Goal: Information Seeking & Learning: Find specific fact

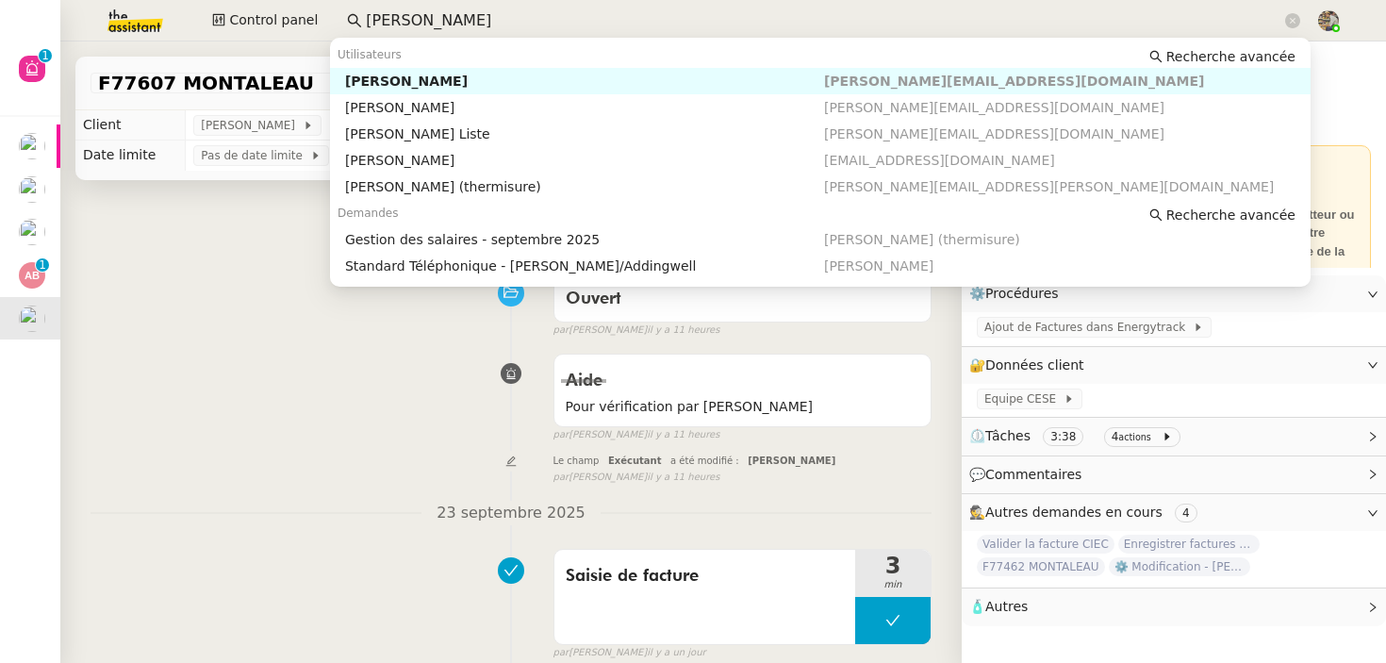
scroll to position [126, 0]
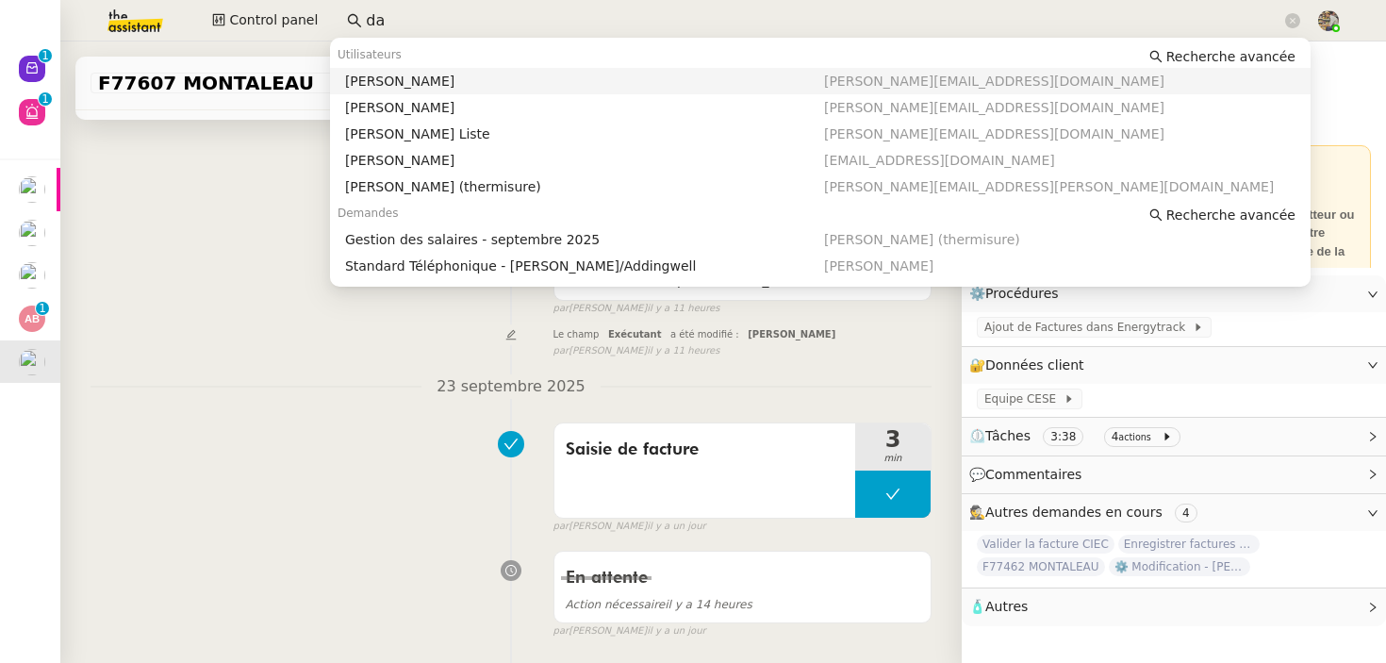
type input "d"
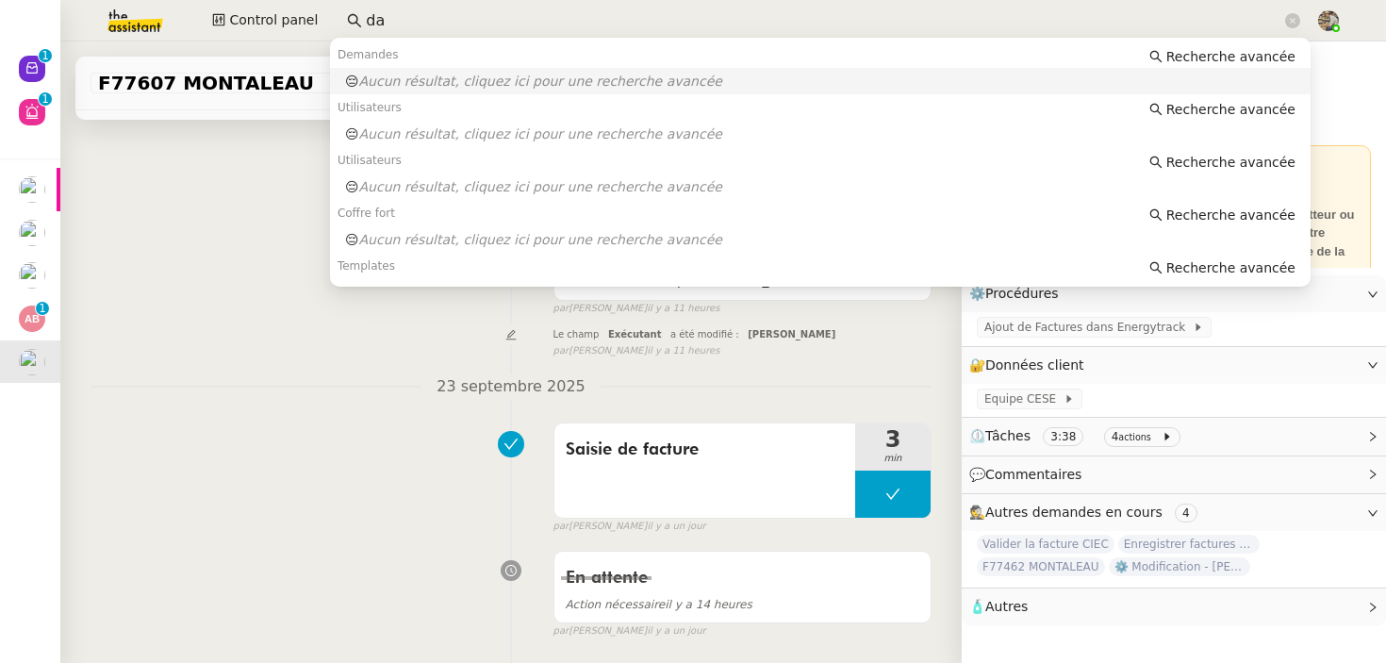
type input "d"
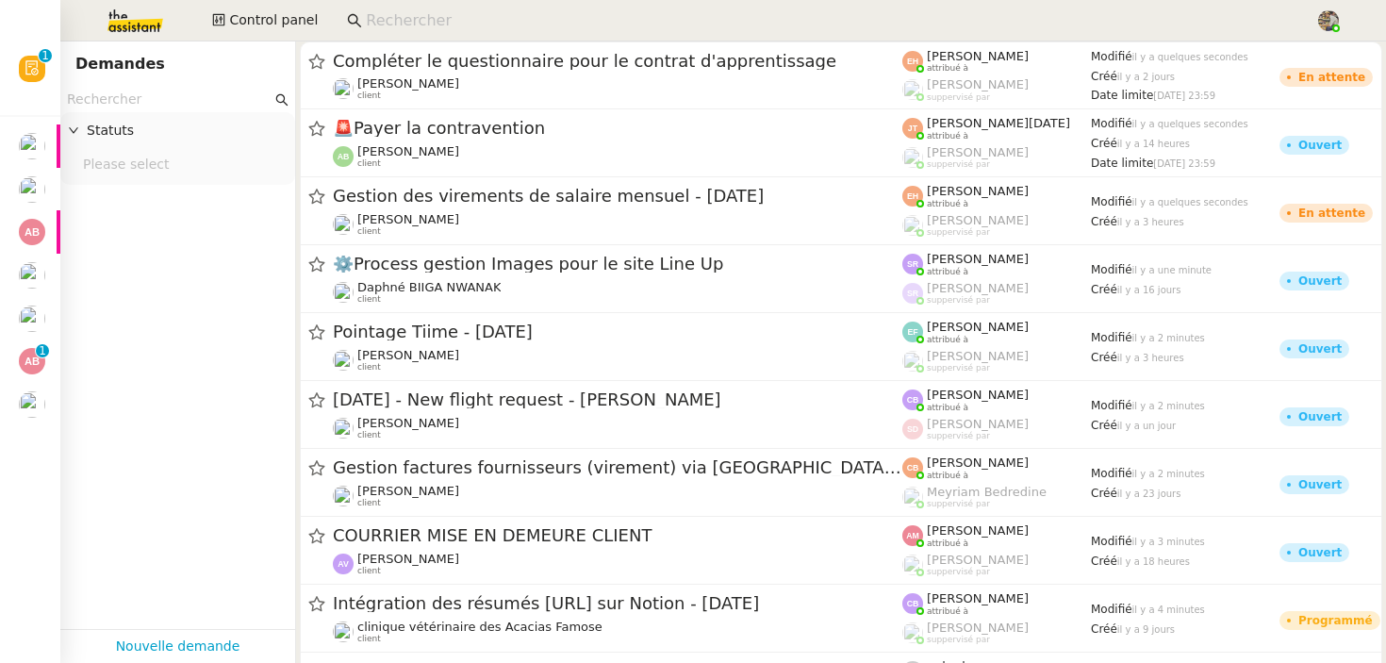
click at [410, 20] on input at bounding box center [831, 20] width 931 height 25
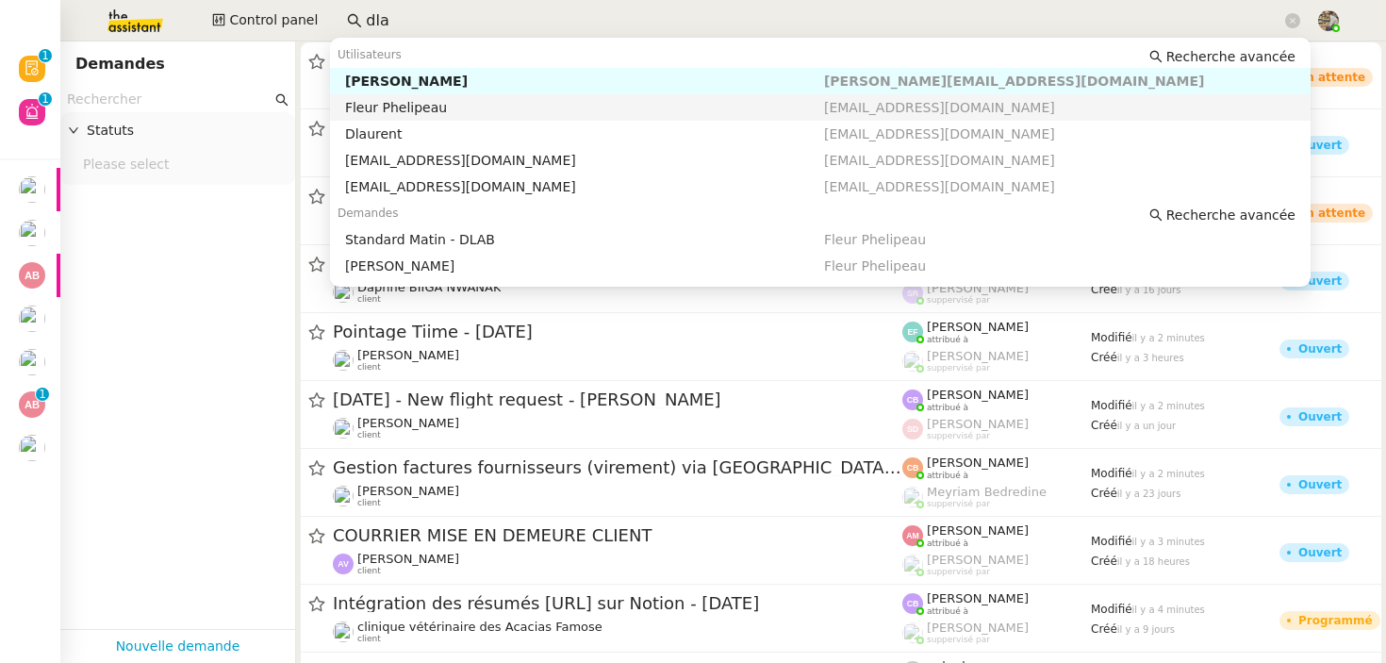
click at [420, 107] on div "Fleur Phelipeau" at bounding box center [584, 107] width 479 height 17
type input "dla"
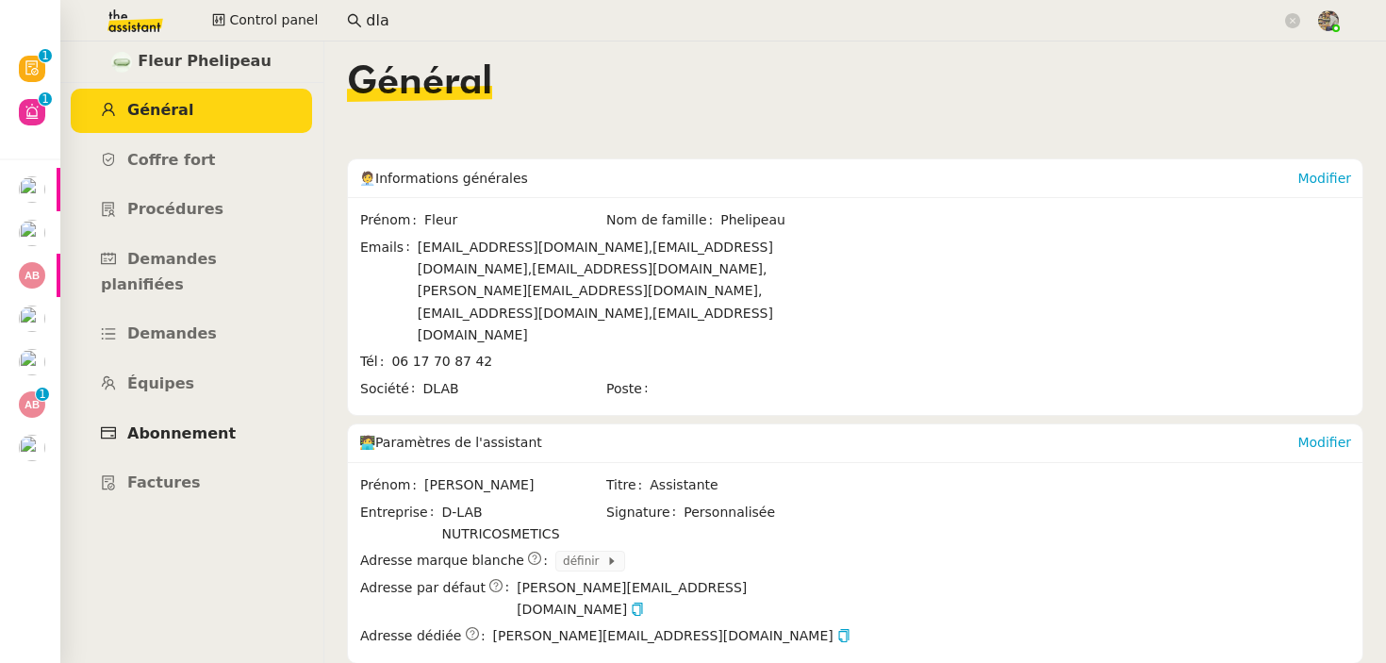
click at [162, 424] on span "Abonnement" at bounding box center [181, 433] width 108 height 18
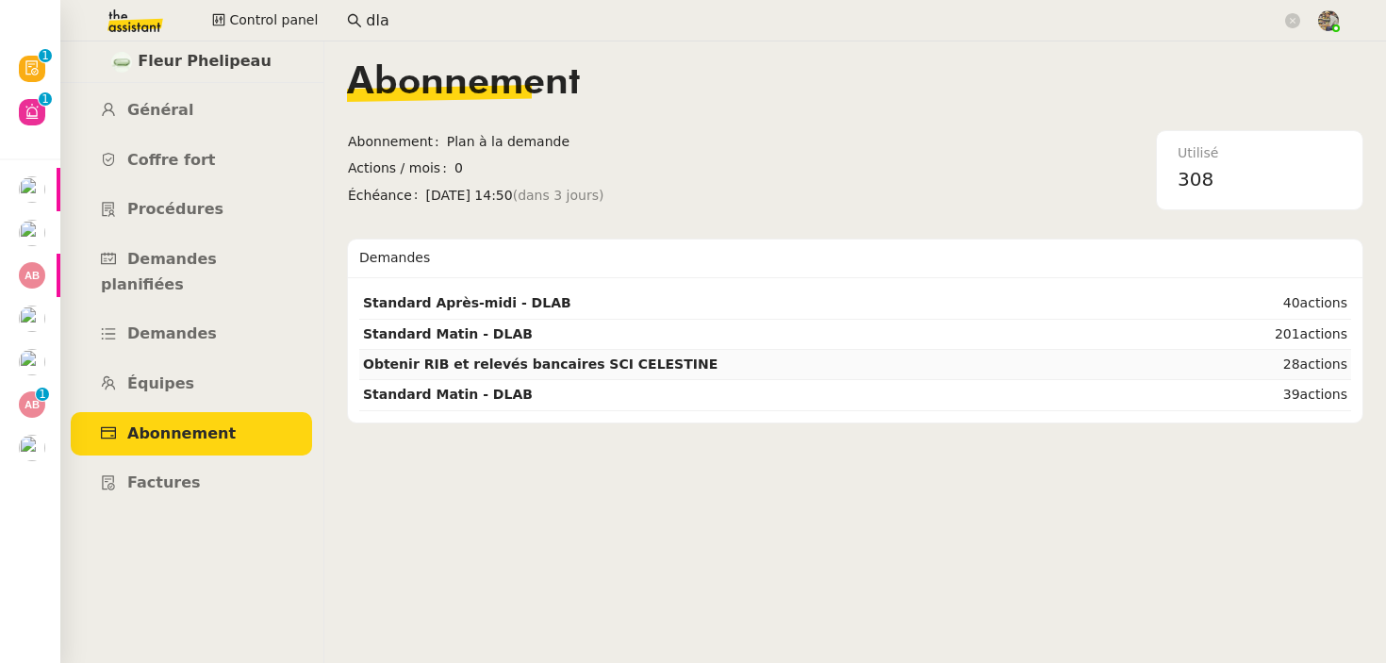
click at [574, 358] on strong "Obtenir RIB et relevés bancaires SCI CELESTINE" at bounding box center [540, 363] width 355 height 15
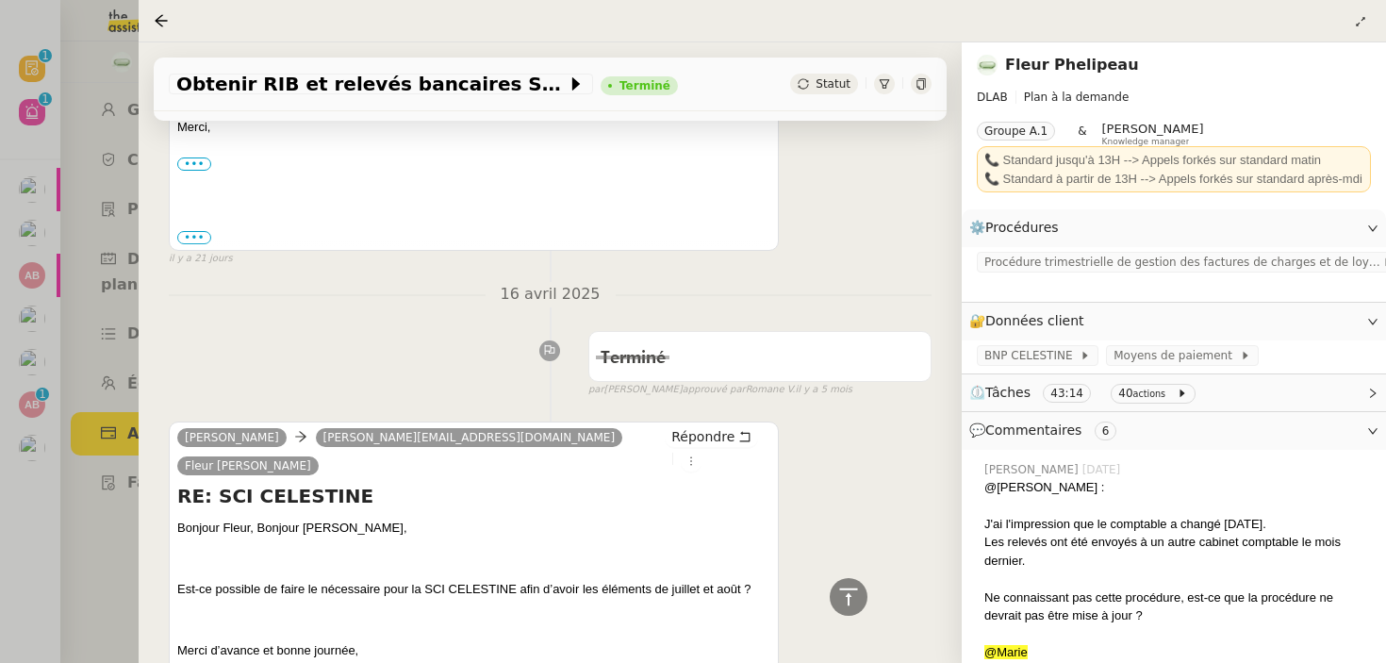
scroll to position [3276, 0]
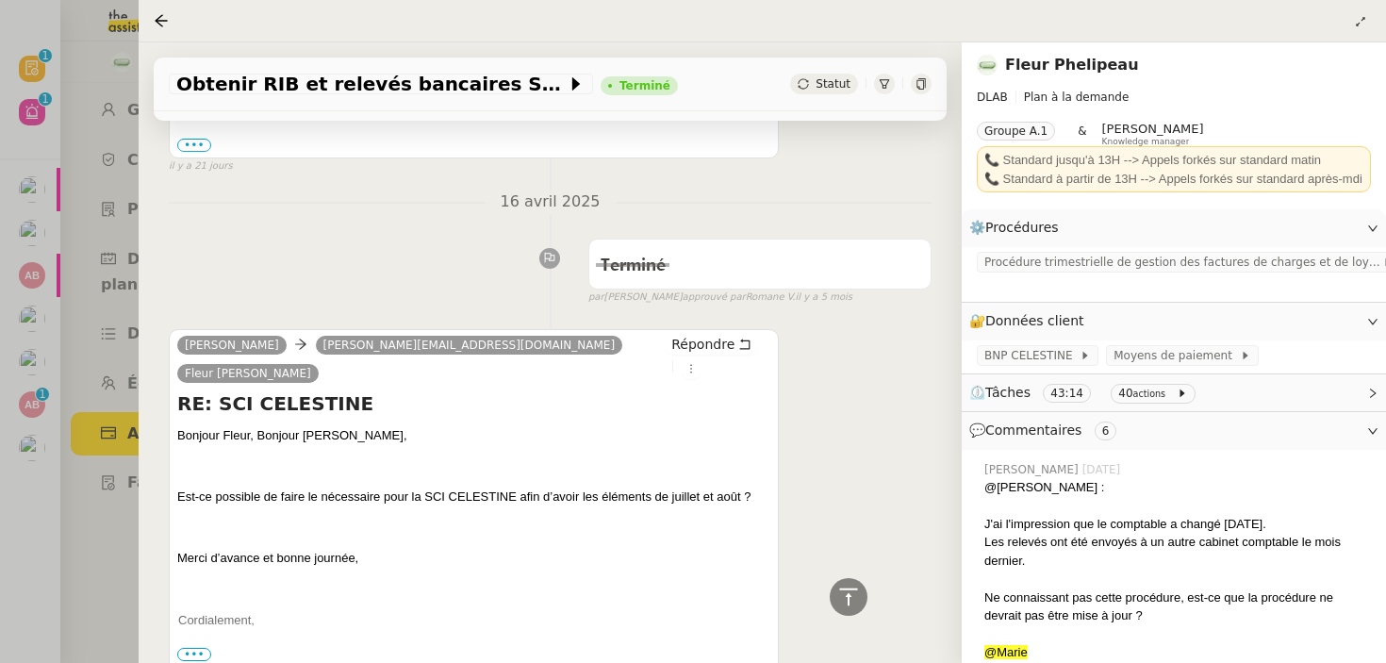
drag, startPoint x: 254, startPoint y: 206, endPoint x: 281, endPoint y: 207, distance: 27.4
click at [281, 207] on div "Tâche Message Commentaire Veuillez patienter une erreur s'est produite 👌👌👌 mess…" at bounding box center [550, 382] width 823 height 6954
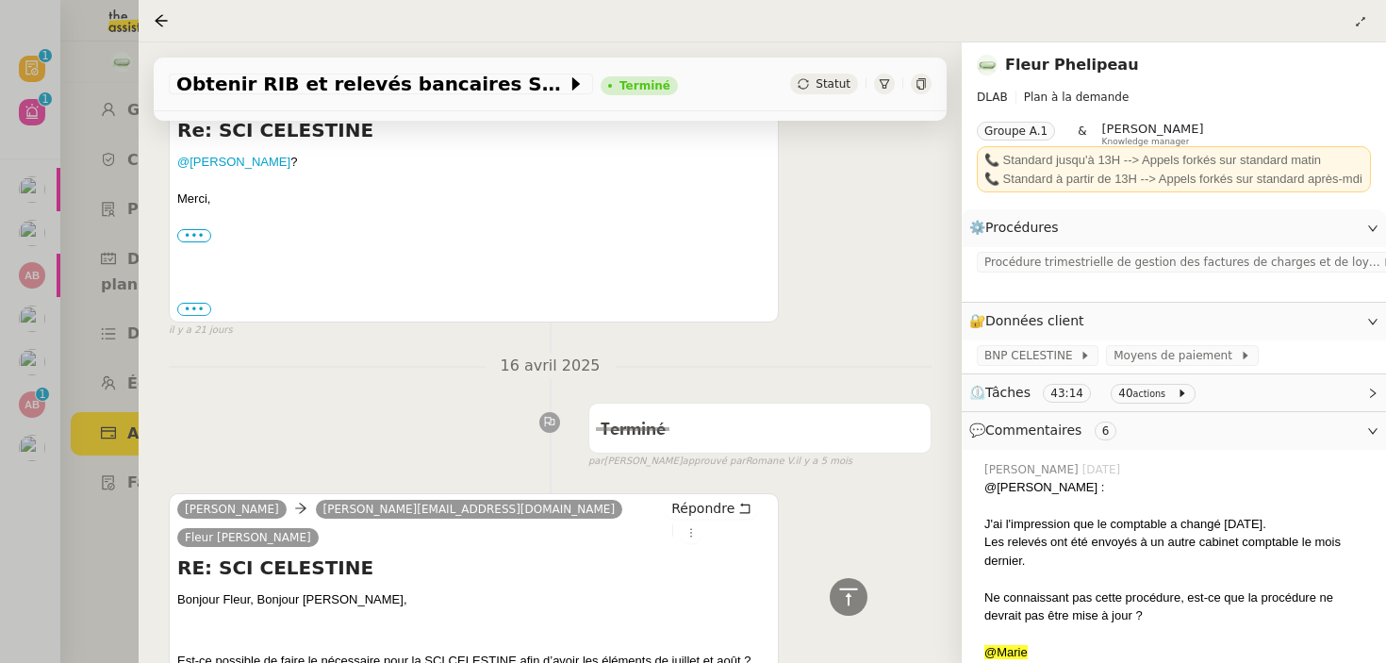
scroll to position [2875, 0]
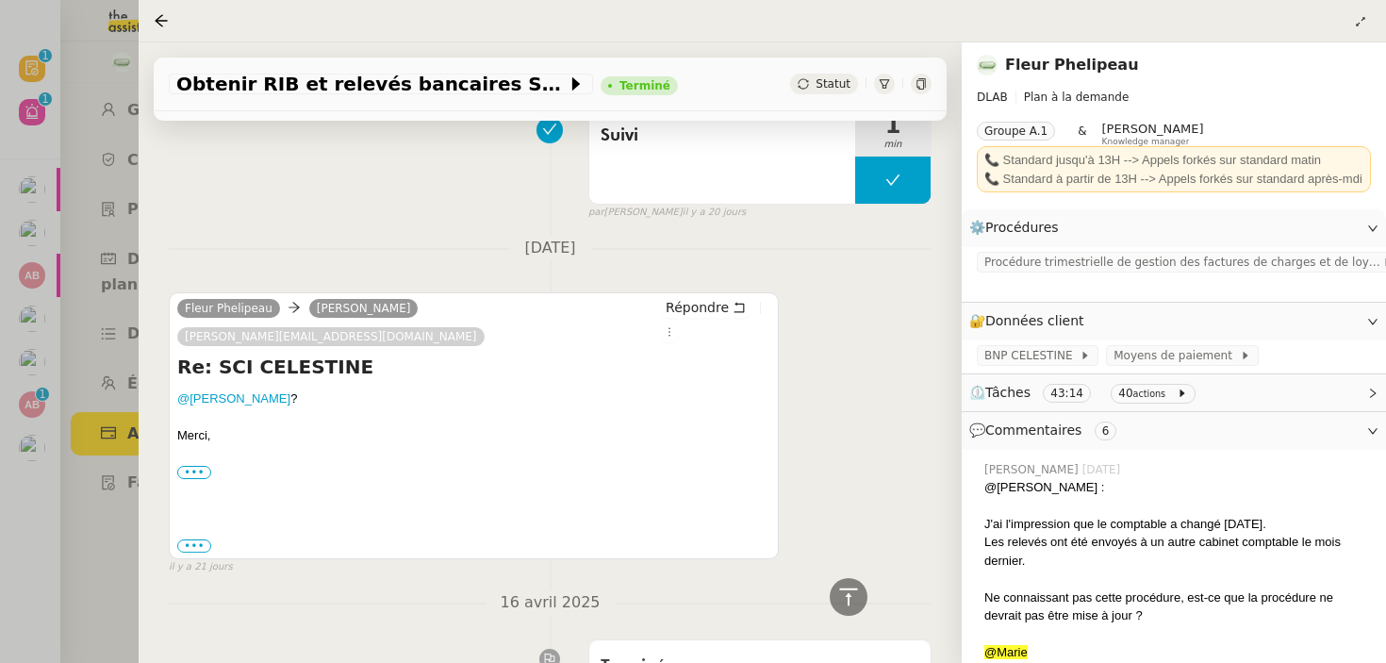
click at [70, 410] on div at bounding box center [693, 331] width 1386 height 663
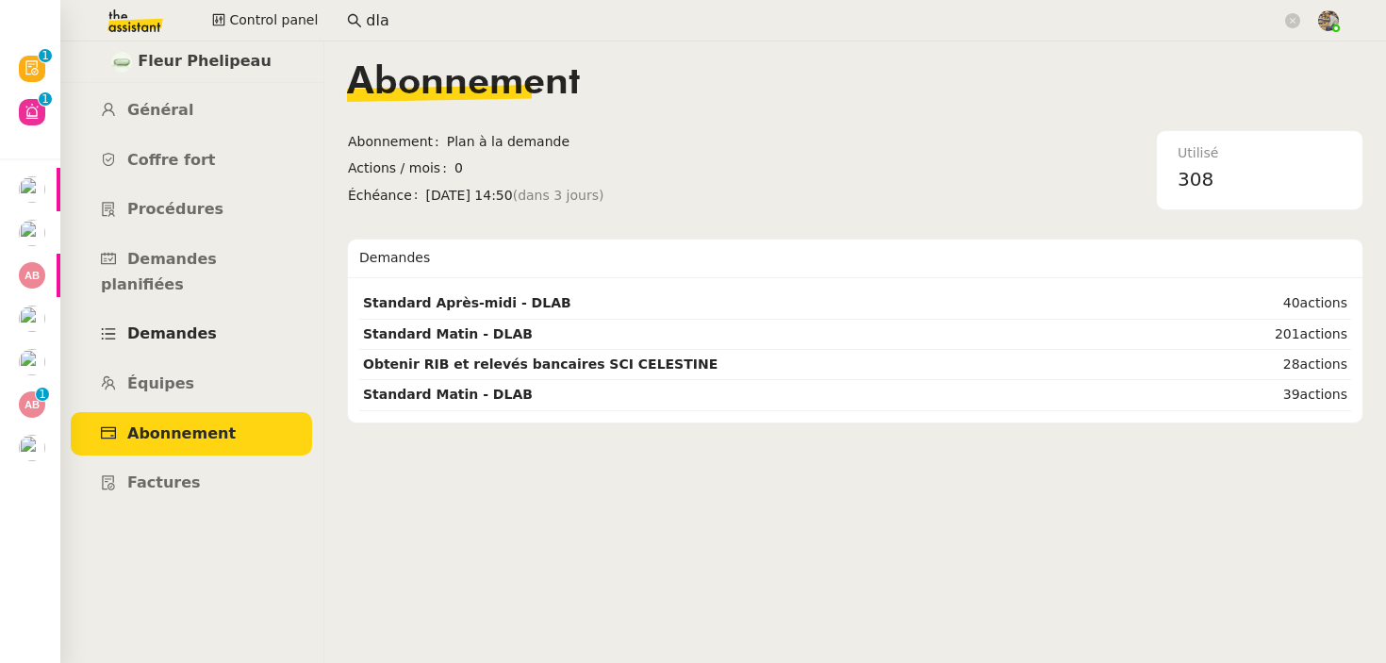
click at [175, 324] on span "Demandes" at bounding box center [172, 333] width 90 height 18
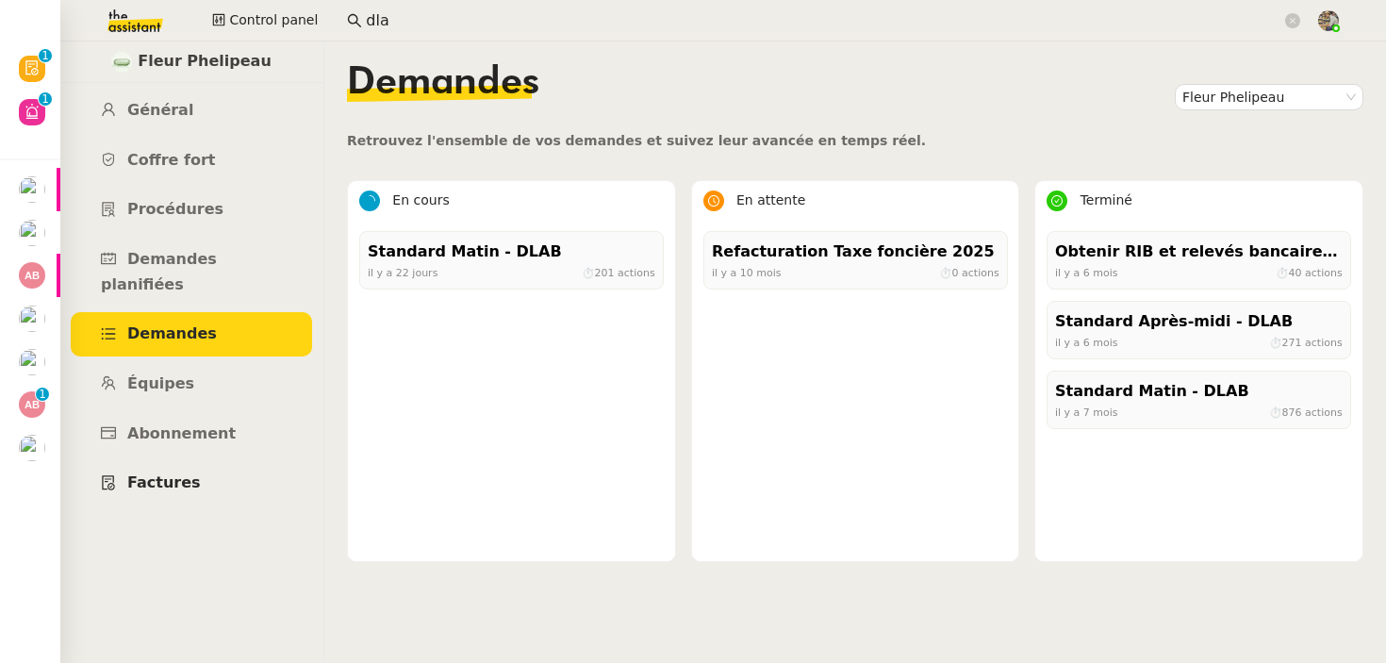
click at [178, 473] on span "Factures" at bounding box center [164, 482] width 74 height 18
click at [181, 374] on span "Équipes" at bounding box center [160, 383] width 67 height 18
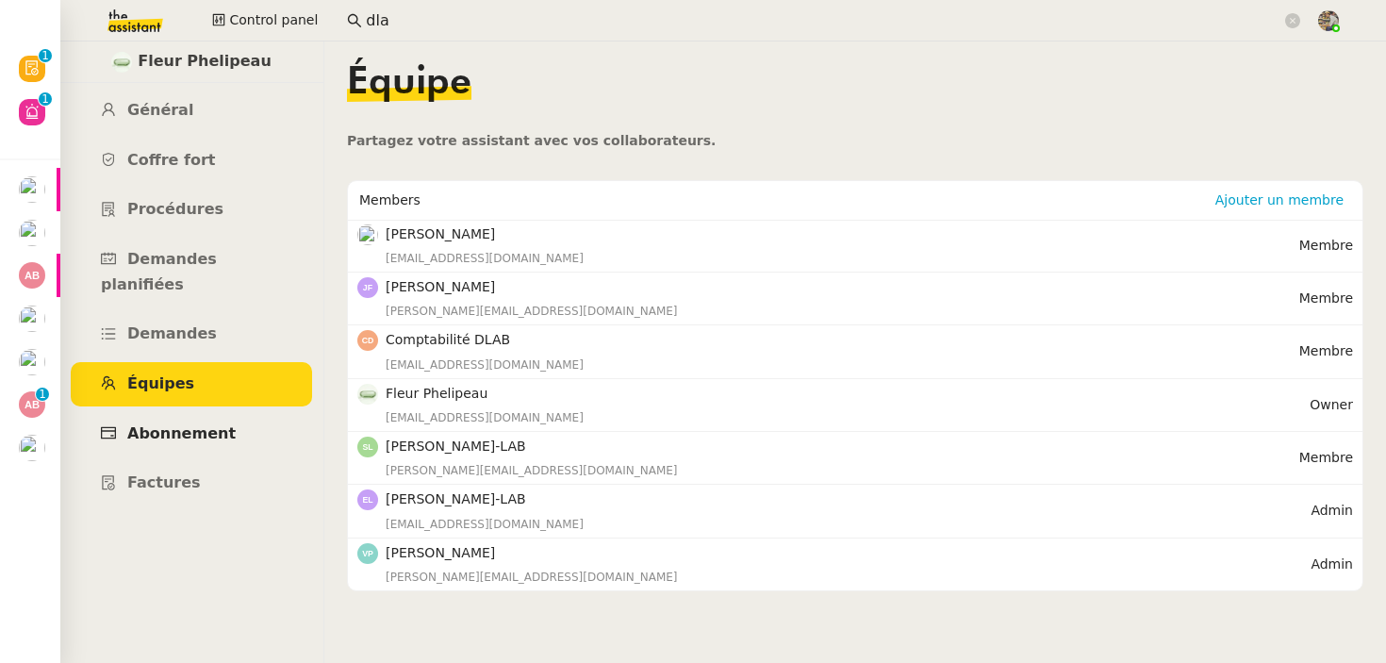
click at [185, 424] on span "Abonnement" at bounding box center [181, 433] width 108 height 18
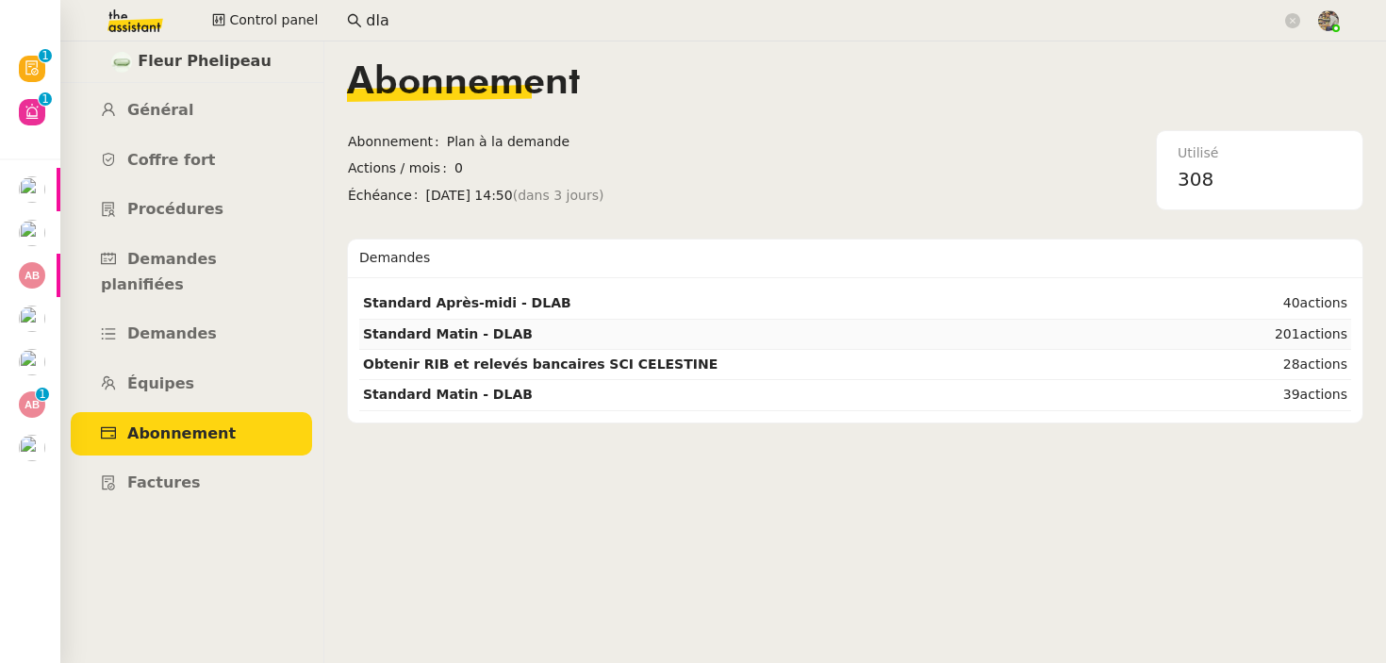
click at [470, 337] on strong "Standard Matin - DLAB" at bounding box center [448, 333] width 170 height 15
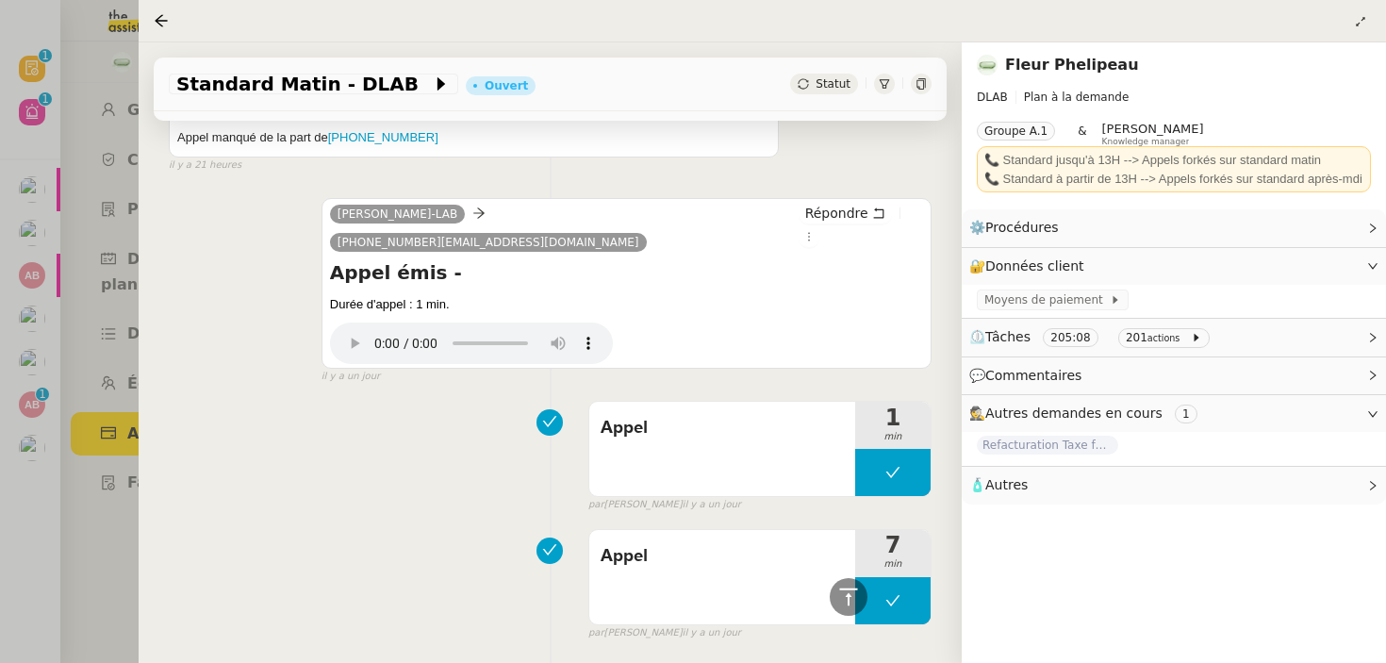
scroll to position [725, 0]
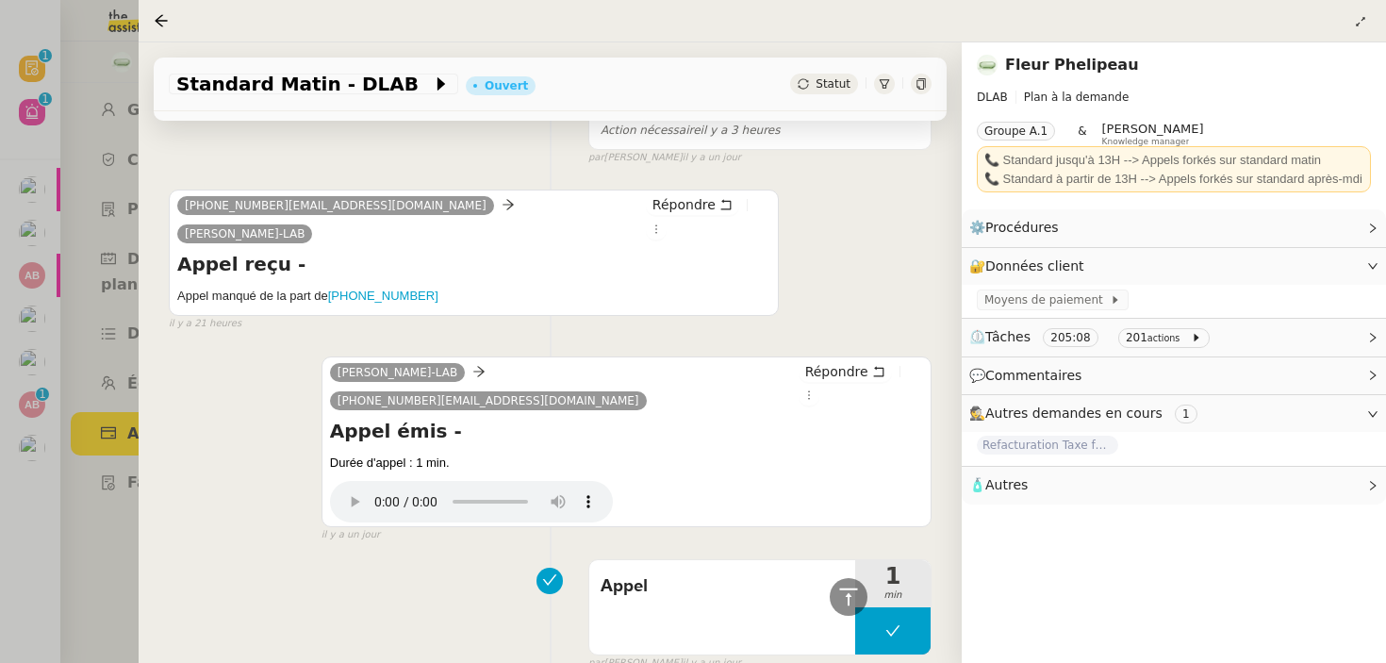
click at [105, 408] on div at bounding box center [693, 331] width 1386 height 663
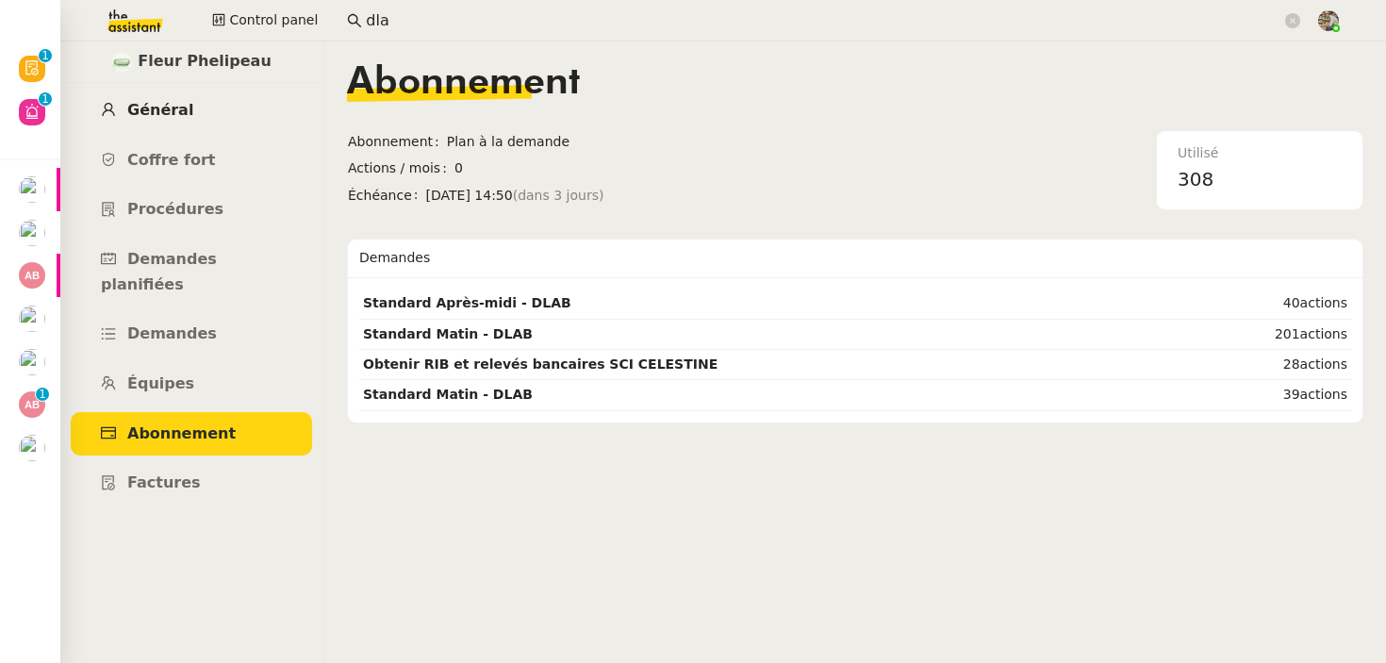
click at [170, 111] on span "Général" at bounding box center [160, 110] width 66 height 18
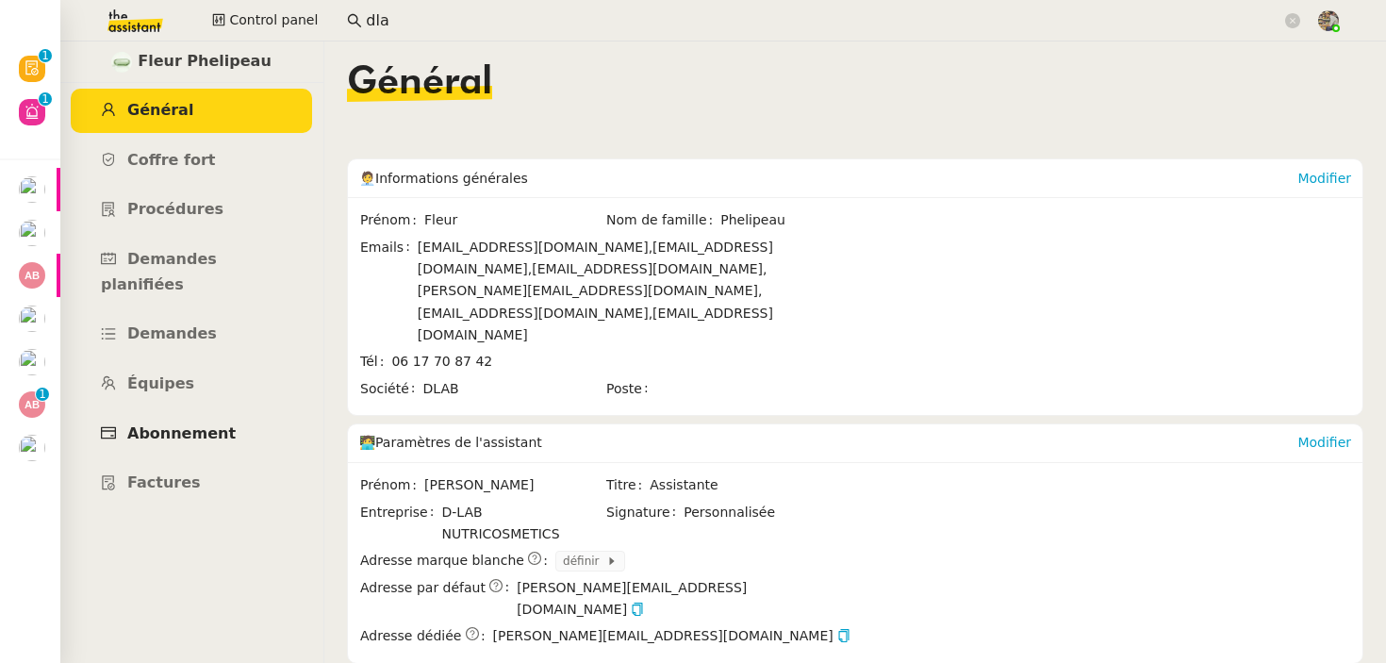
click at [144, 412] on link "Abonnement" at bounding box center [191, 434] width 241 height 44
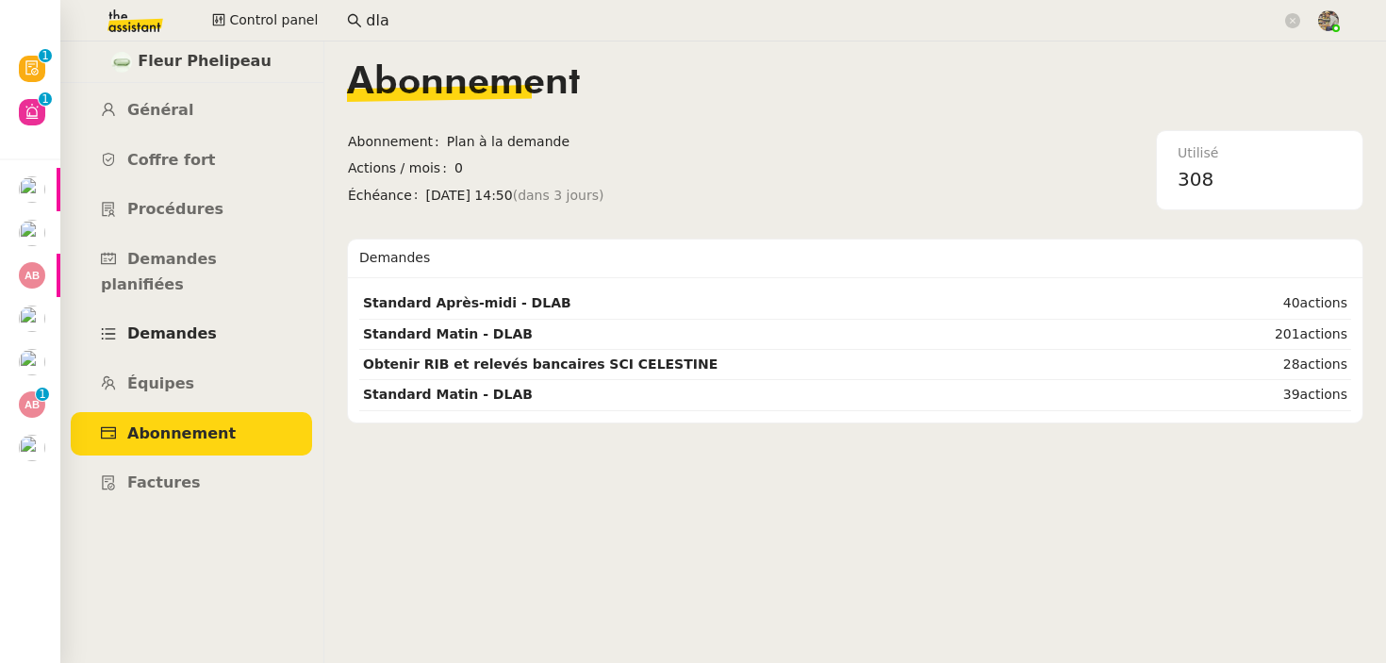
click at [177, 312] on link "Demandes" at bounding box center [191, 334] width 241 height 44
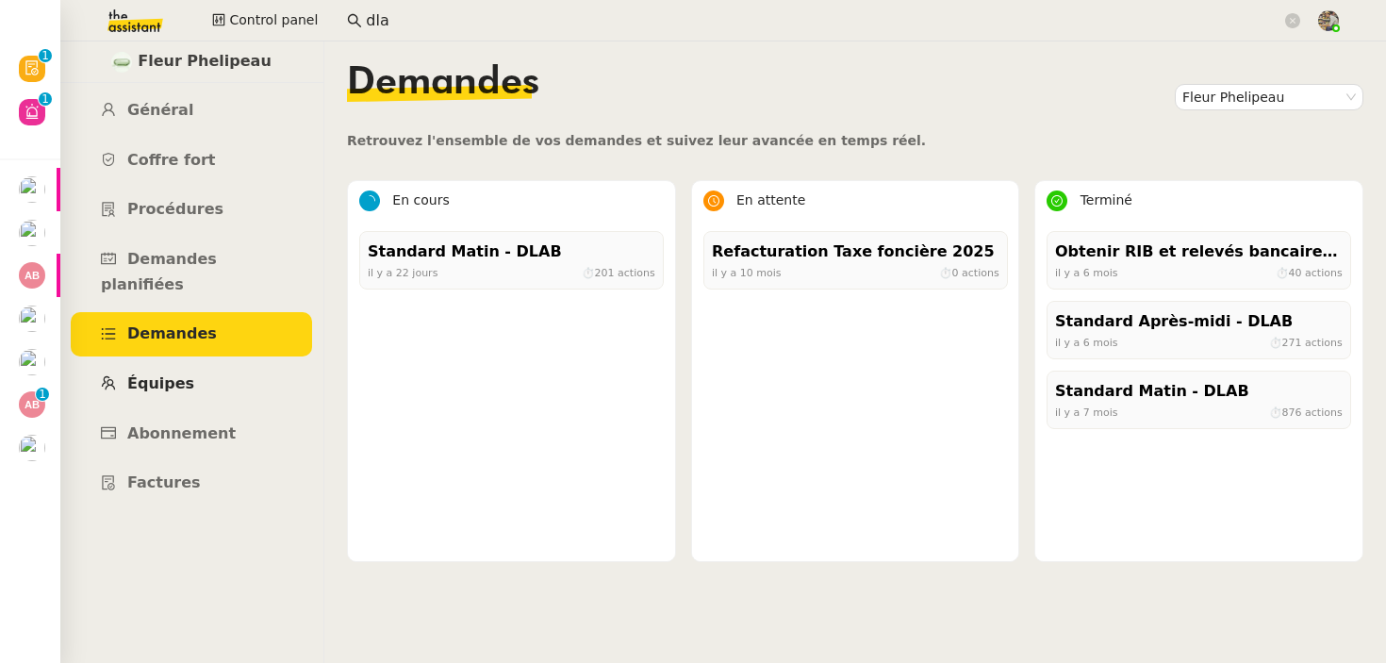
click at [154, 374] on span "Équipes" at bounding box center [160, 383] width 67 height 18
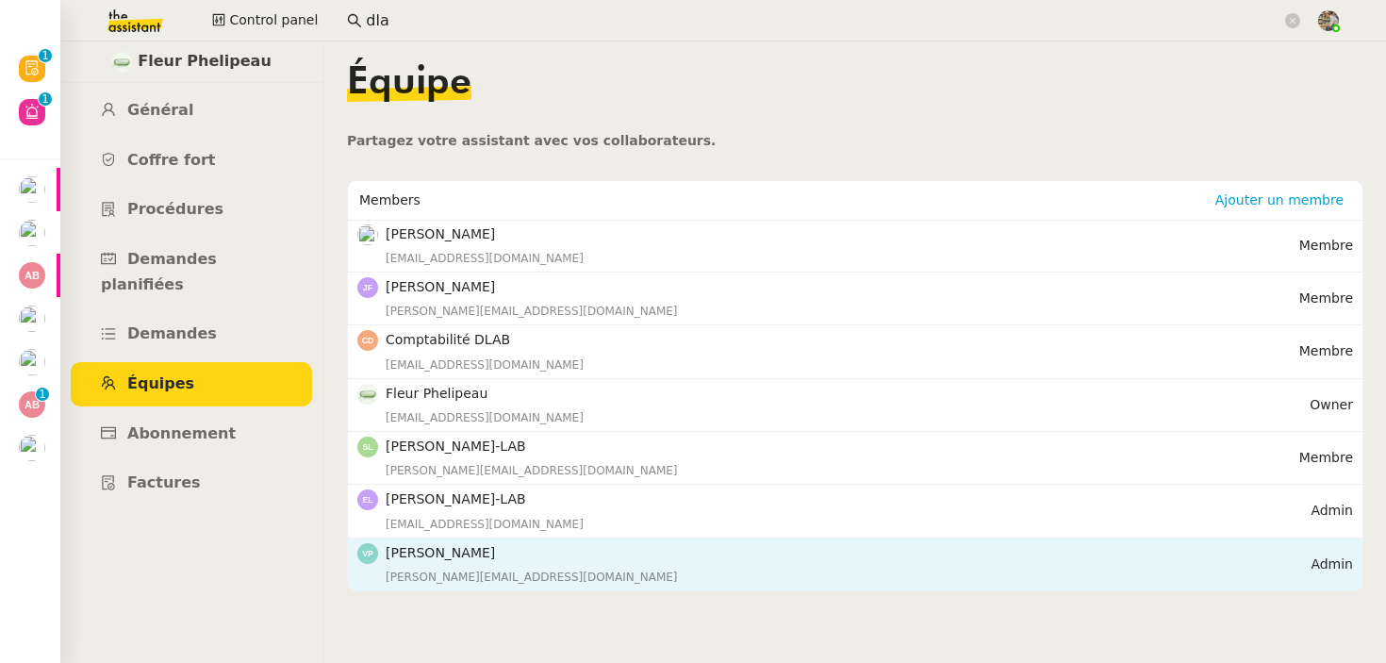
click at [506, 553] on h4 "[PERSON_NAME]" at bounding box center [848, 553] width 925 height 22
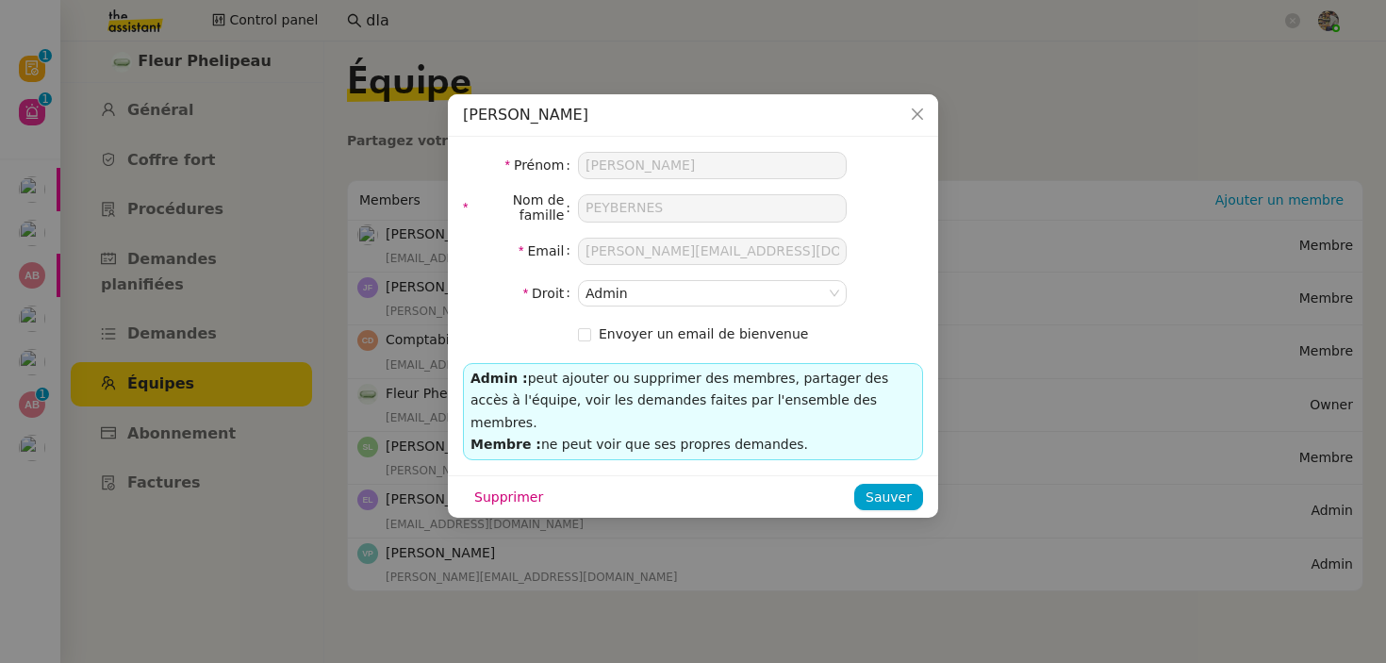
click at [510, 552] on nz-modal-container "[PERSON_NAME] Prénom [PERSON_NAME] Nom de famille PEYBERNES Email [PERSON_NAME]…" at bounding box center [693, 331] width 1386 height 663
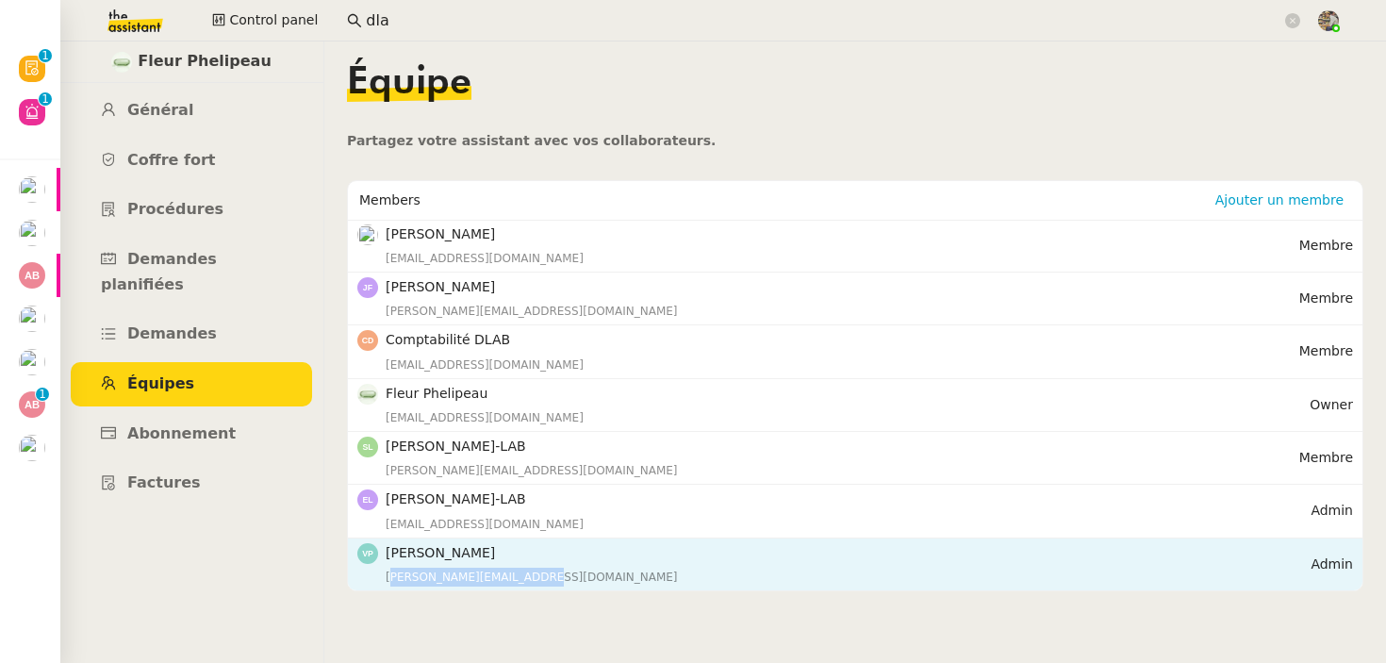
copy div "[PERSON_NAME][EMAIL_ADDRESS][DOMAIN_NAME]"
drag, startPoint x: 545, startPoint y: 578, endPoint x: 387, endPoint y: 578, distance: 158.4
click at [387, 578] on div "[PERSON_NAME][EMAIL_ADDRESS][DOMAIN_NAME]" at bounding box center [848, 577] width 925 height 19
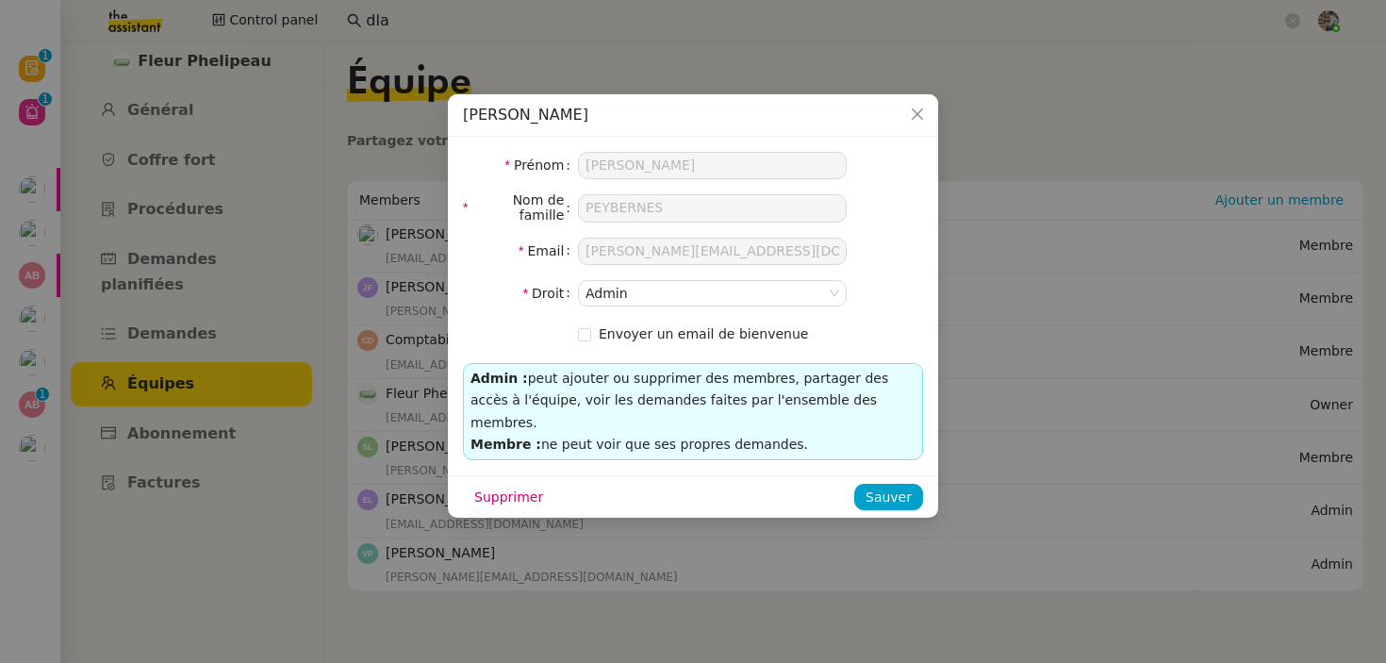
click at [323, 82] on nz-modal-container "[PERSON_NAME] Prénom [PERSON_NAME] Nom de famille PEYBERNES Email [PERSON_NAME]…" at bounding box center [693, 331] width 1386 height 663
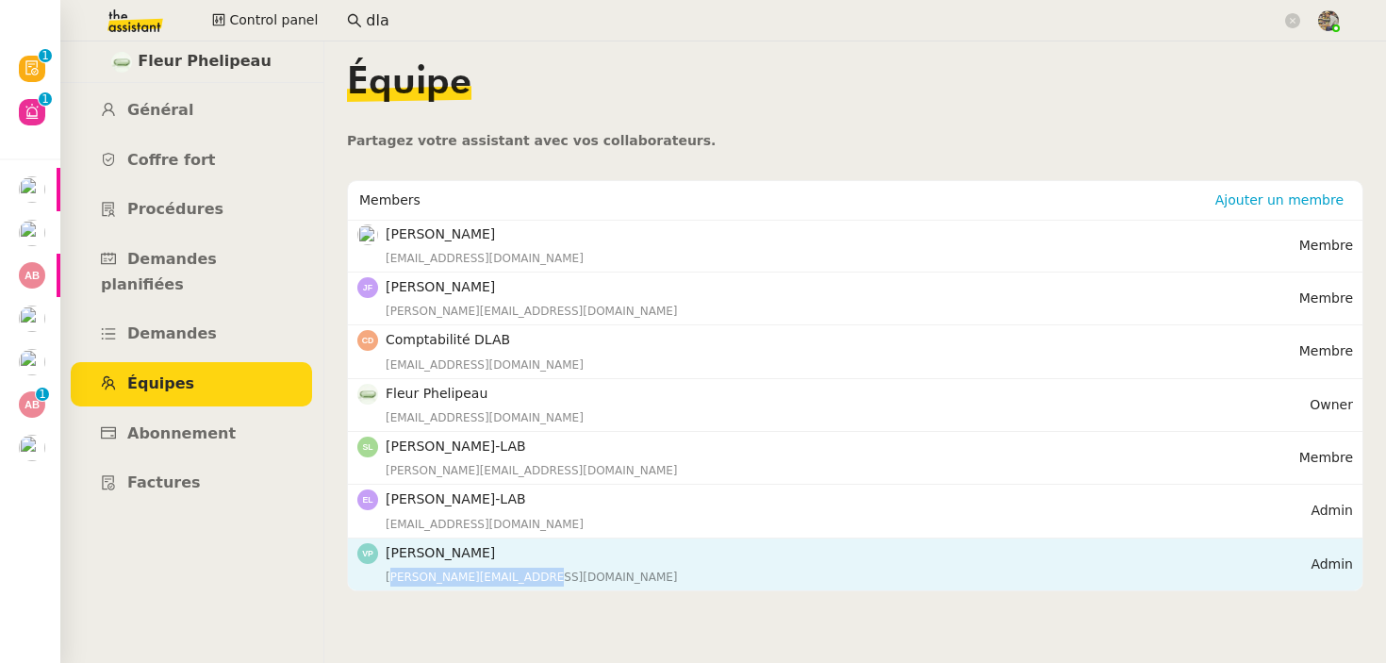
drag, startPoint x: 380, startPoint y: 582, endPoint x: 535, endPoint y: 584, distance: 154.7
click at [535, 584] on nz-list-item-meta "[PERSON_NAME] [EMAIL_ADDRESS][DOMAIN_NAME]" at bounding box center [833, 564] width 953 height 44
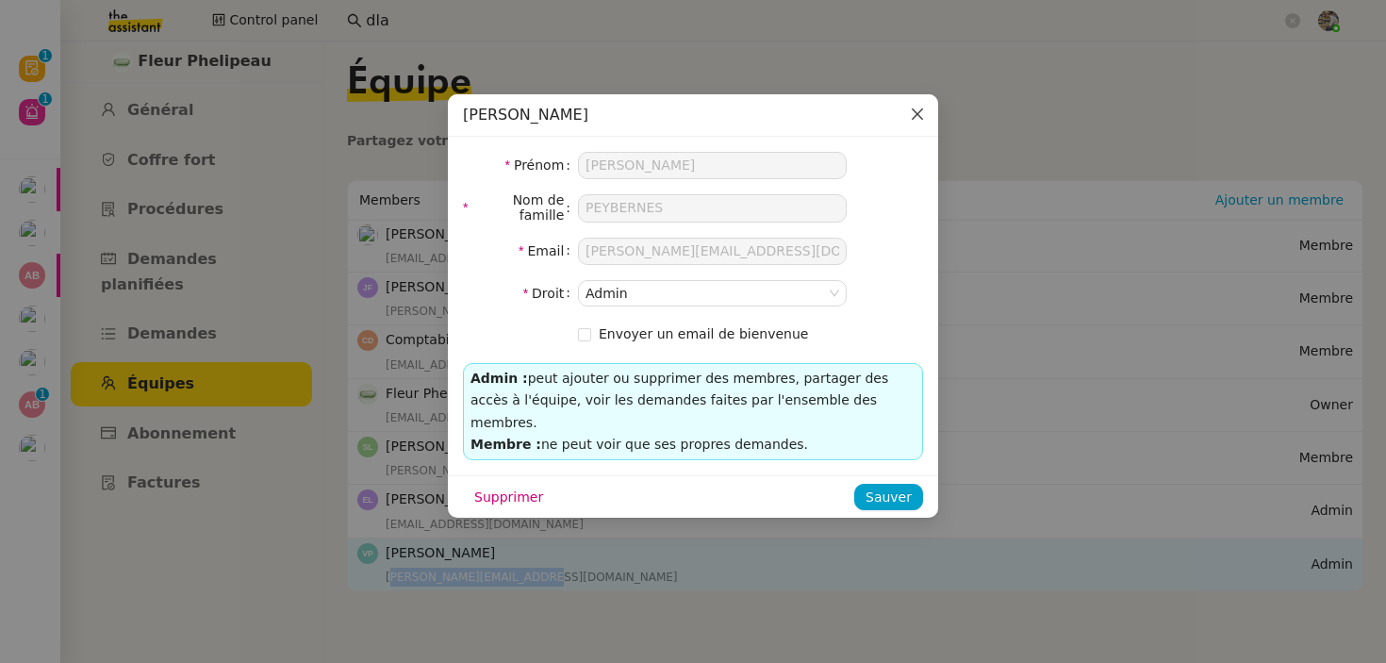
copy div "[PERSON_NAME][EMAIL_ADDRESS][DOMAIN_NAME]"
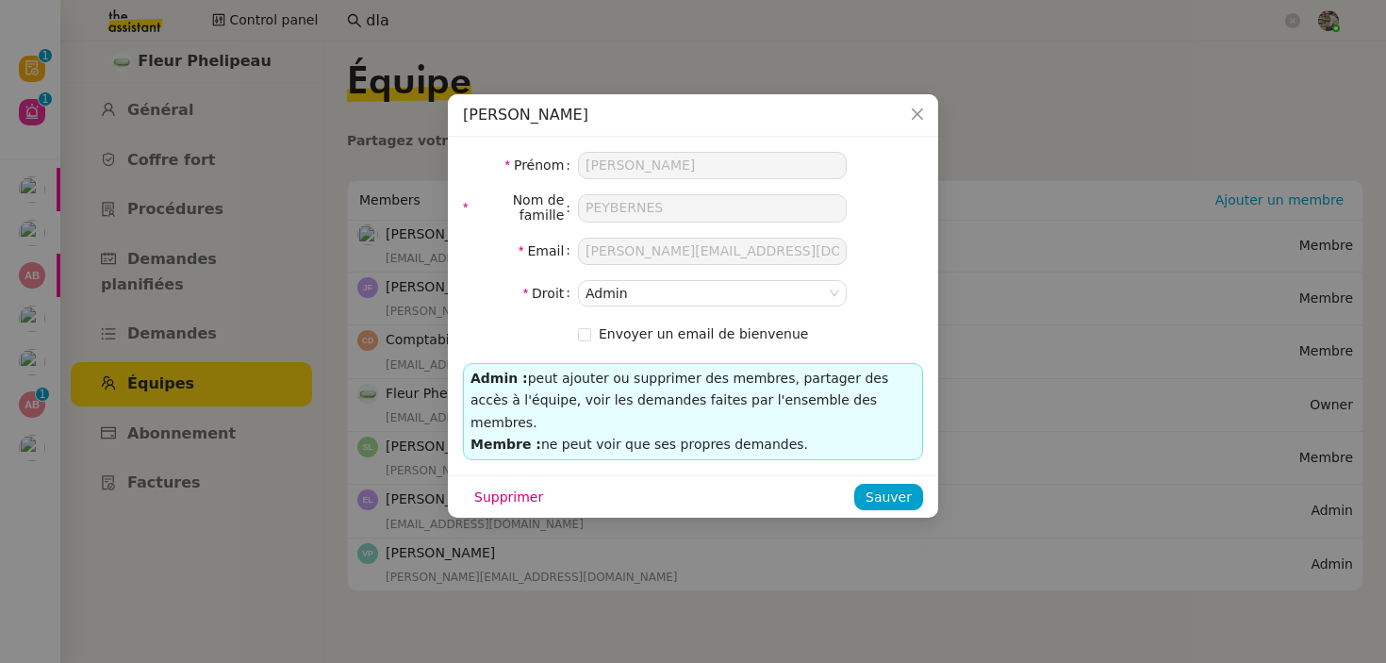
click at [485, 587] on nz-modal-container "[PERSON_NAME] Prénom [PERSON_NAME] Nom de famille PEYBERNES Email [PERSON_NAME]…" at bounding box center [693, 331] width 1386 height 663
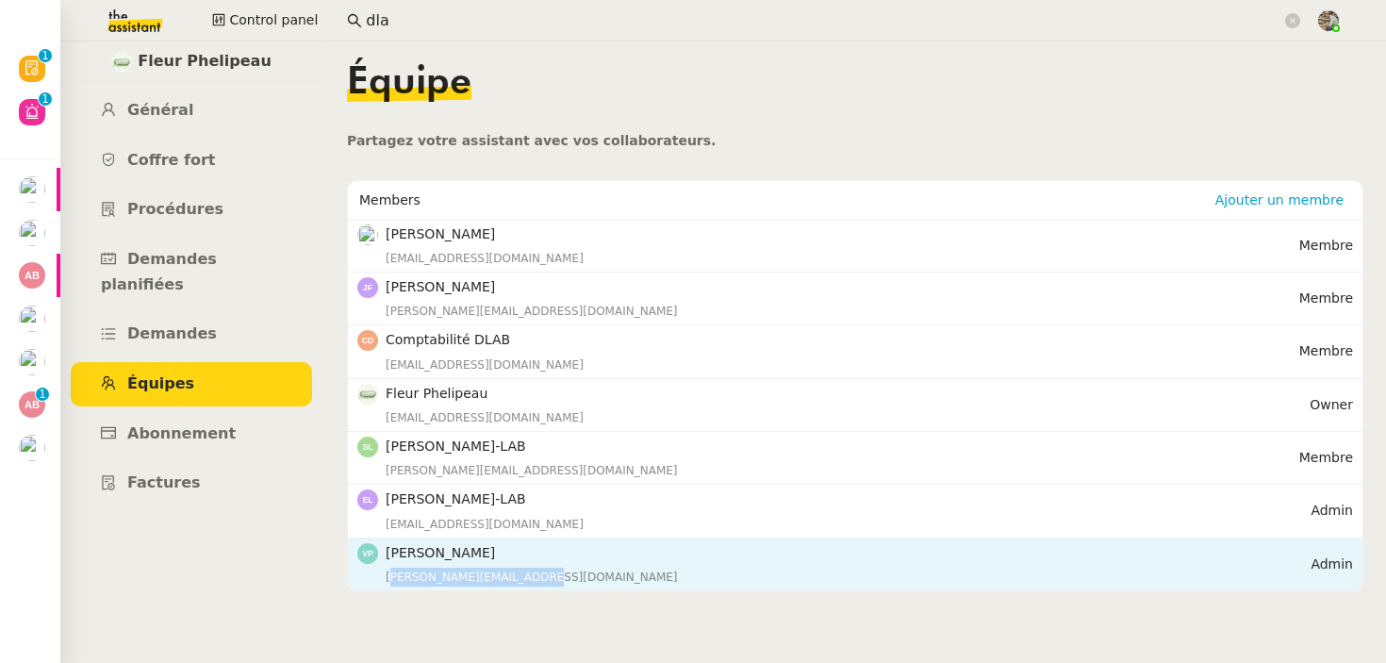
copy div "[PERSON_NAME][EMAIL_ADDRESS][DOMAIN_NAME]"
drag, startPoint x: 543, startPoint y: 573, endPoint x: 387, endPoint y: 579, distance: 156.6
click at [387, 579] on div "[PERSON_NAME][EMAIL_ADDRESS][DOMAIN_NAME]" at bounding box center [848, 577] width 925 height 19
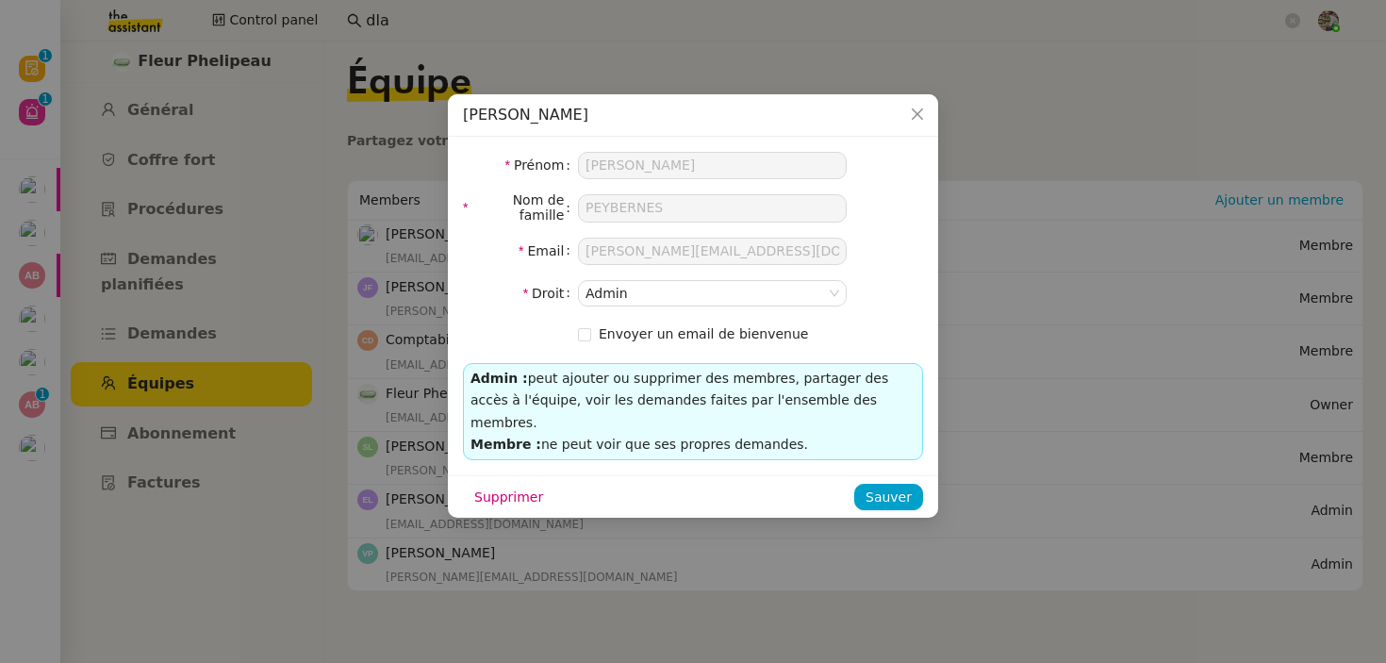
click at [957, 17] on nz-modal-container "[PERSON_NAME] Prénom [PERSON_NAME] Nom de famille PEYBERNES Email [PERSON_NAME]…" at bounding box center [693, 331] width 1386 height 663
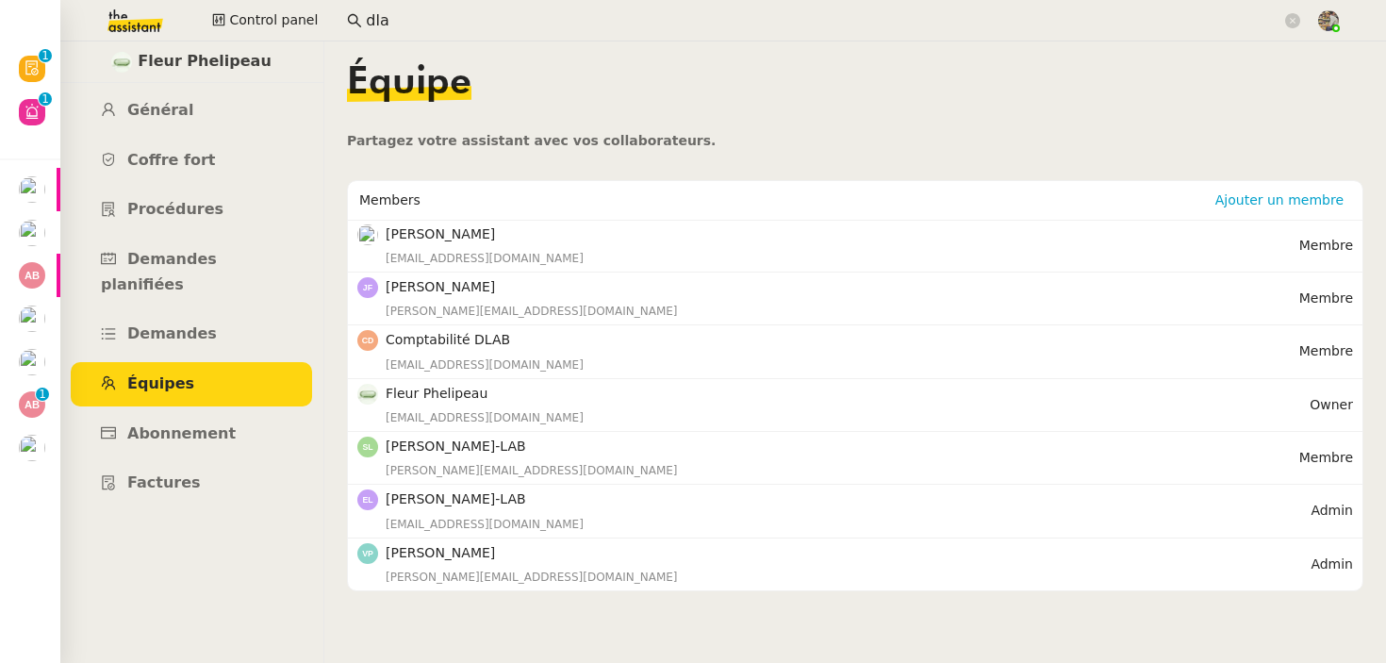
click at [376, 24] on input "dla" at bounding box center [824, 20] width 916 height 25
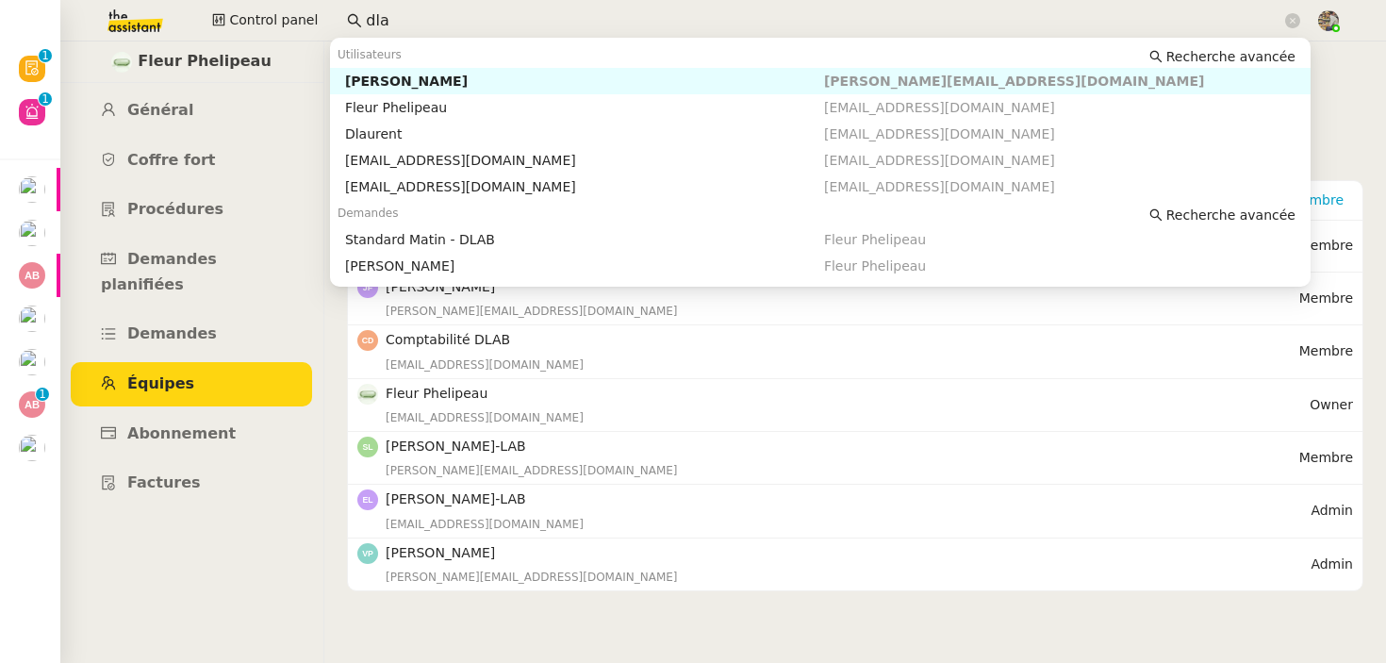
click at [376, 24] on input "dla" at bounding box center [824, 20] width 916 height 25
paste input "[PERSON_NAME][EMAIL_ADDRESS][DOMAIN_NAME]"
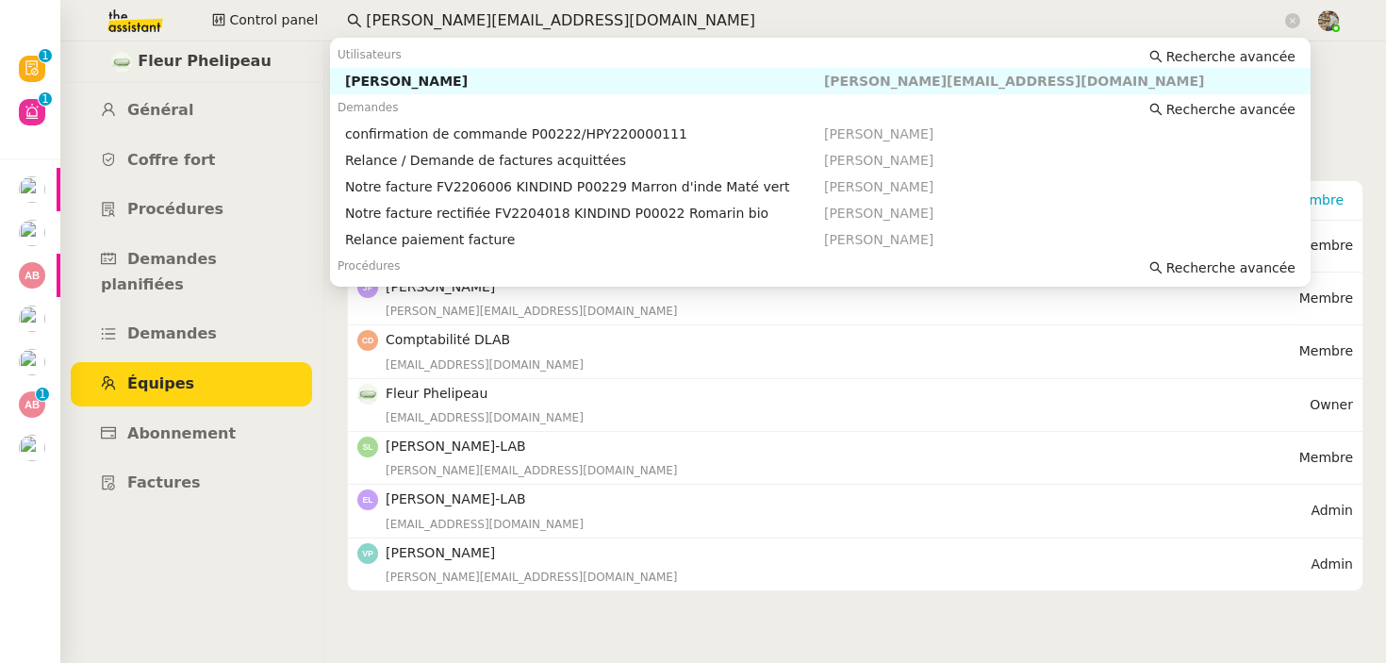
click at [425, 86] on div "[PERSON_NAME]" at bounding box center [584, 81] width 479 height 17
type input "[PERSON_NAME][EMAIL_ADDRESS][DOMAIN_NAME]"
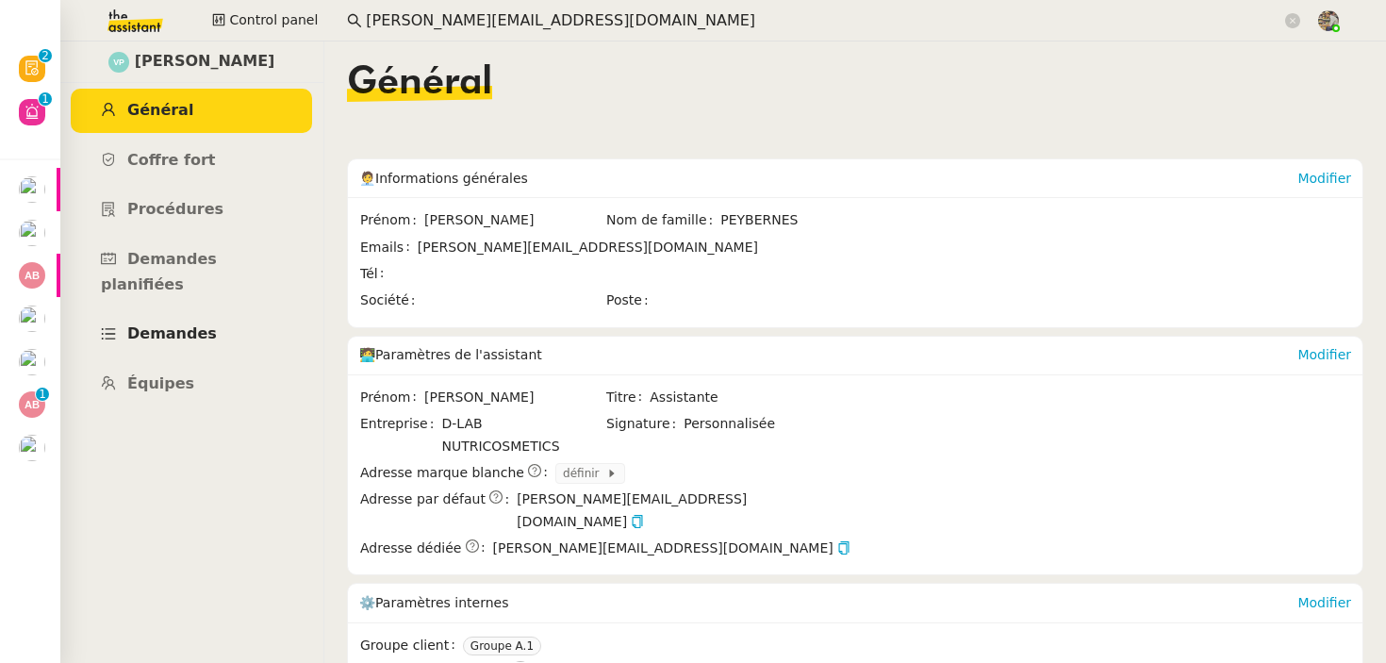
click at [161, 324] on span "Demandes" at bounding box center [172, 333] width 90 height 18
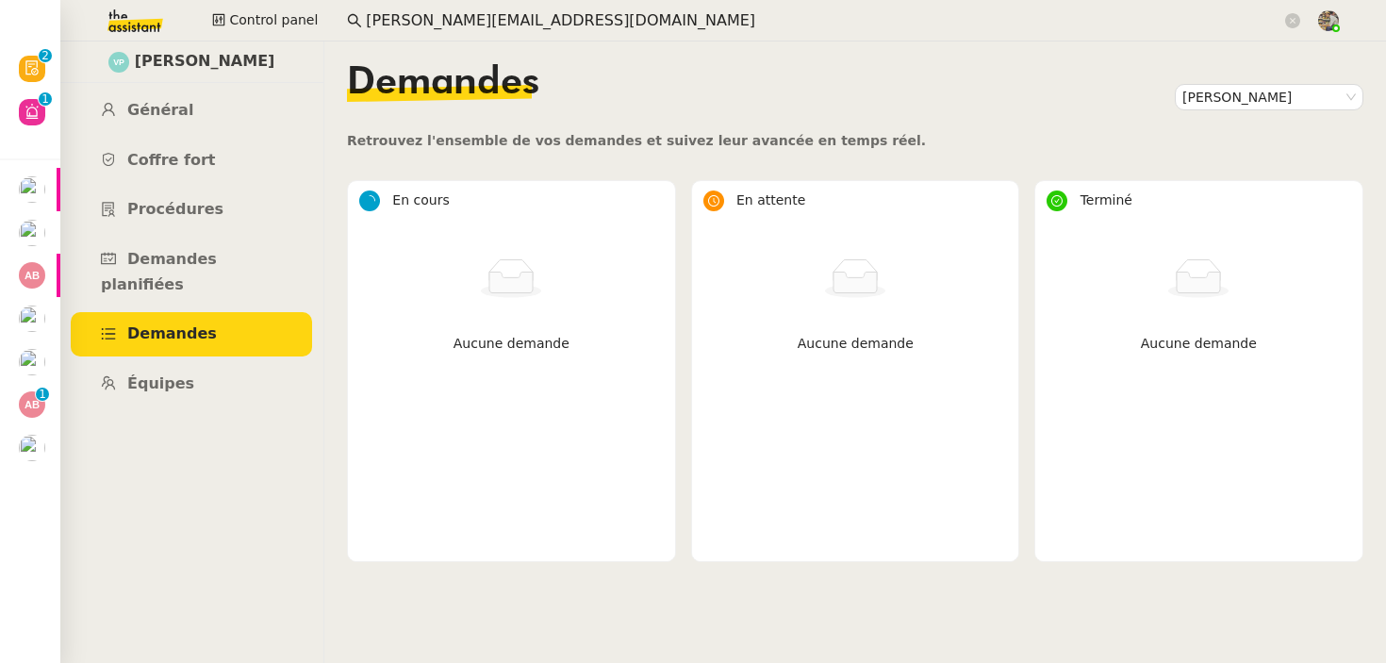
click at [1258, 80] on div "Demandes [PERSON_NAME]" at bounding box center [855, 97] width 1017 height 66
click at [1242, 95] on nz-select-item "[PERSON_NAME]" at bounding box center [1270, 97] width 174 height 25
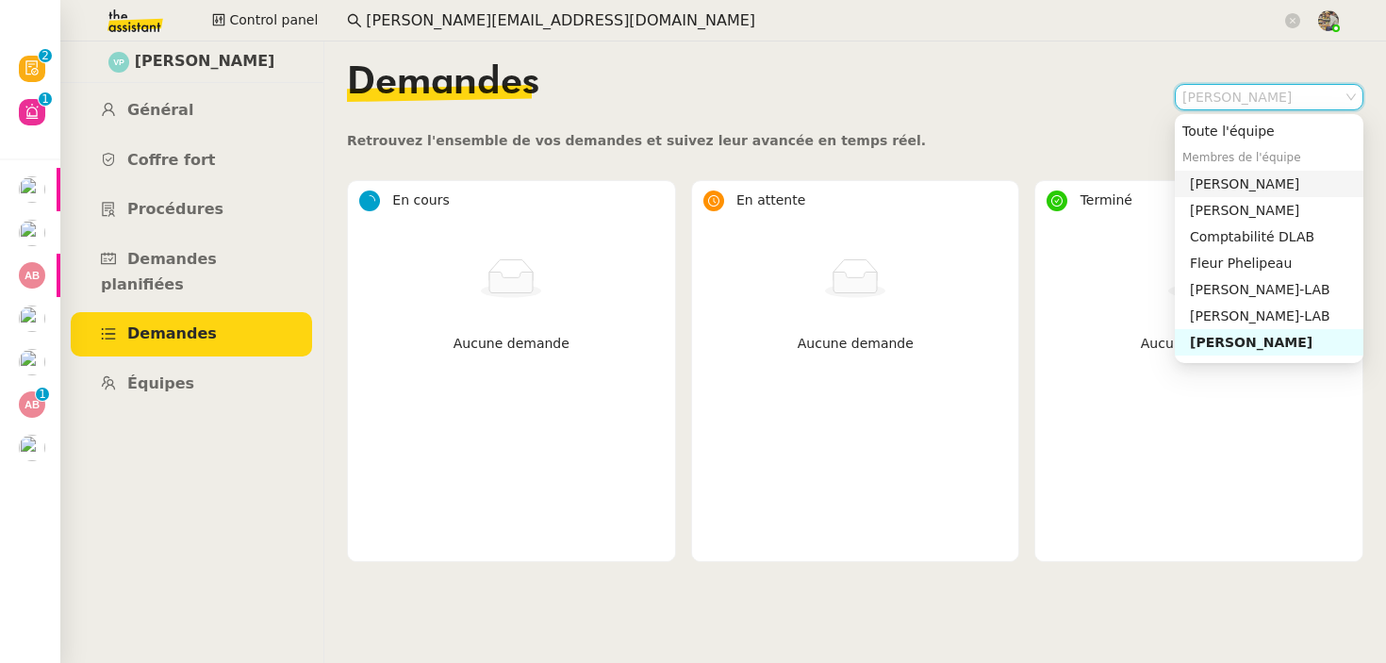
click at [1211, 183] on div "[PERSON_NAME]" at bounding box center [1273, 183] width 166 height 17
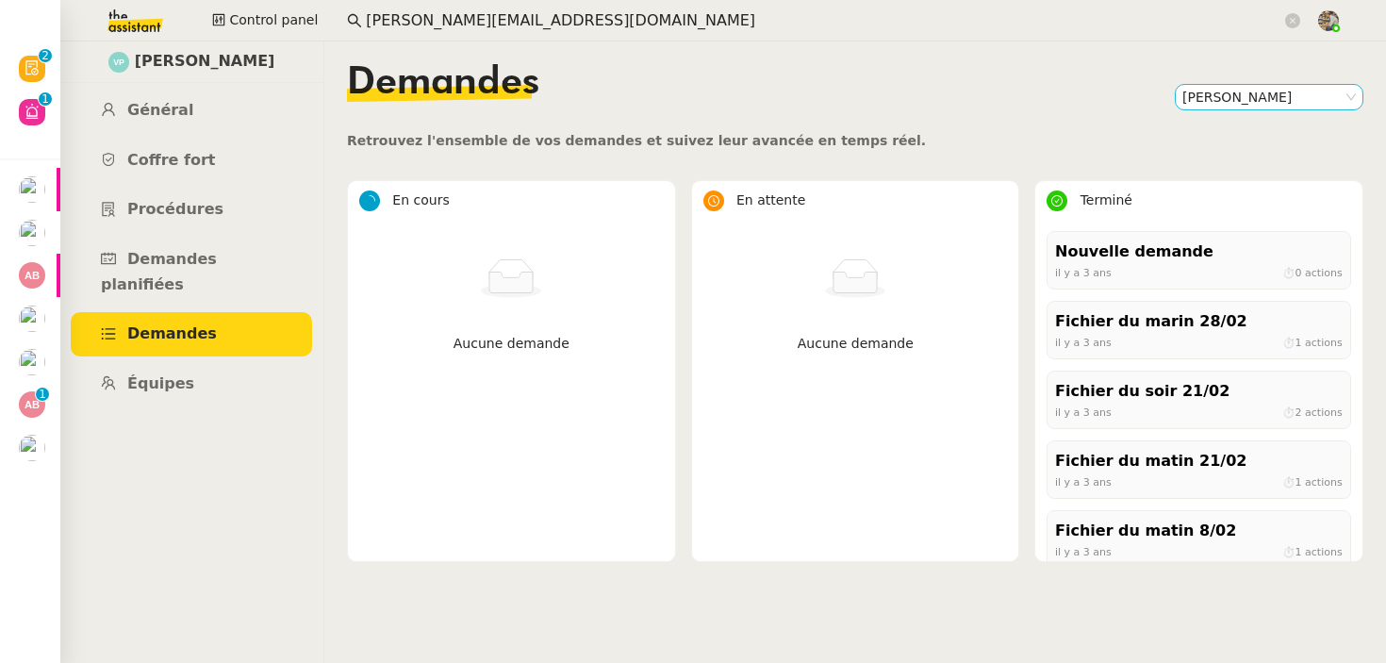
click at [1253, 92] on nz-select-item "[PERSON_NAME]" at bounding box center [1270, 97] width 174 height 25
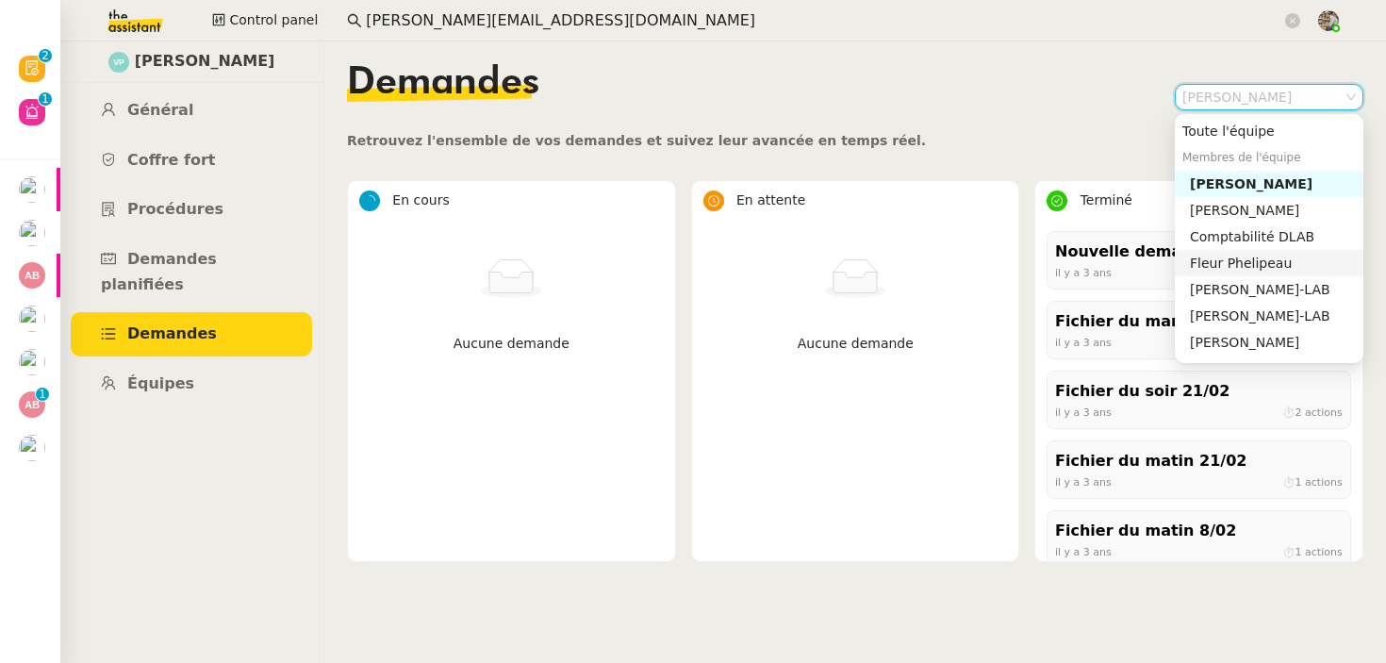
click at [1251, 264] on div "Fleur Phelipeau" at bounding box center [1273, 263] width 166 height 17
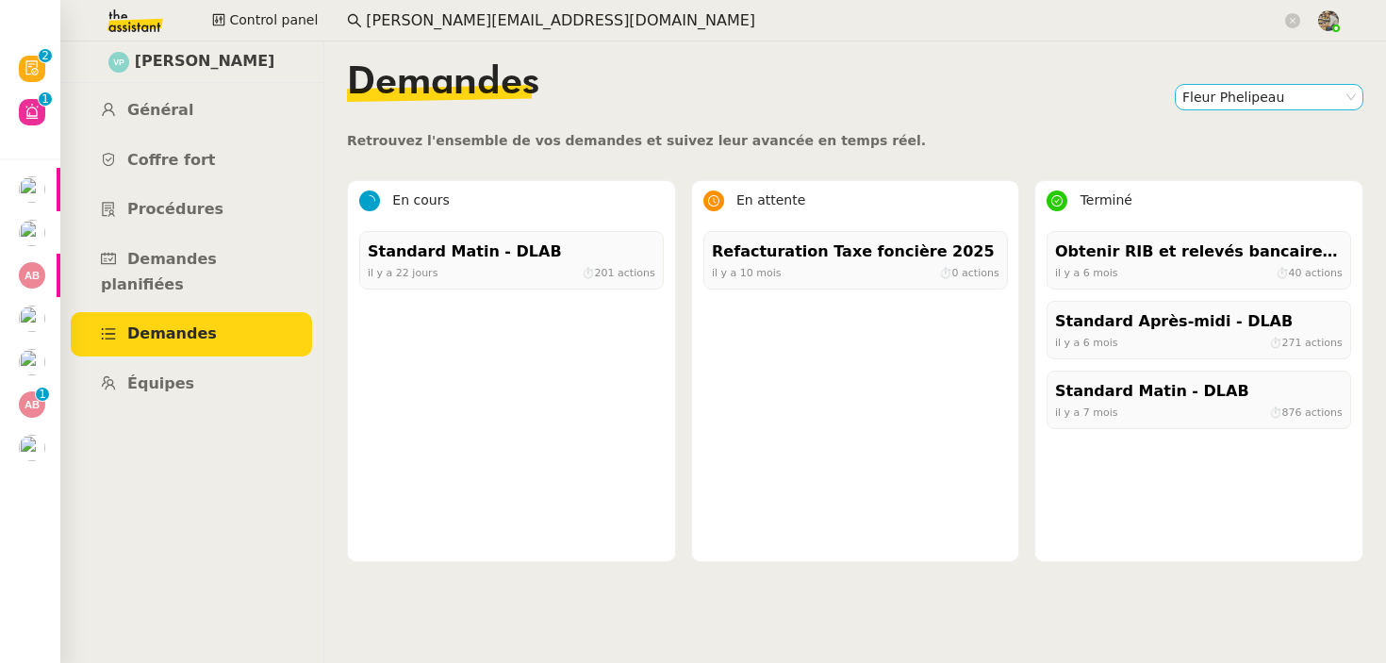
click at [1237, 96] on nz-select-item "Fleur Phelipeau" at bounding box center [1270, 97] width 174 height 25
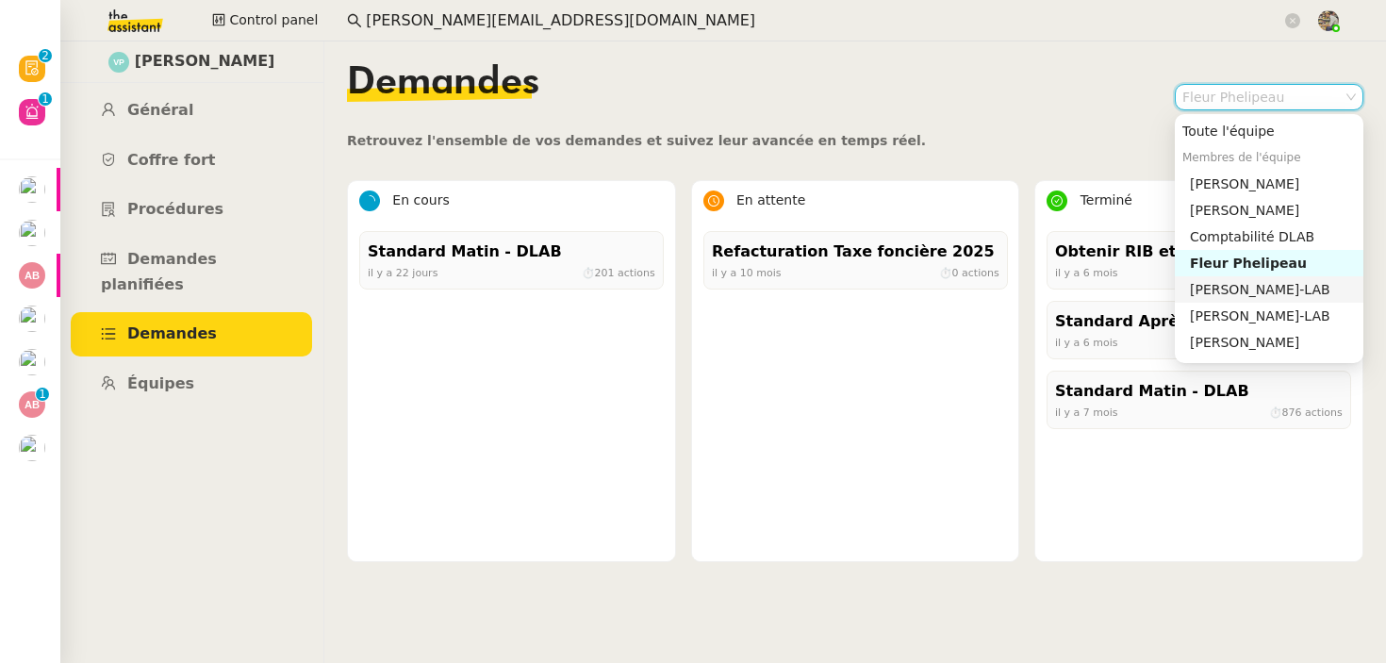
click at [1221, 290] on div "[PERSON_NAME]-LAB" at bounding box center [1273, 289] width 166 height 17
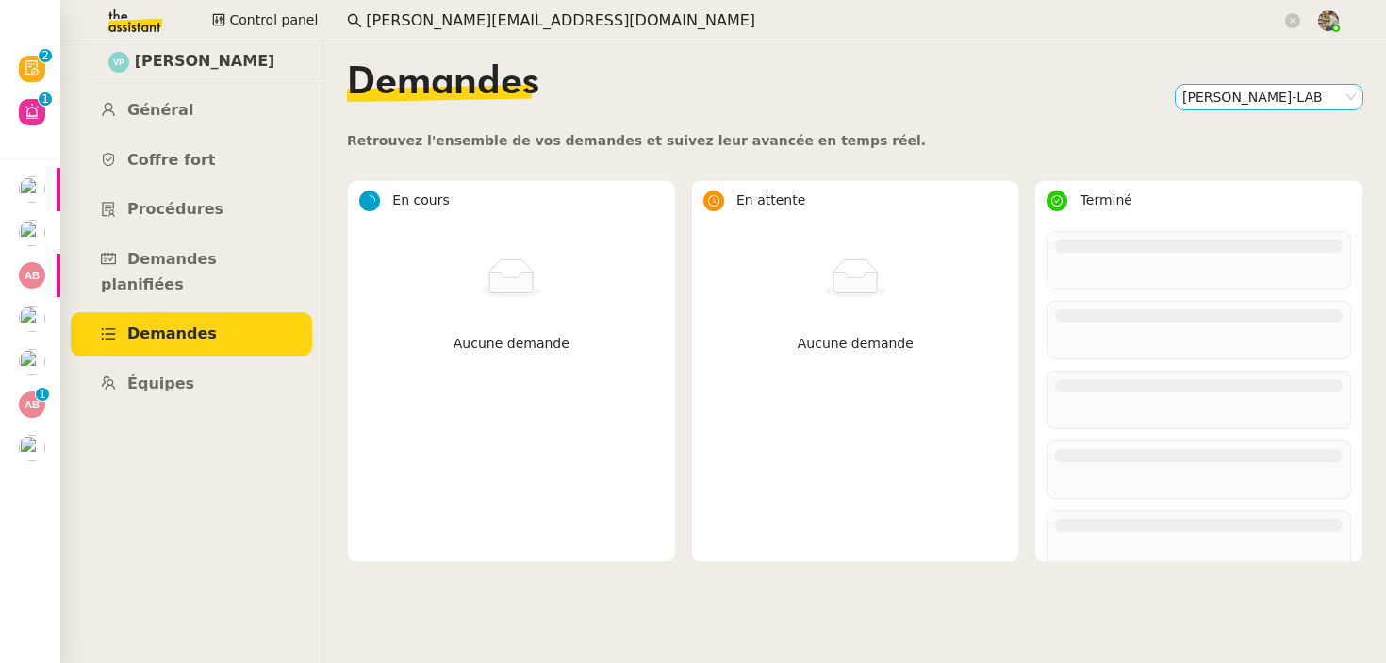
click at [1228, 94] on nz-select-item "[PERSON_NAME]-LAB" at bounding box center [1270, 97] width 174 height 25
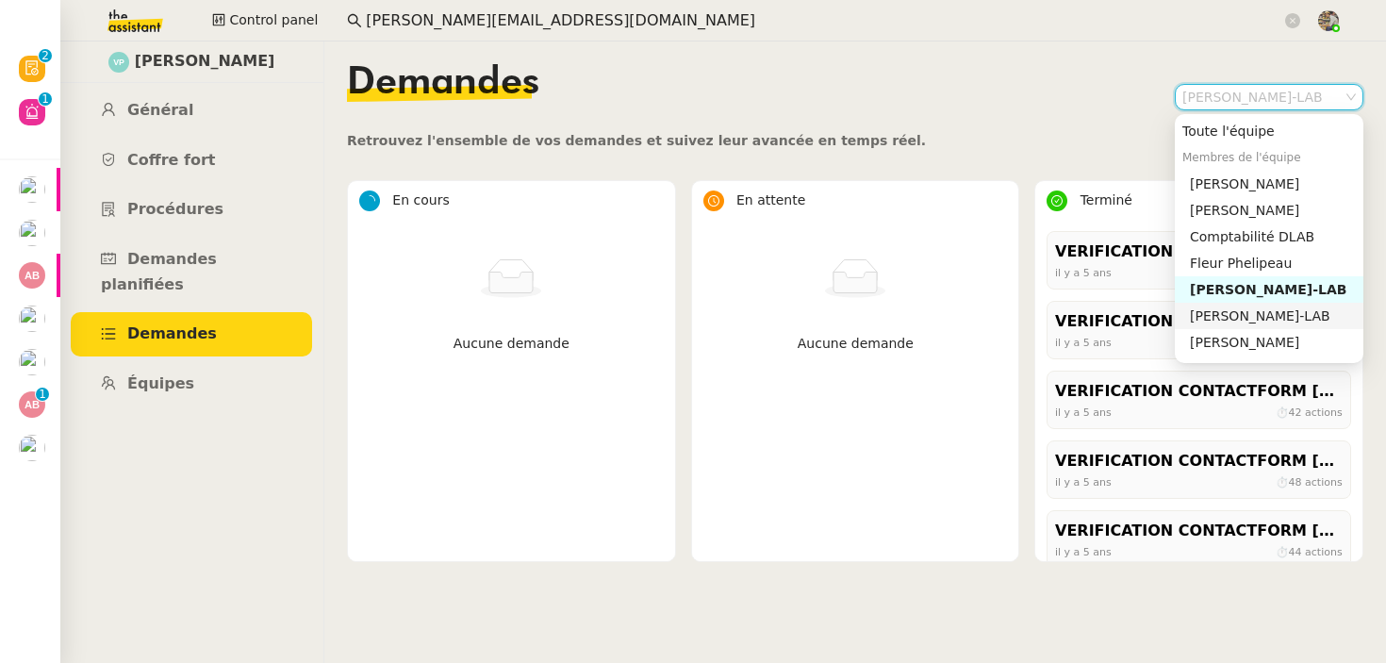
click at [1198, 309] on div "[PERSON_NAME]-LAB" at bounding box center [1273, 315] width 166 height 17
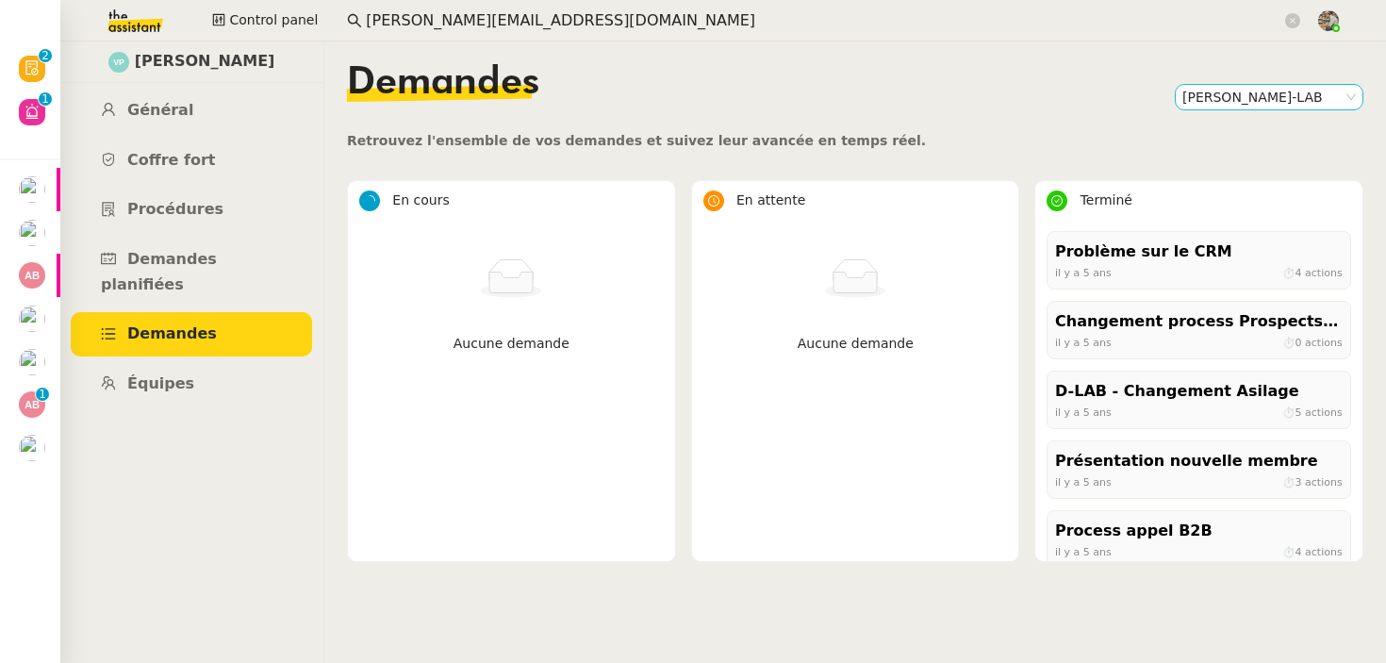
click at [1238, 100] on nz-select-item "[PERSON_NAME]-LAB" at bounding box center [1270, 97] width 174 height 25
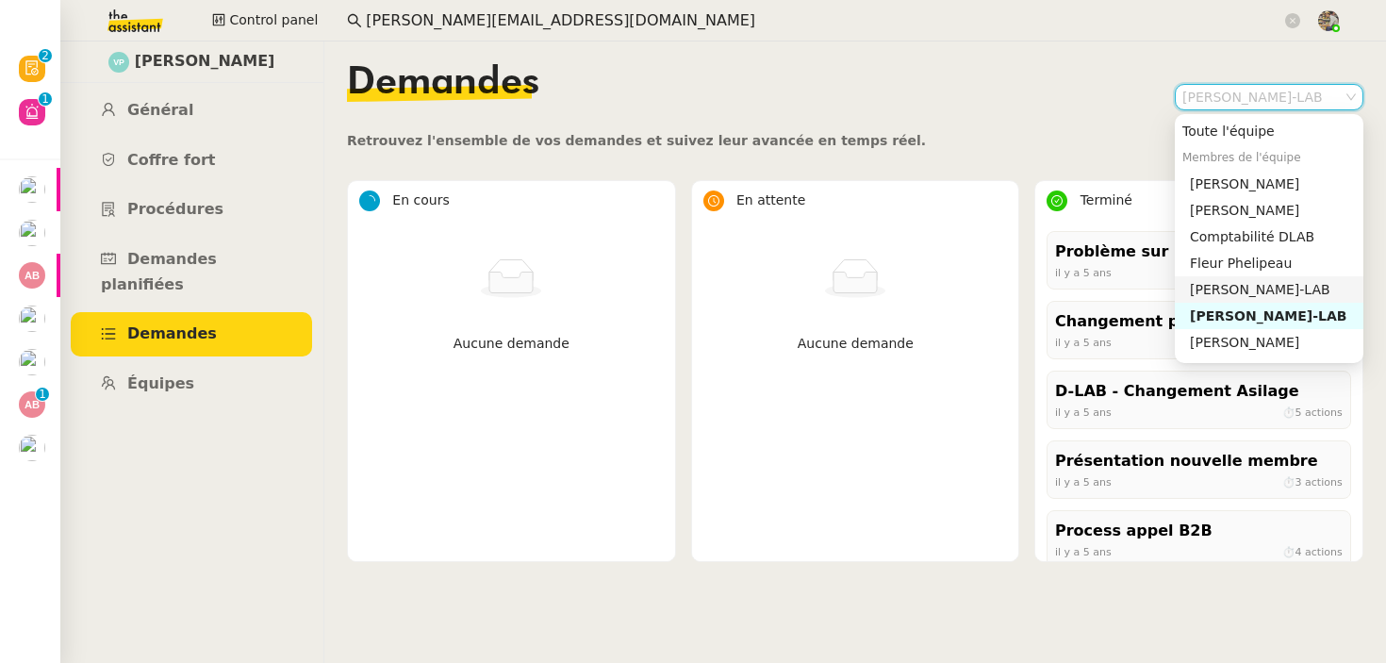
click at [1201, 297] on div "[PERSON_NAME]-LAB" at bounding box center [1273, 289] width 166 height 17
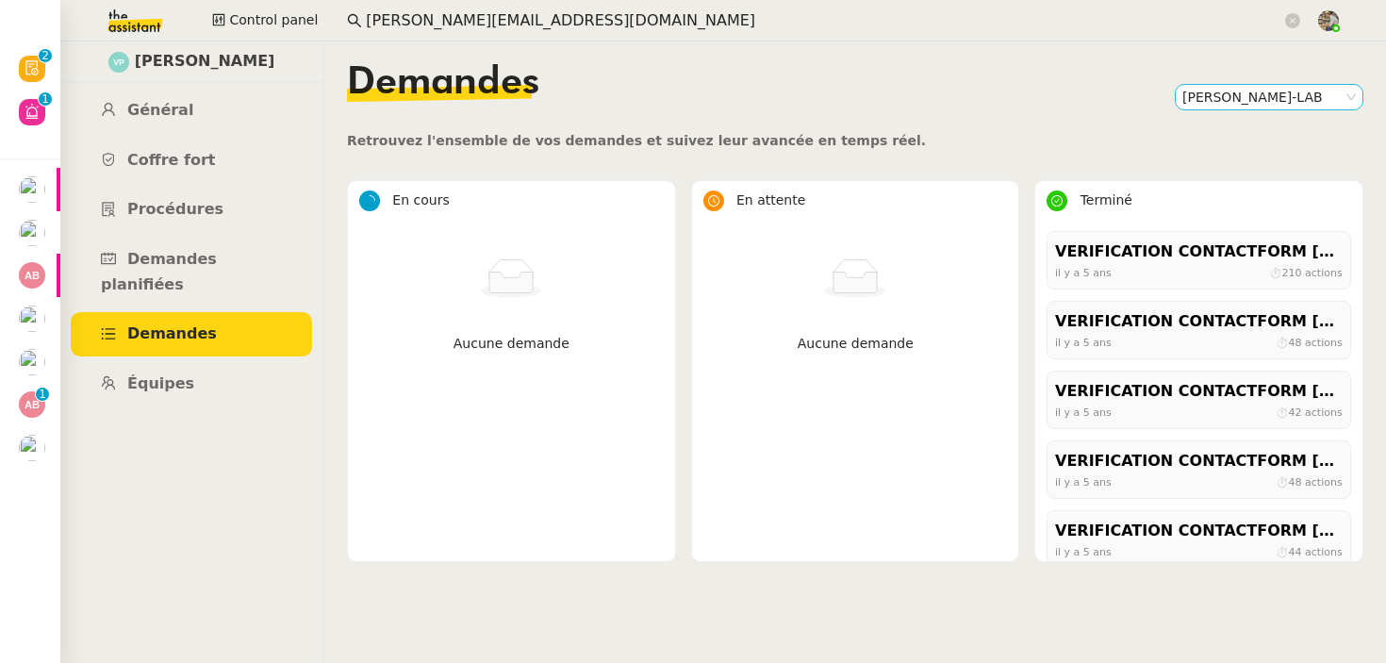
click at [1215, 99] on nz-select-item "[PERSON_NAME]-LAB" at bounding box center [1270, 97] width 174 height 25
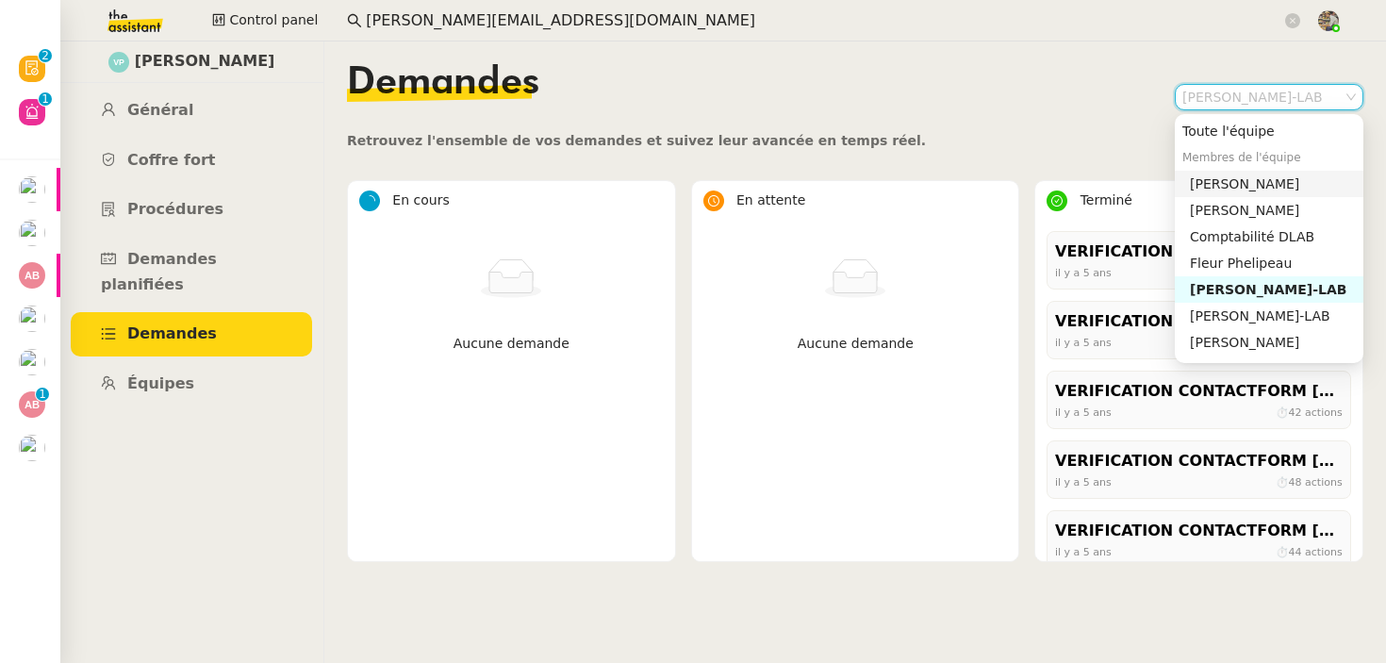
click at [1200, 190] on div "[PERSON_NAME]" at bounding box center [1273, 183] width 166 height 17
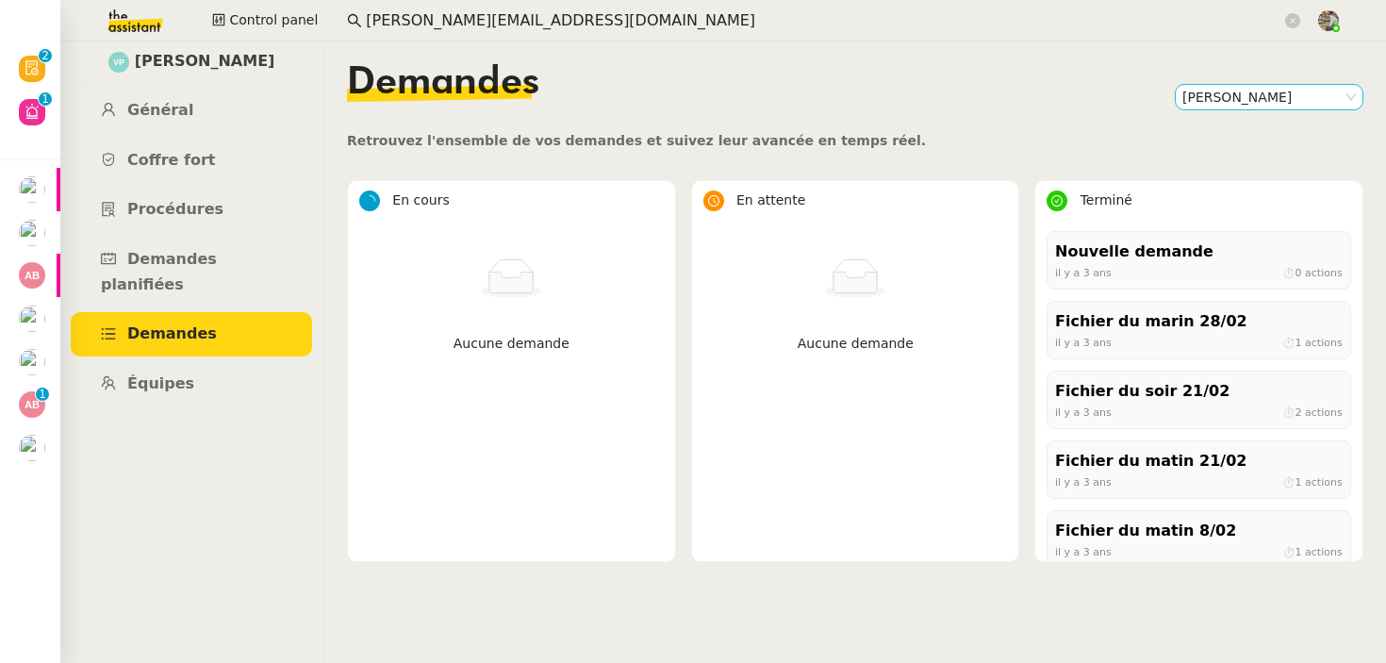
click at [1215, 101] on nz-select-item "[PERSON_NAME]" at bounding box center [1270, 97] width 174 height 25
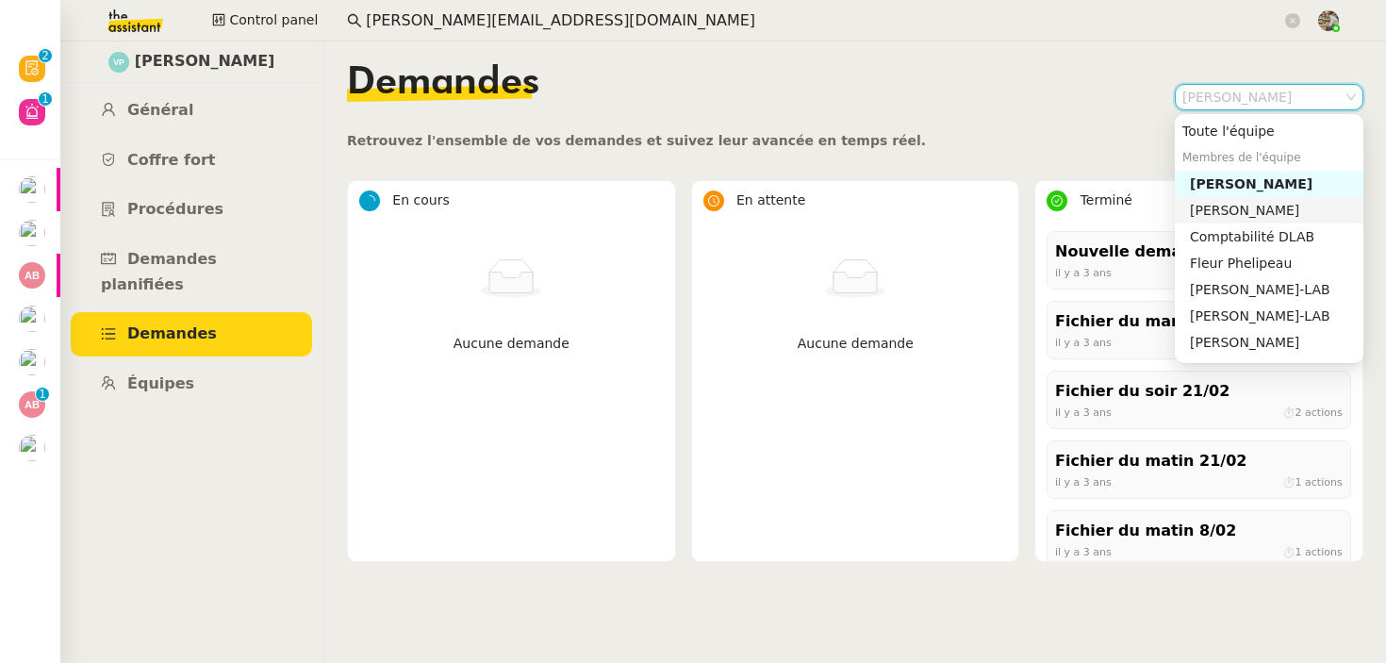
click at [1203, 207] on div "[PERSON_NAME]" at bounding box center [1273, 210] width 166 height 17
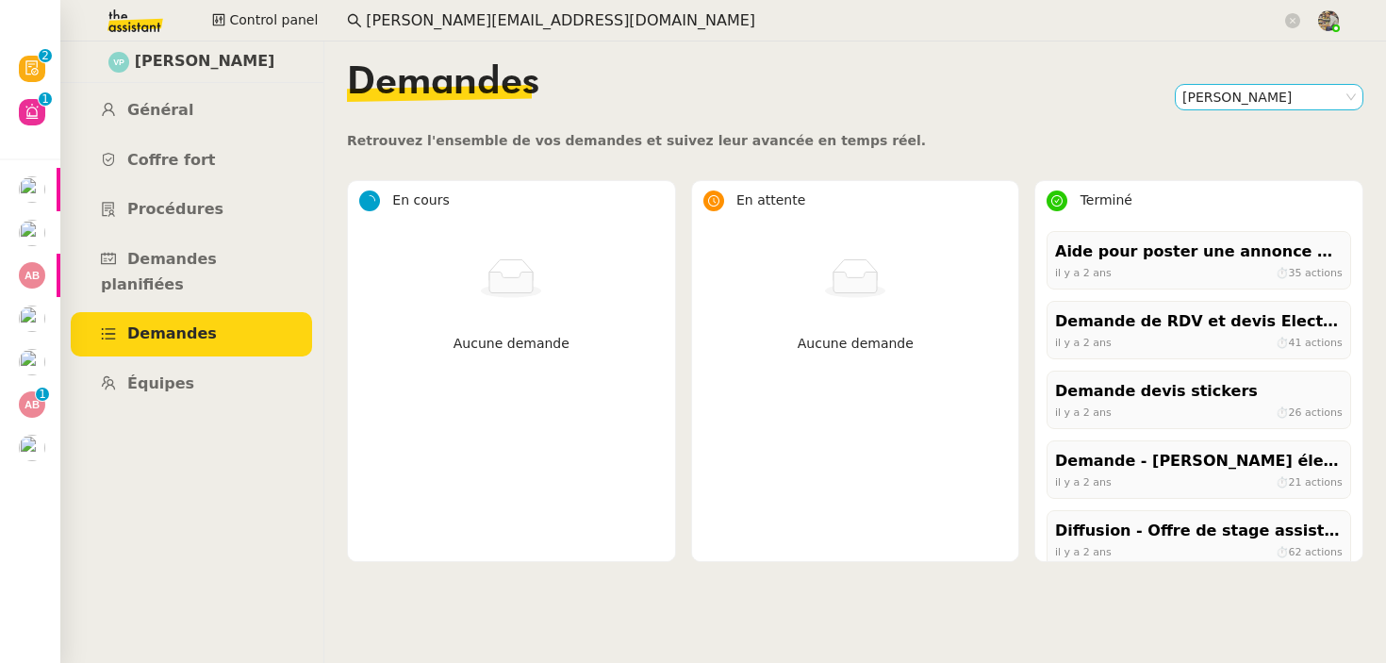
click at [1221, 94] on nz-select-item "[PERSON_NAME]" at bounding box center [1270, 97] width 174 height 25
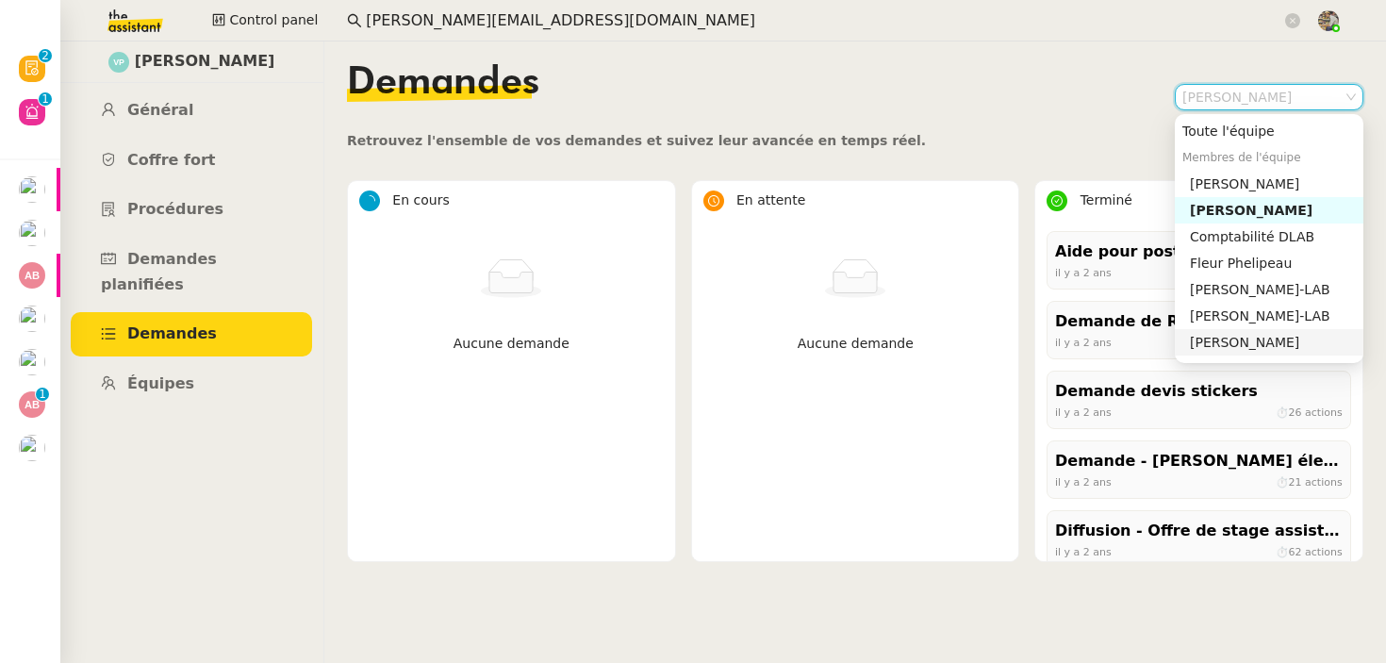
click at [1207, 349] on div "[PERSON_NAME]" at bounding box center [1273, 342] width 166 height 17
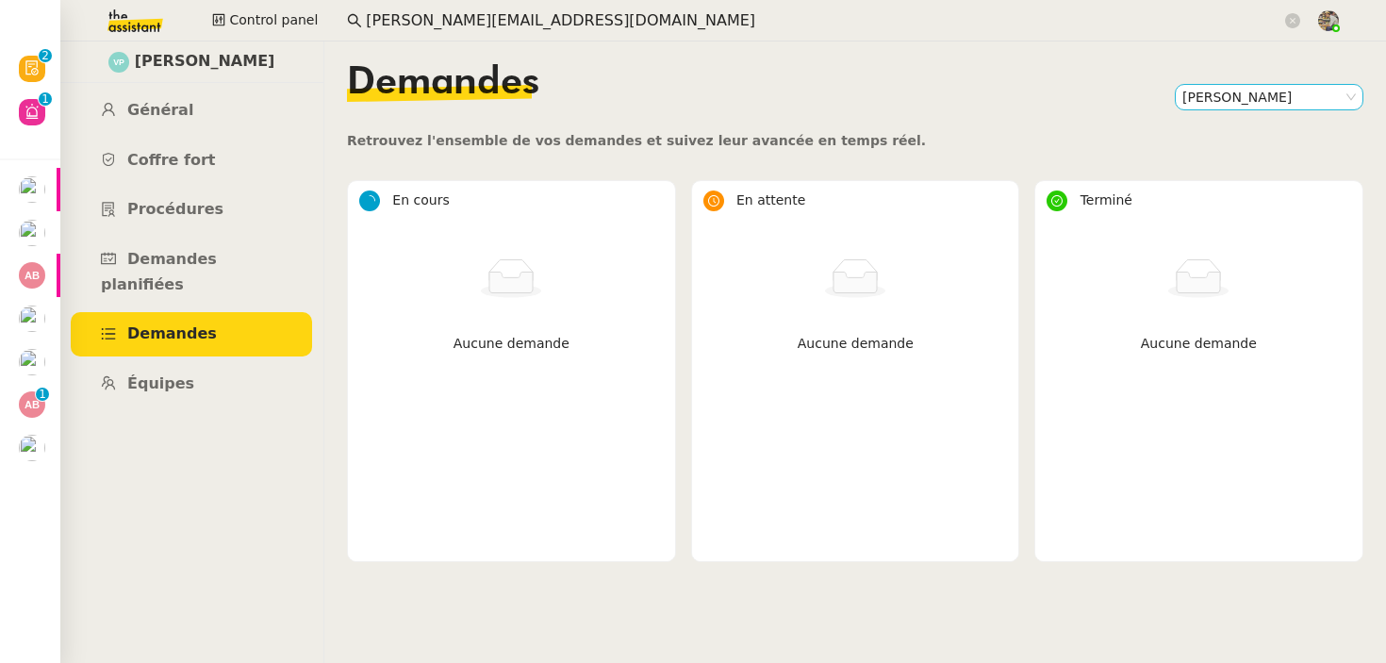
click at [1215, 101] on nz-select-item "[PERSON_NAME]" at bounding box center [1270, 97] width 174 height 25
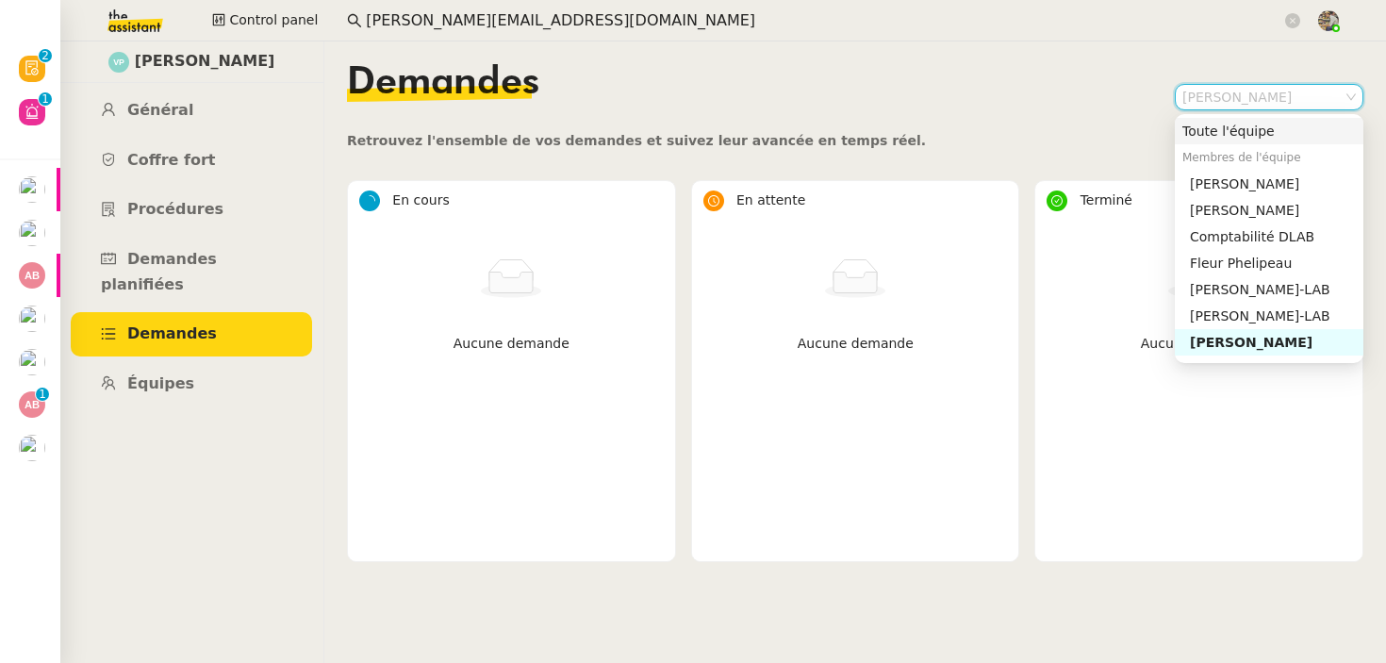
click at [1217, 130] on div "Toute l'équipe" at bounding box center [1270, 131] width 174 height 17
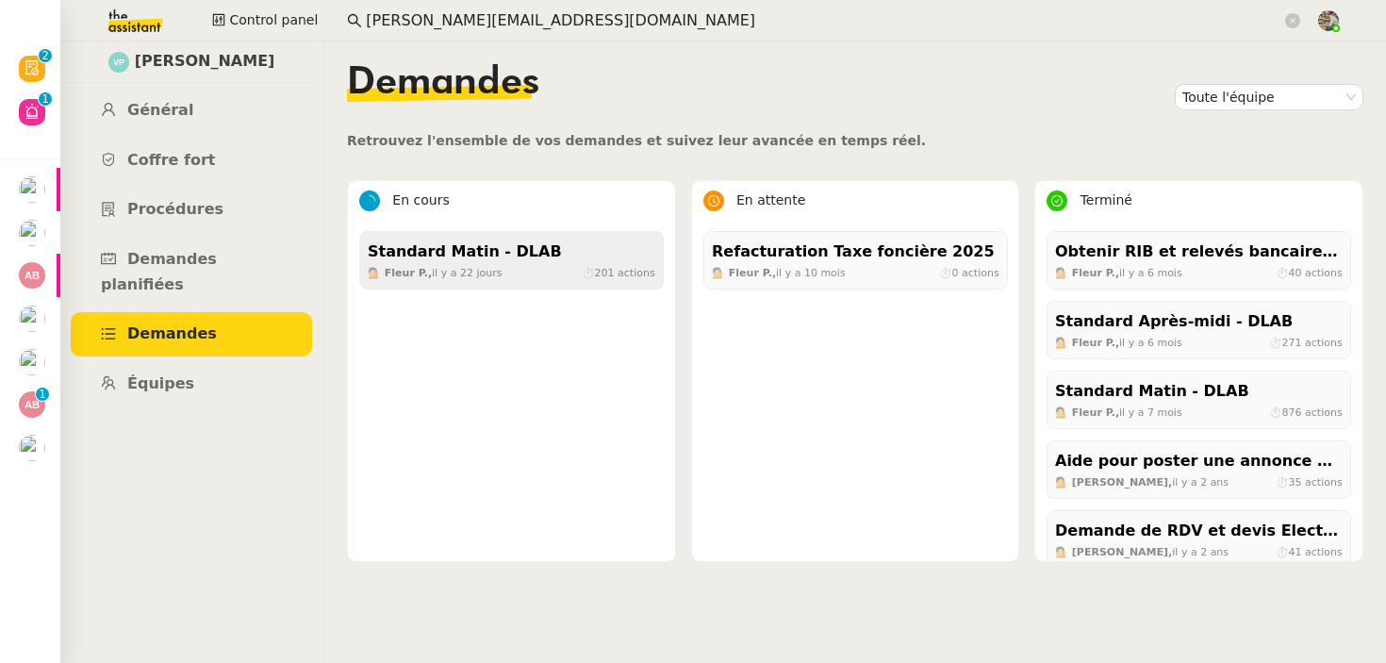
click at [613, 245] on div "Standard Matin - DLAB" at bounding box center [512, 252] width 288 height 25
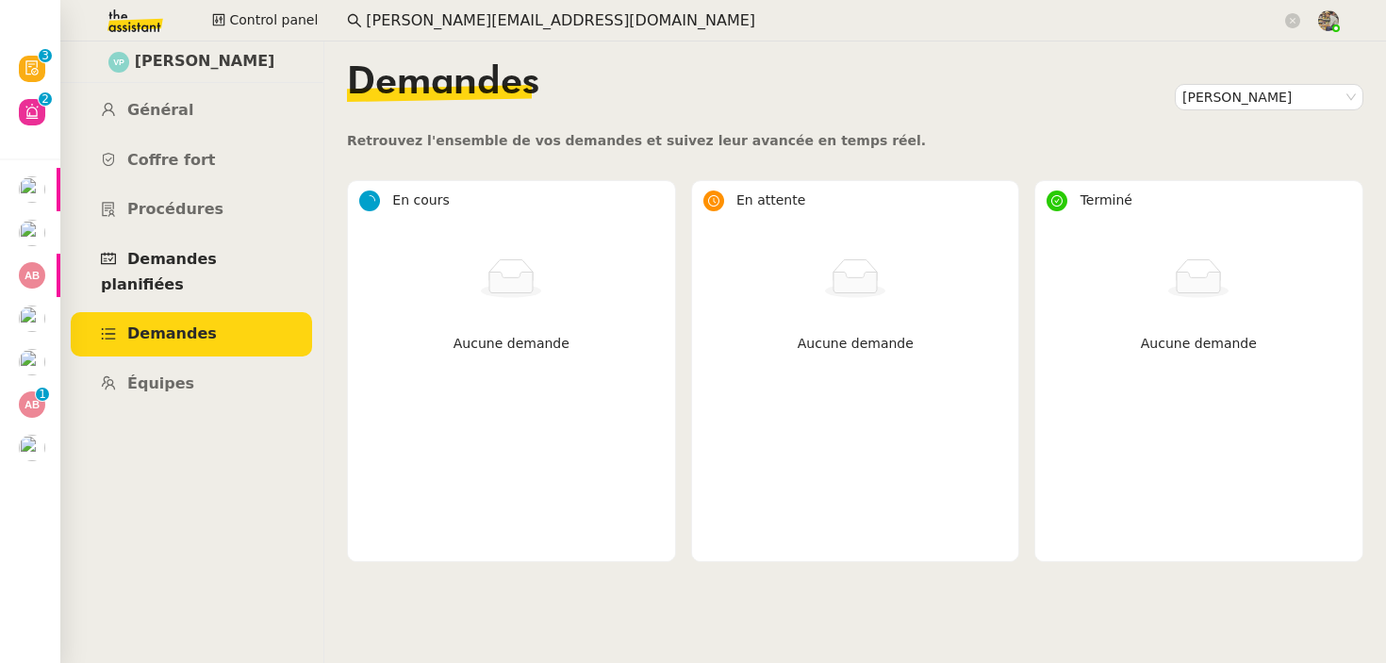
click at [167, 260] on span "Demandes planifiées" at bounding box center [159, 271] width 116 height 43
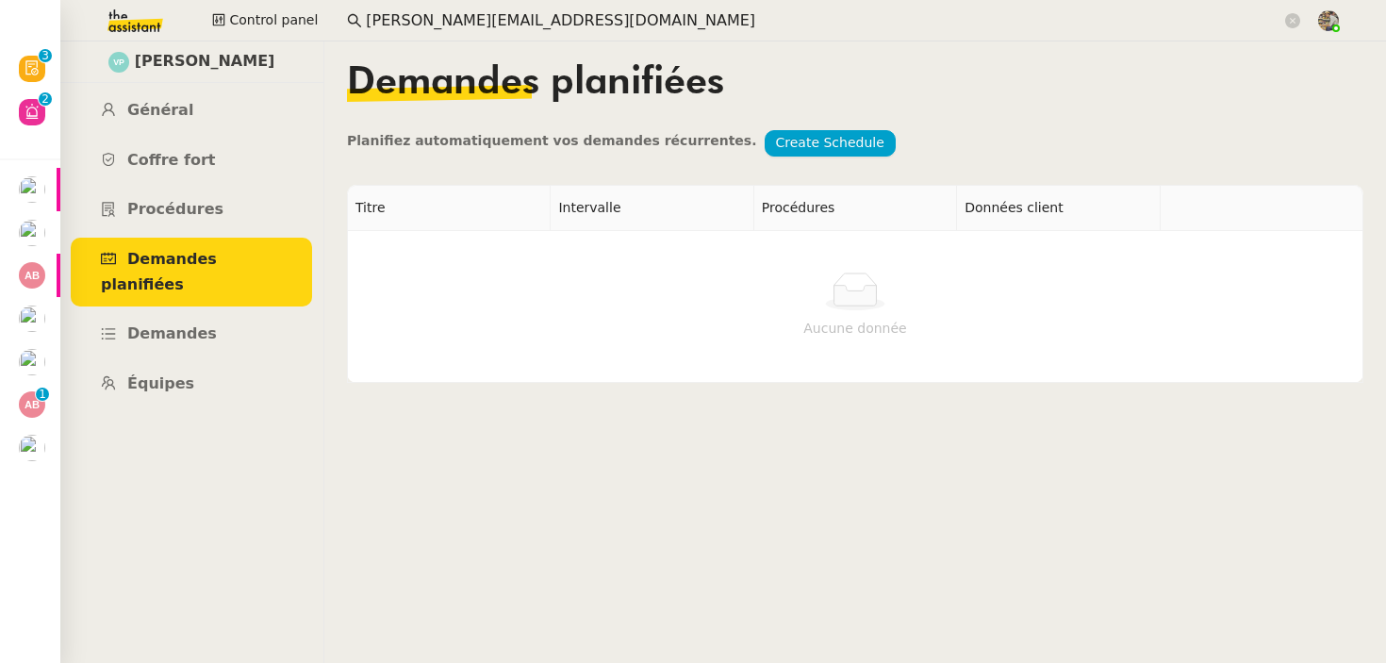
click at [179, 281] on link "Demandes planifiées" at bounding box center [191, 272] width 241 height 69
click at [194, 221] on link "Procédures" at bounding box center [191, 210] width 241 height 44
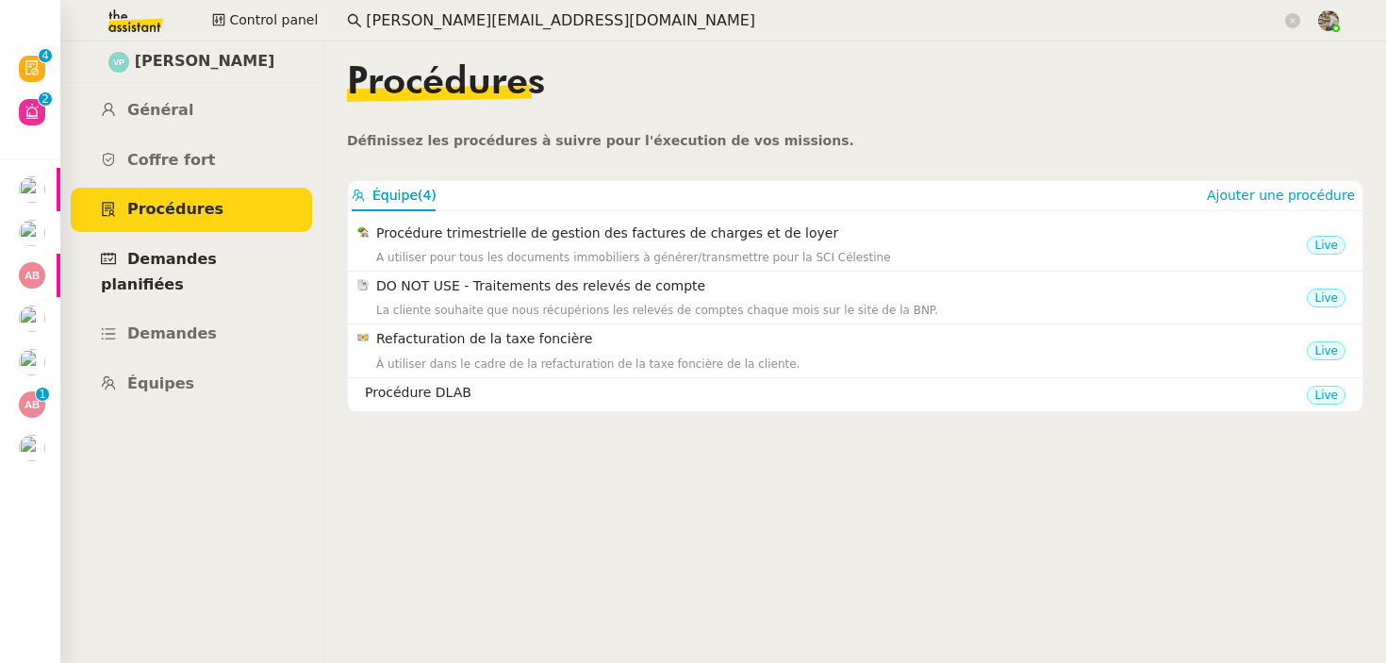
click at [204, 258] on span "Demandes planifiées" at bounding box center [159, 271] width 116 height 43
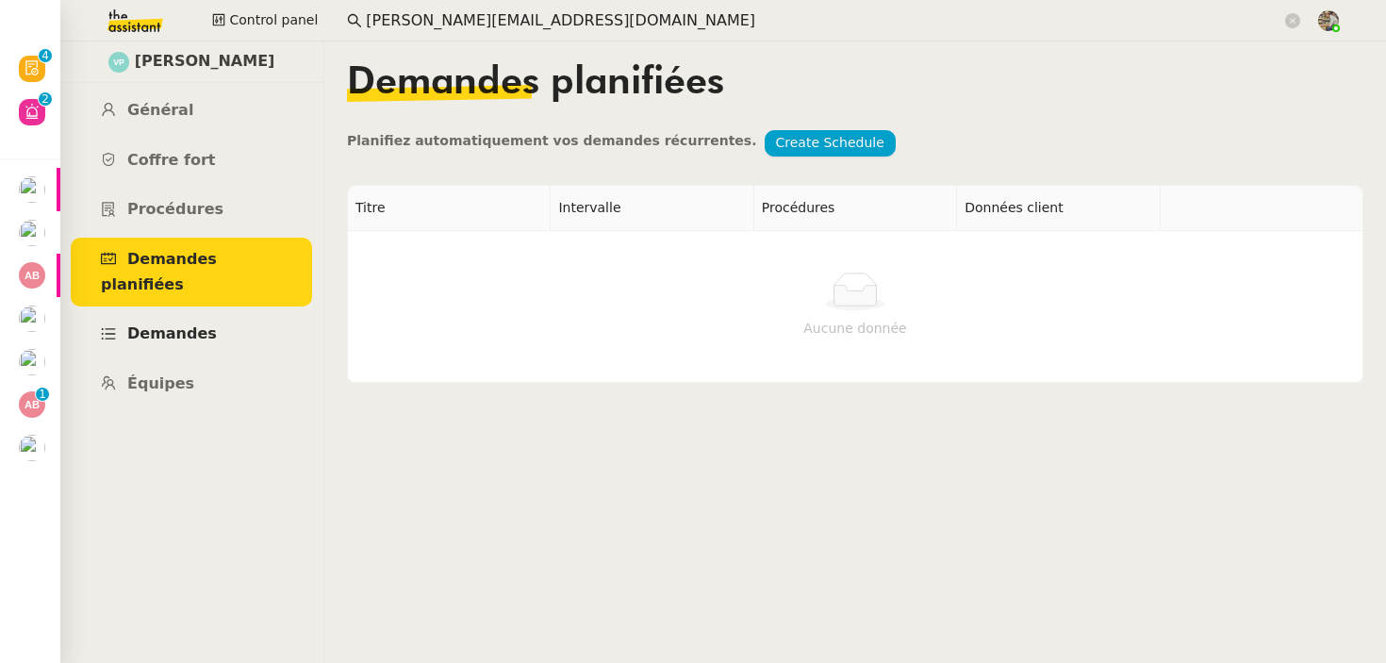
click at [193, 324] on span "Demandes" at bounding box center [172, 333] width 90 height 18
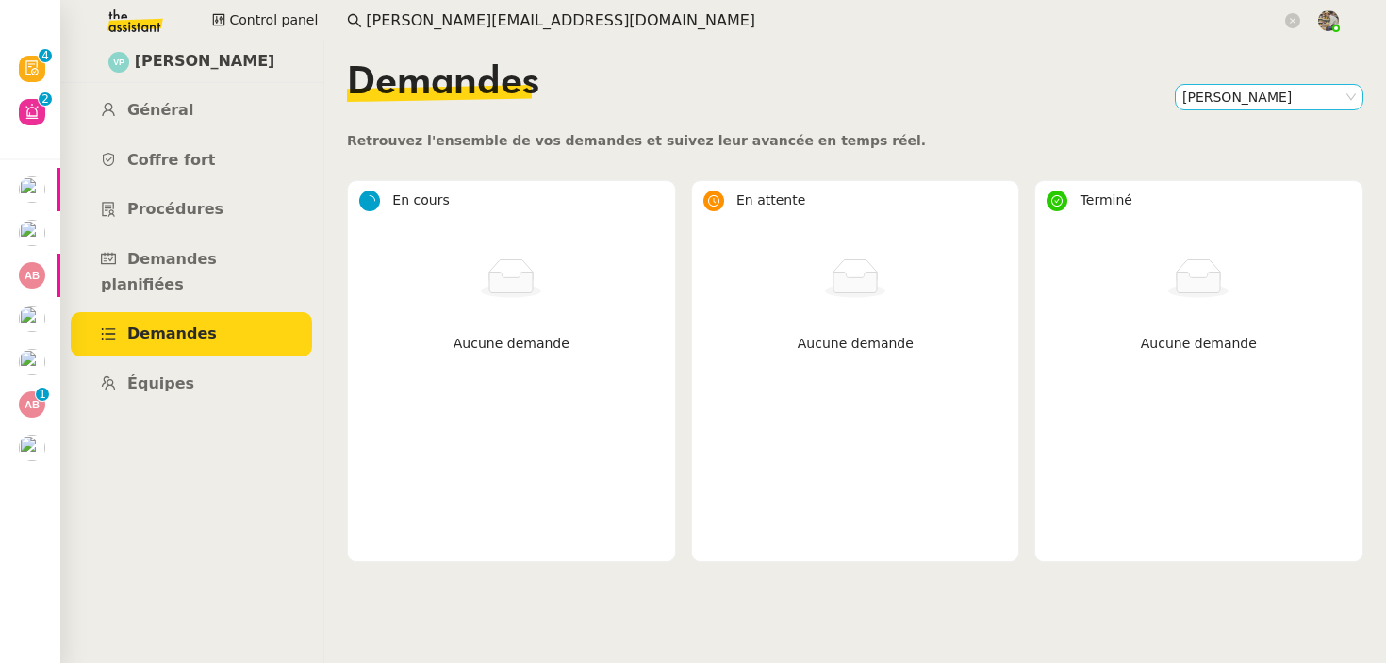
click at [1305, 92] on nz-select-item "[PERSON_NAME]" at bounding box center [1270, 97] width 174 height 25
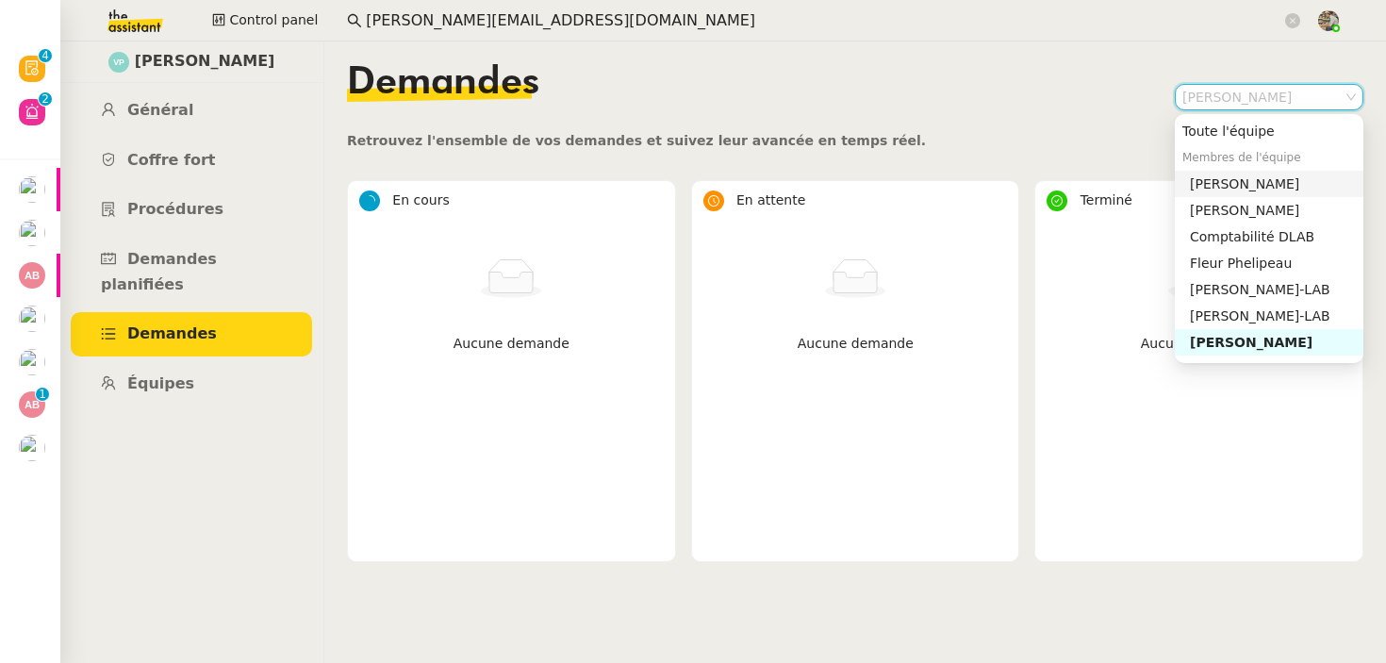
click at [1237, 189] on div "[PERSON_NAME]" at bounding box center [1273, 183] width 166 height 17
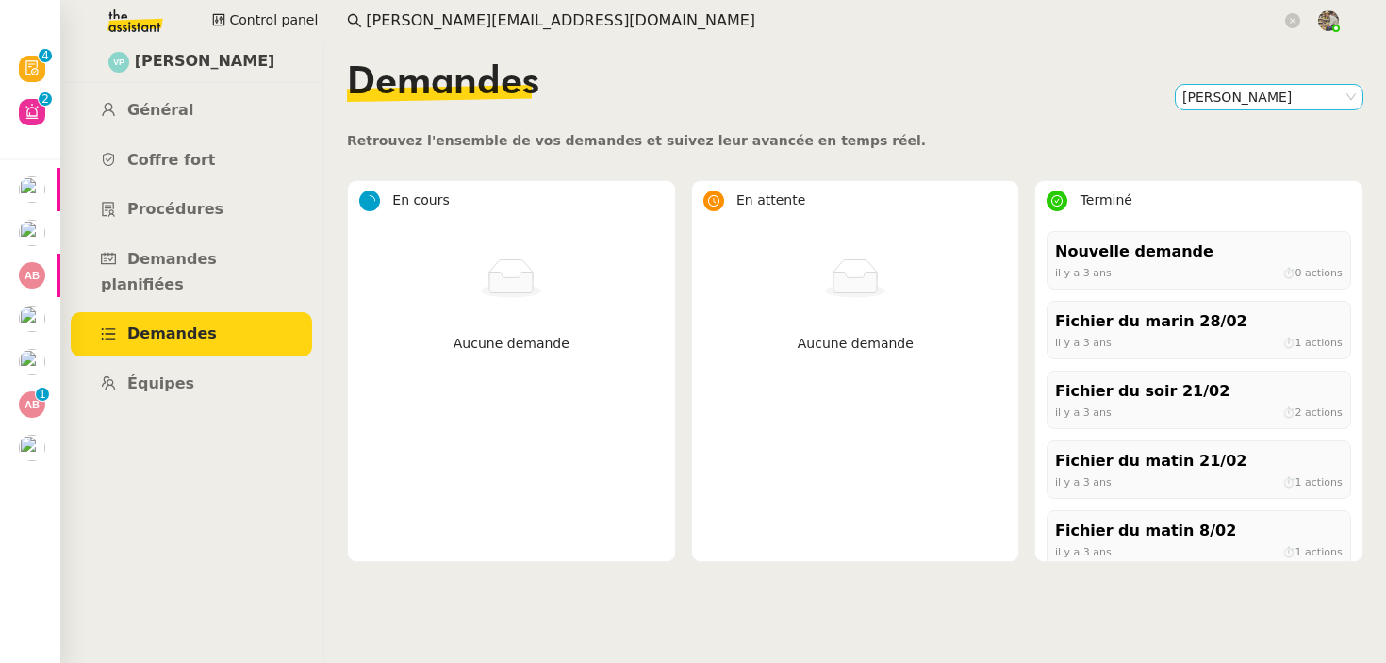
click at [1223, 100] on nz-select-item "[PERSON_NAME]" at bounding box center [1270, 97] width 174 height 25
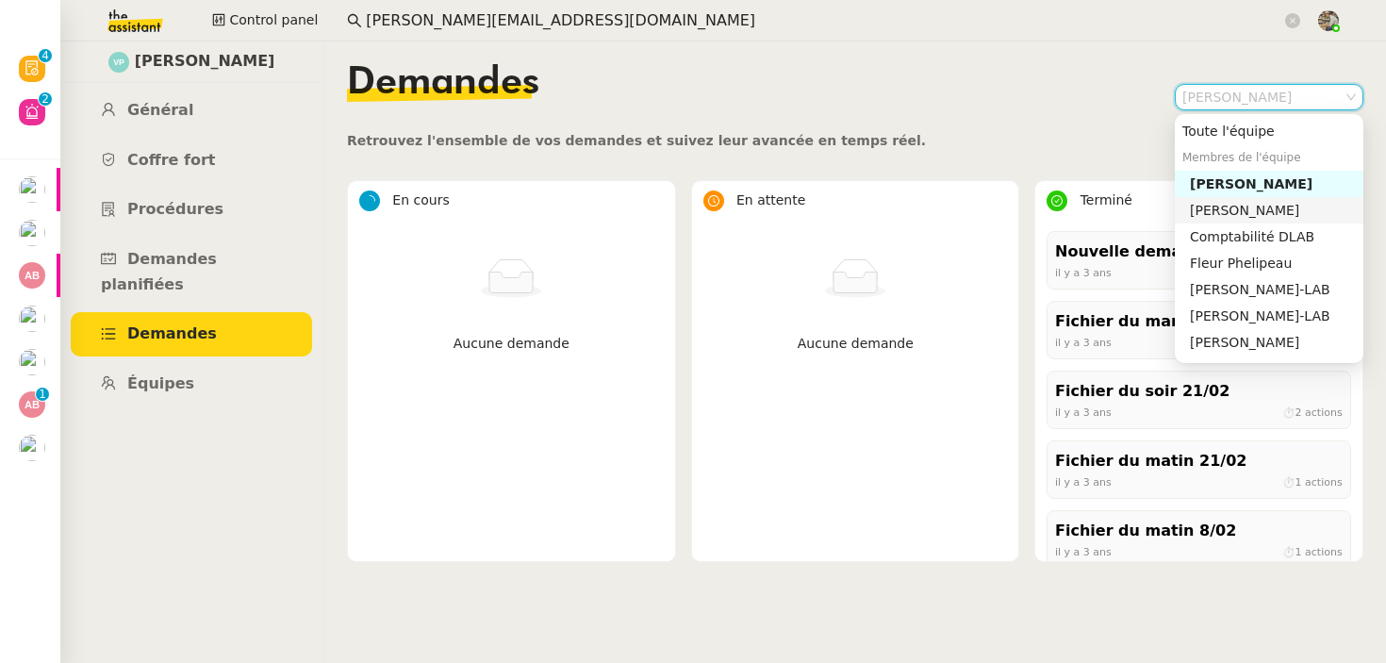
click at [1210, 203] on div "[PERSON_NAME]" at bounding box center [1273, 210] width 166 height 17
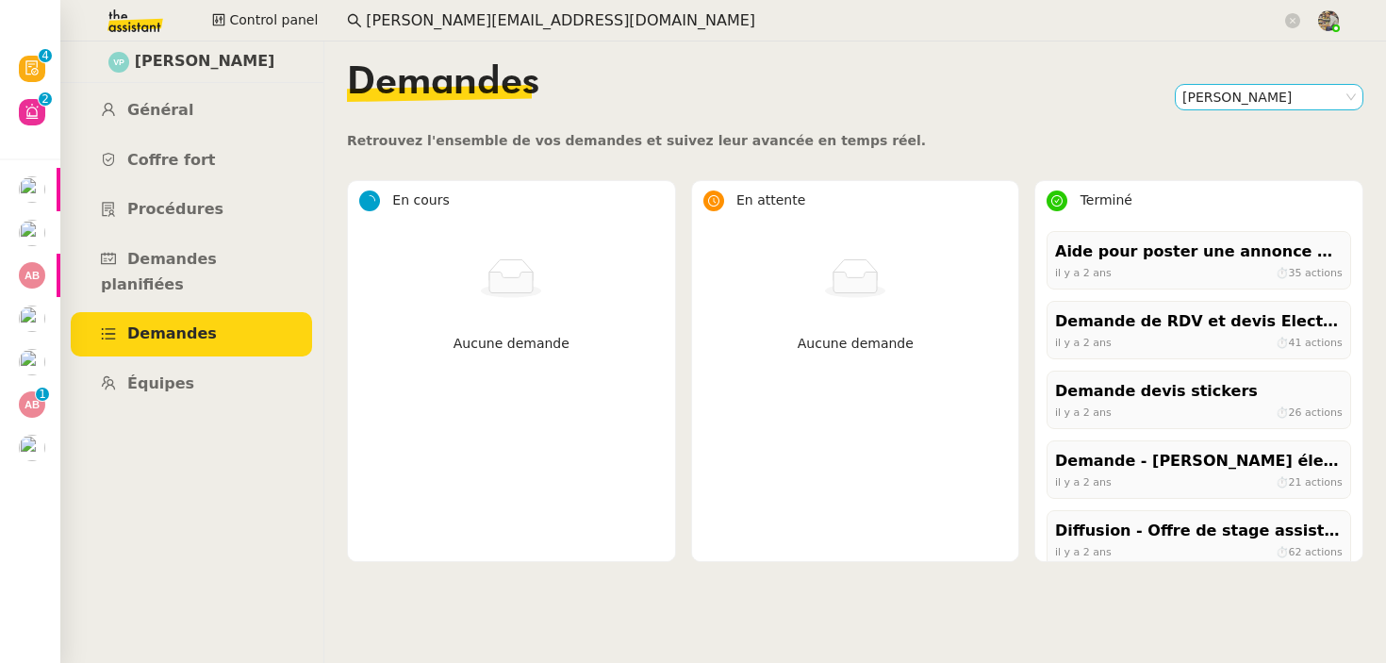
click at [1222, 100] on nz-select-item "[PERSON_NAME]" at bounding box center [1270, 97] width 174 height 25
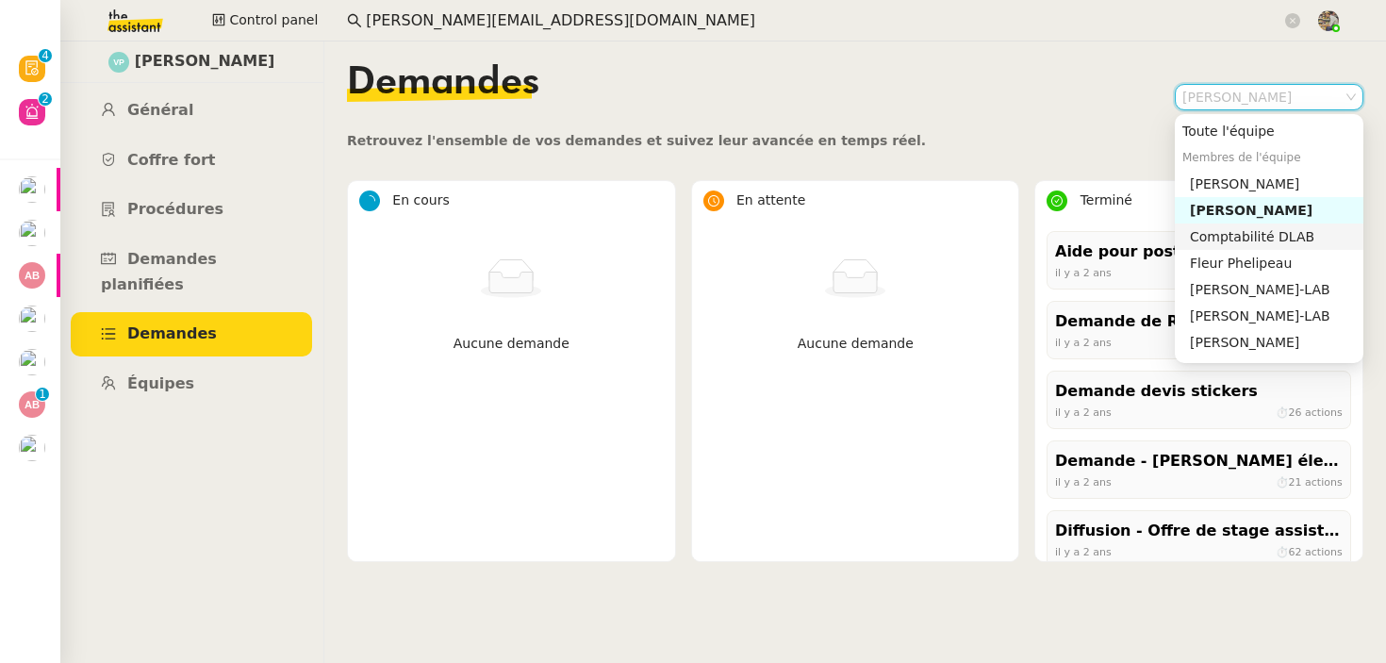
click at [1210, 242] on div "Comptabilité DLAB" at bounding box center [1273, 236] width 166 height 17
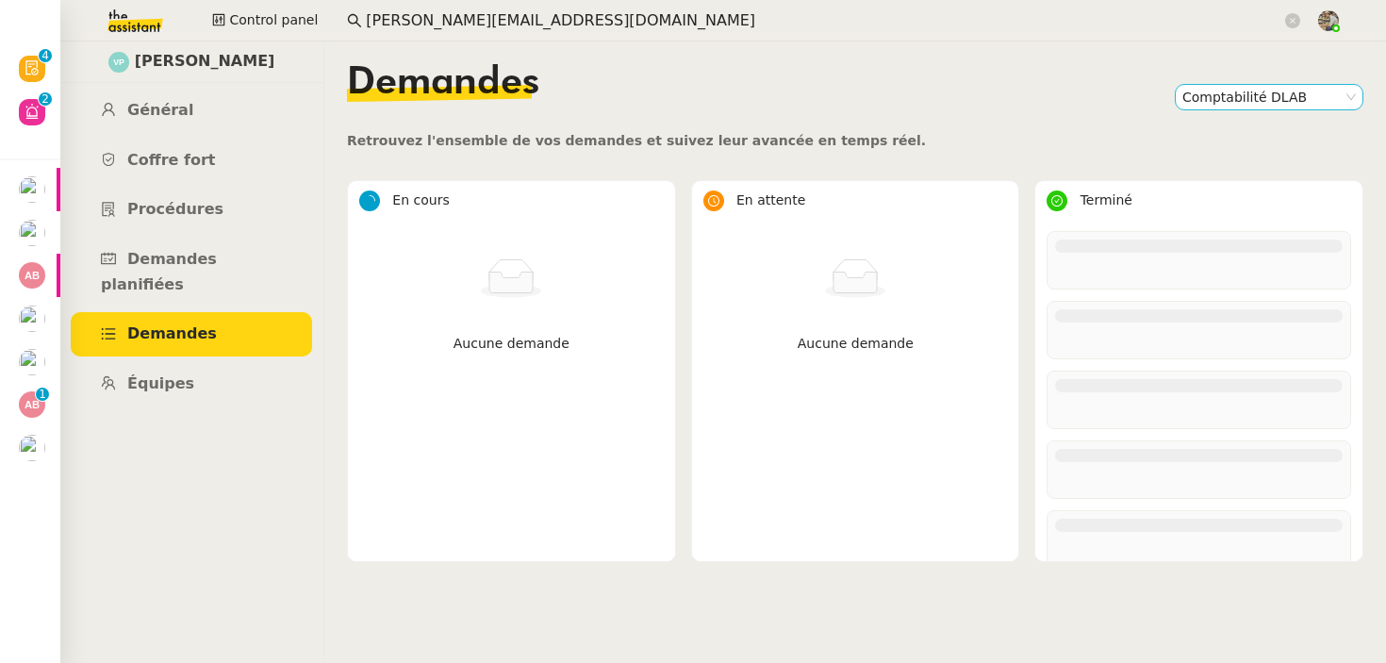
click at [1228, 92] on nz-select-item "Comptabilité DLAB" at bounding box center [1270, 97] width 174 height 25
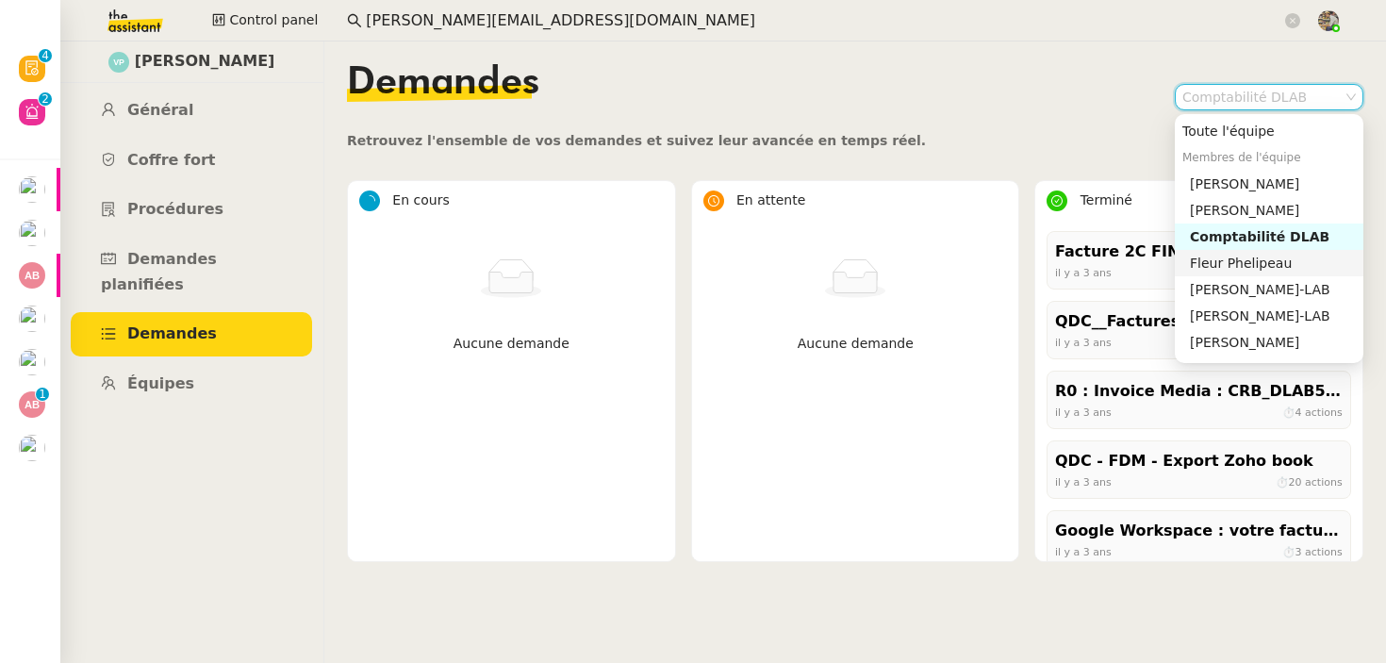
click at [1198, 266] on div "Fleur Phelipeau" at bounding box center [1273, 263] width 166 height 17
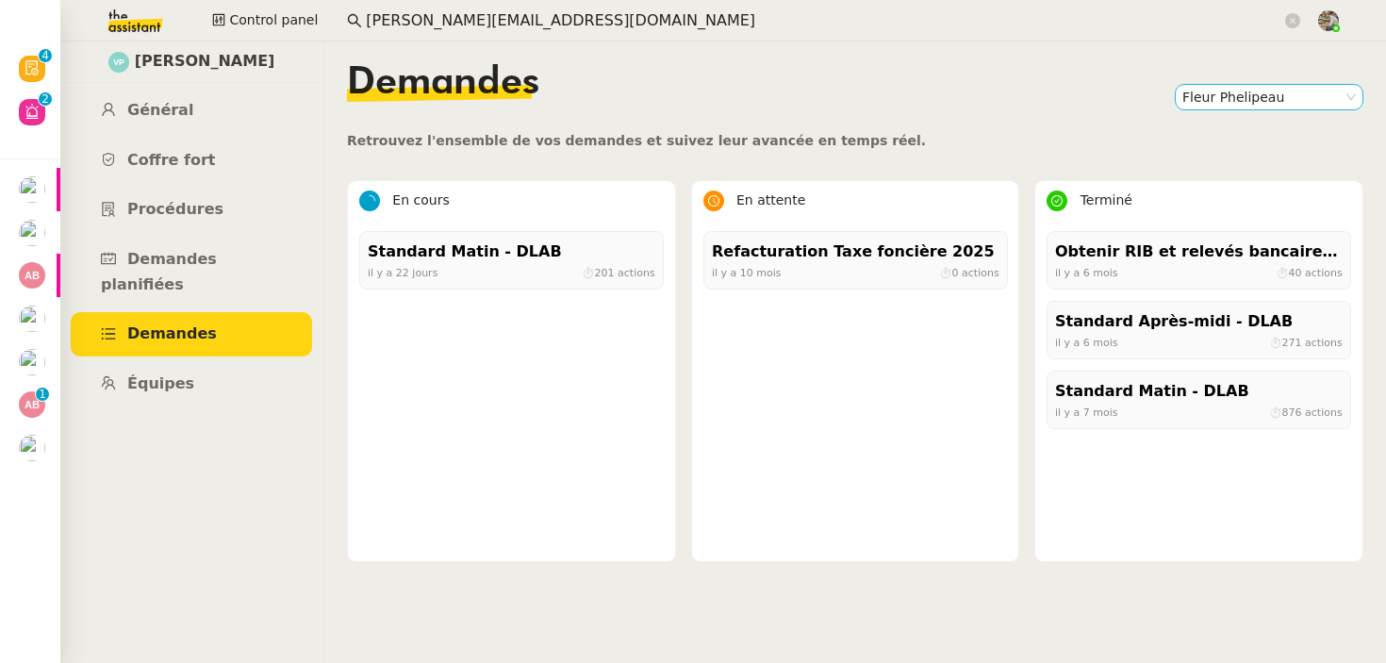
click at [1244, 92] on nz-select-item "Fleur Phelipeau" at bounding box center [1270, 97] width 174 height 25
click at [1237, 96] on nz-select-item "Fleur Phelipeau" at bounding box center [1270, 97] width 174 height 25
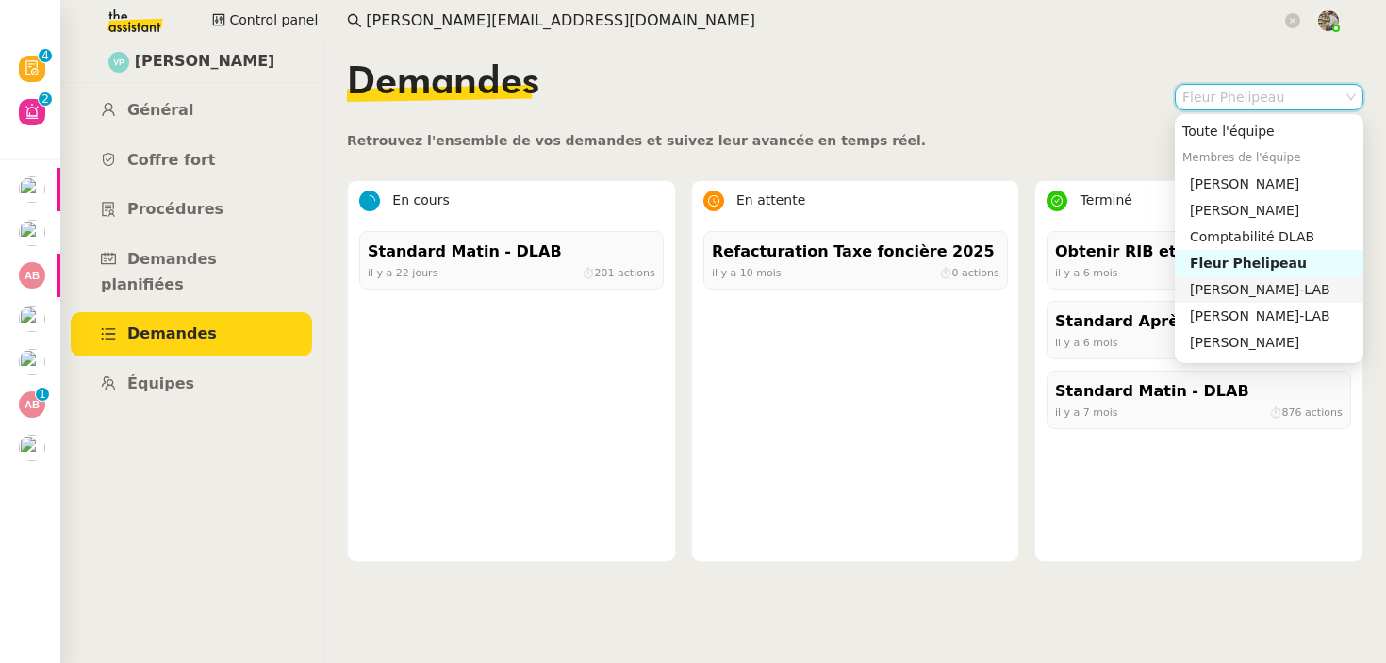
click at [1228, 289] on div "[PERSON_NAME]-LAB" at bounding box center [1273, 289] width 166 height 17
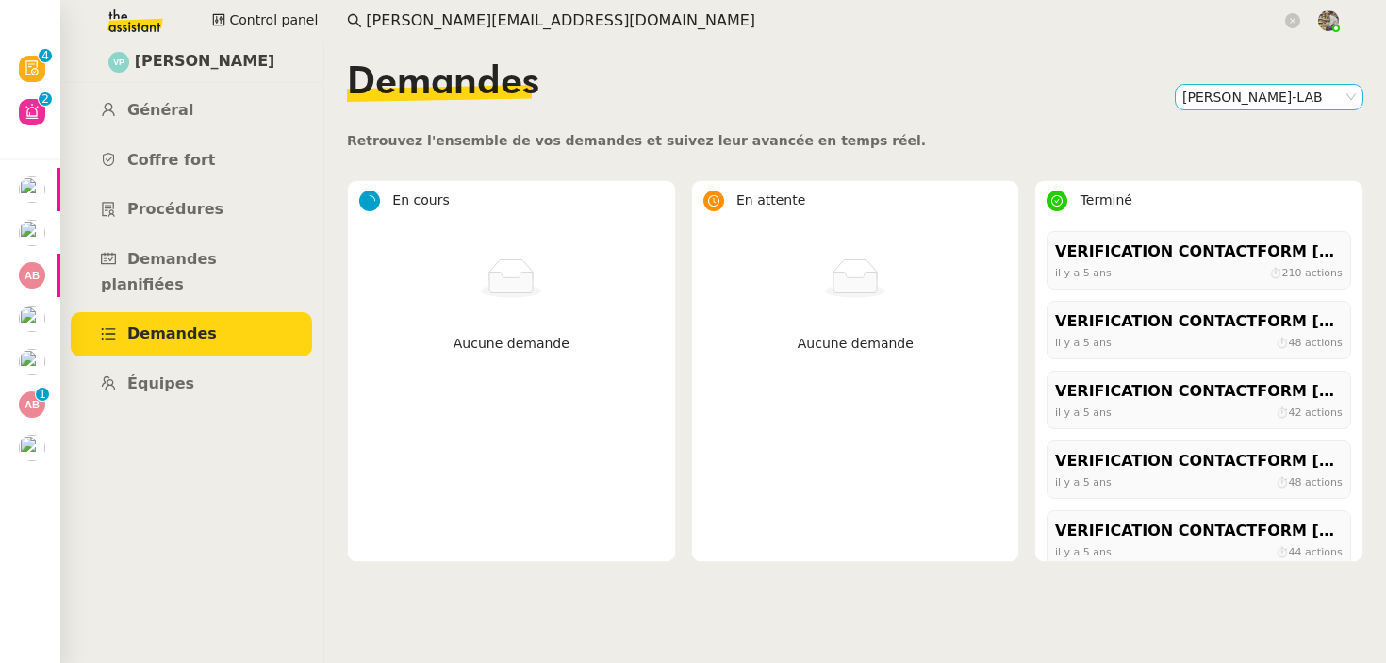
click at [1217, 88] on nz-select-item "[PERSON_NAME]-LAB" at bounding box center [1270, 97] width 174 height 25
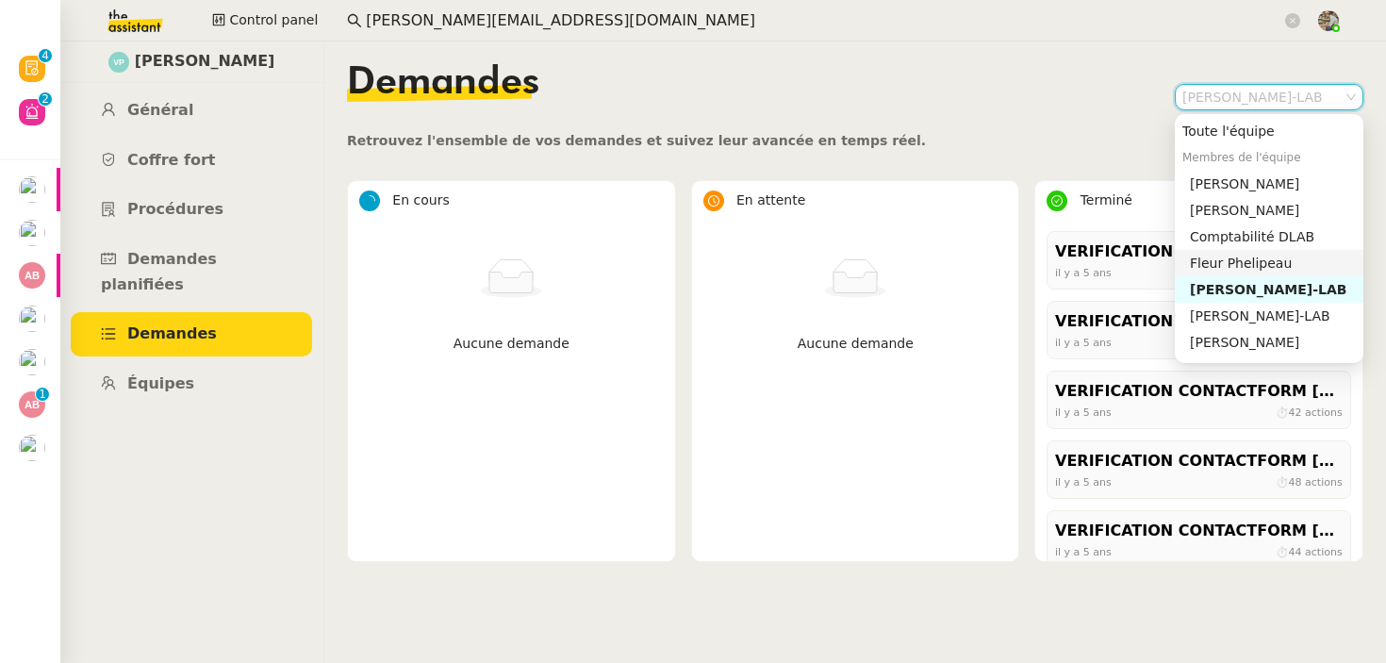
click at [1217, 269] on div "Fleur Phelipeau" at bounding box center [1273, 263] width 166 height 17
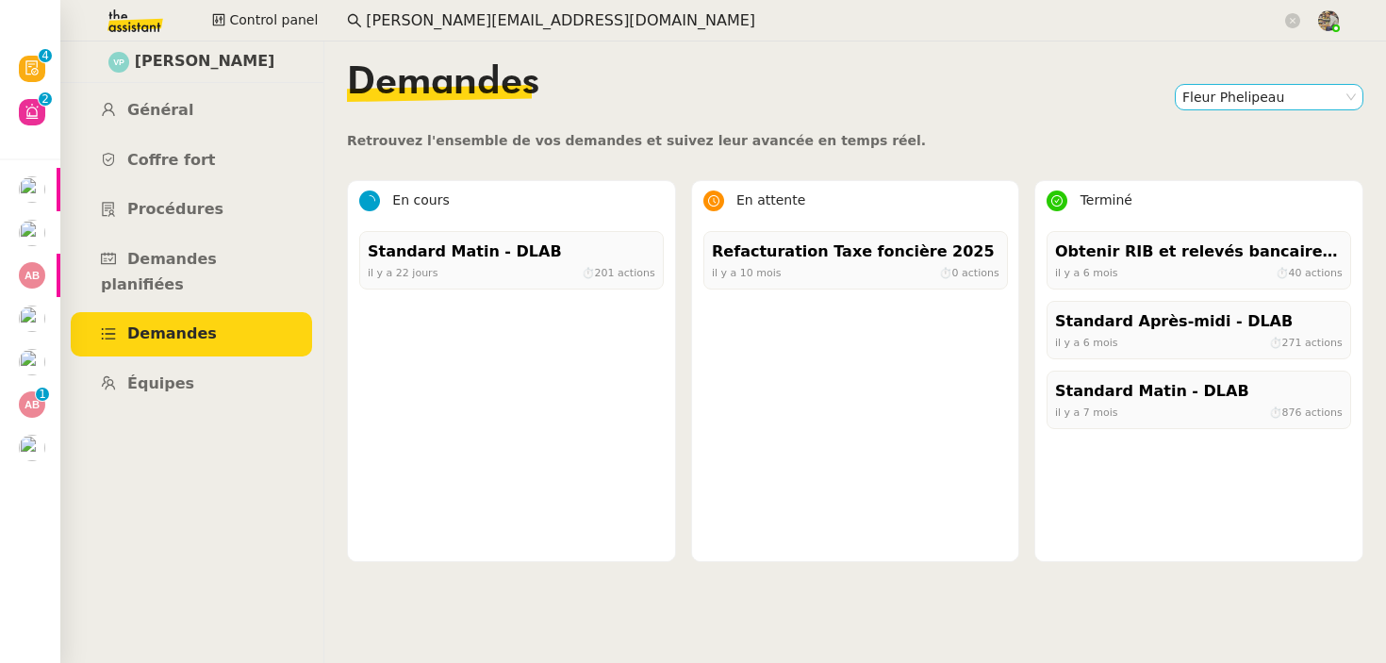
click at [1226, 87] on nz-select-item "Fleur Phelipeau" at bounding box center [1270, 97] width 174 height 25
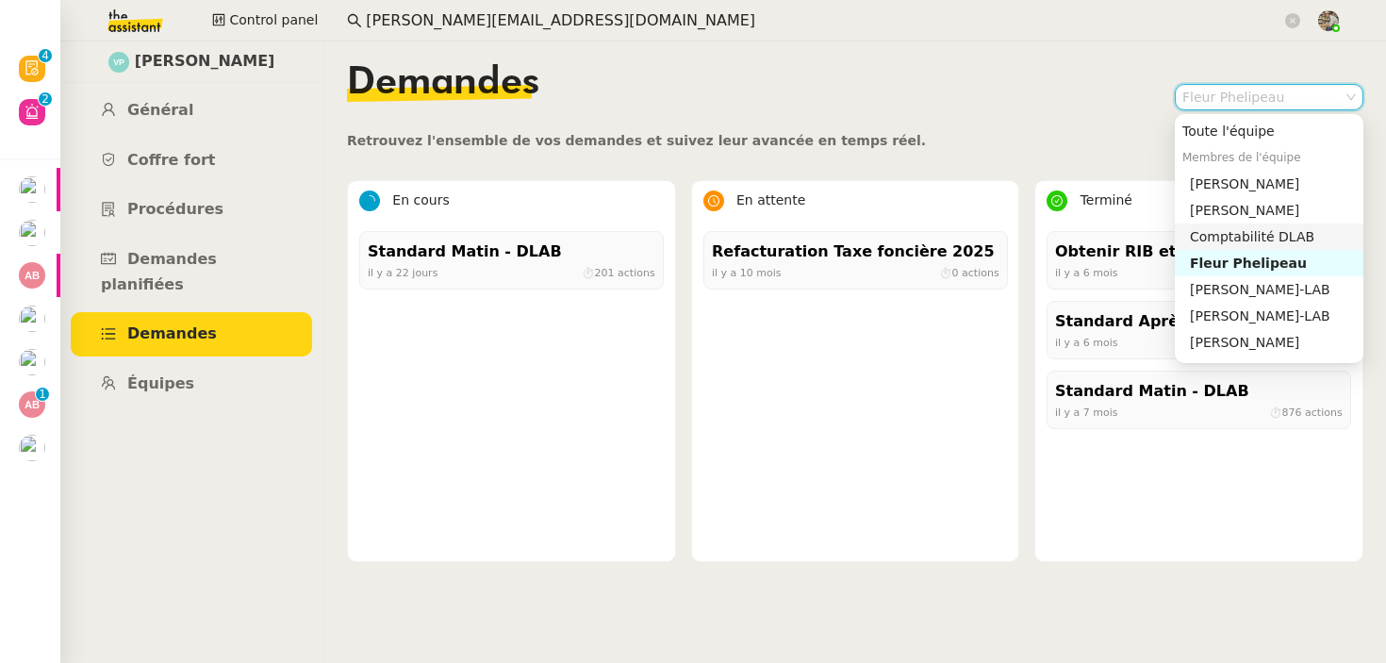
click at [1216, 228] on div "Comptabilité DLAB" at bounding box center [1273, 236] width 166 height 17
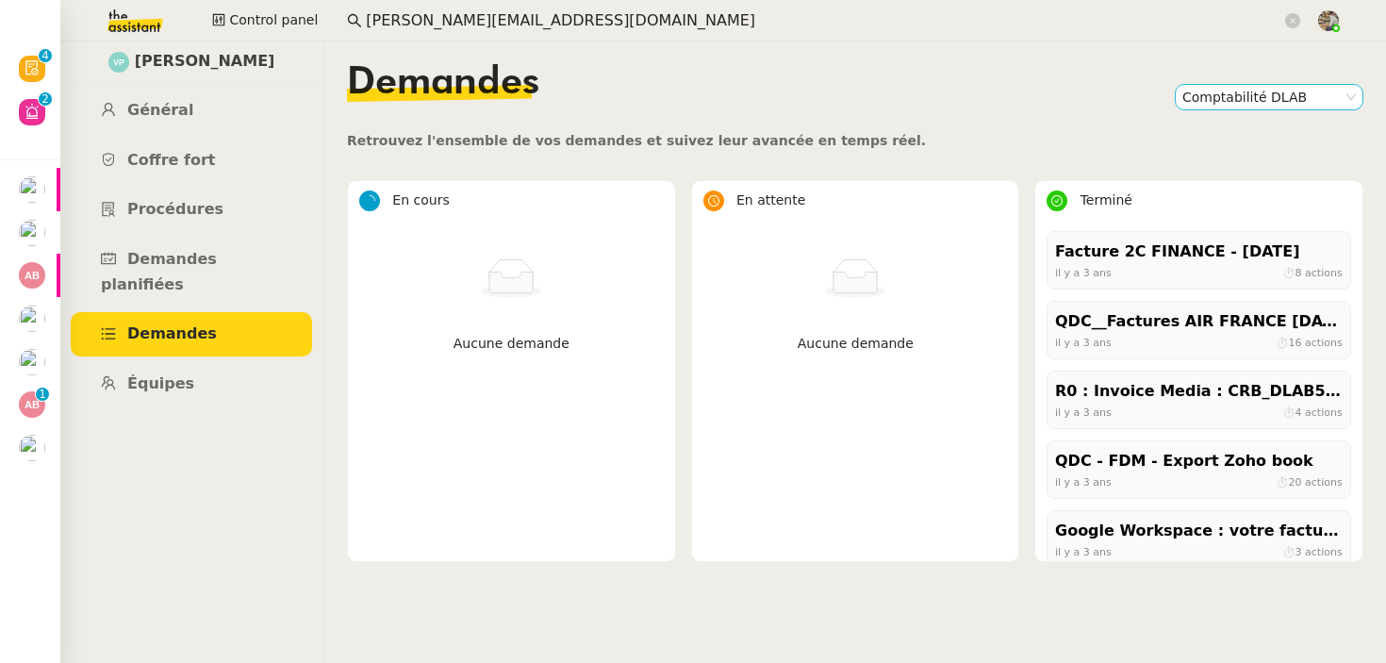
click at [1222, 97] on nz-select-item "Comptabilité DLAB" at bounding box center [1270, 97] width 174 height 25
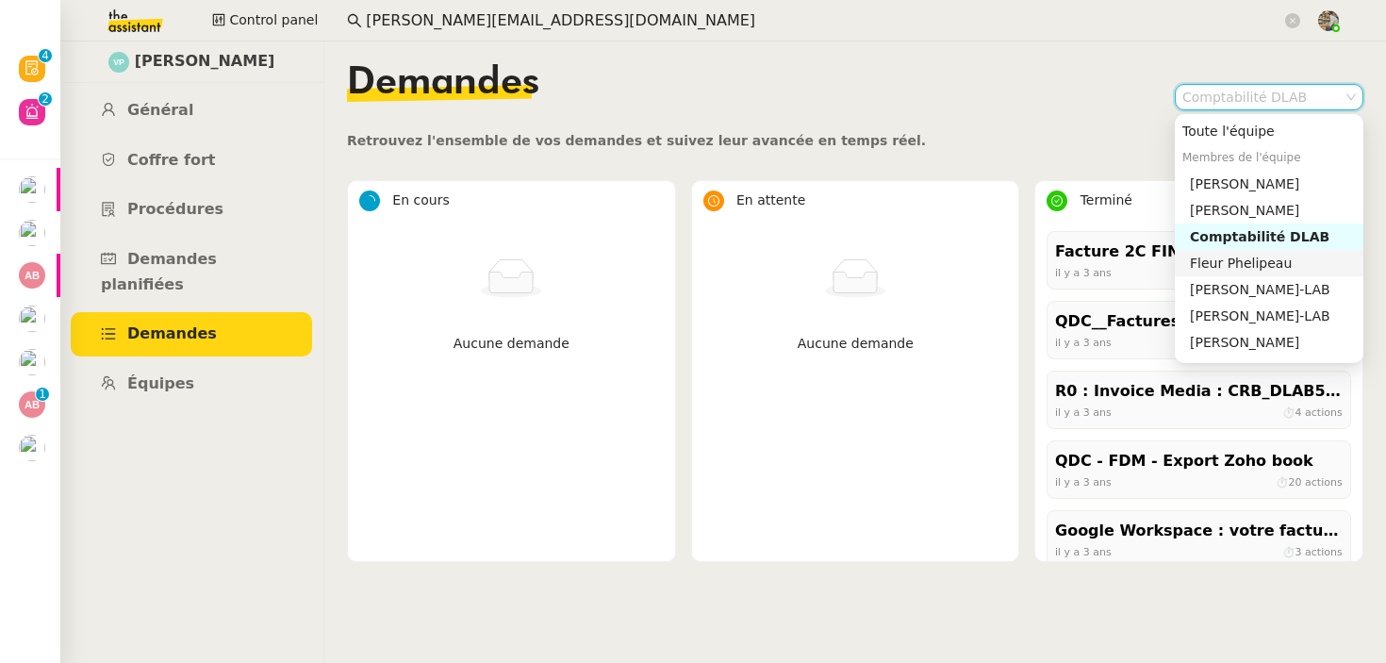
click at [1220, 256] on div "Fleur Phelipeau" at bounding box center [1273, 263] width 166 height 17
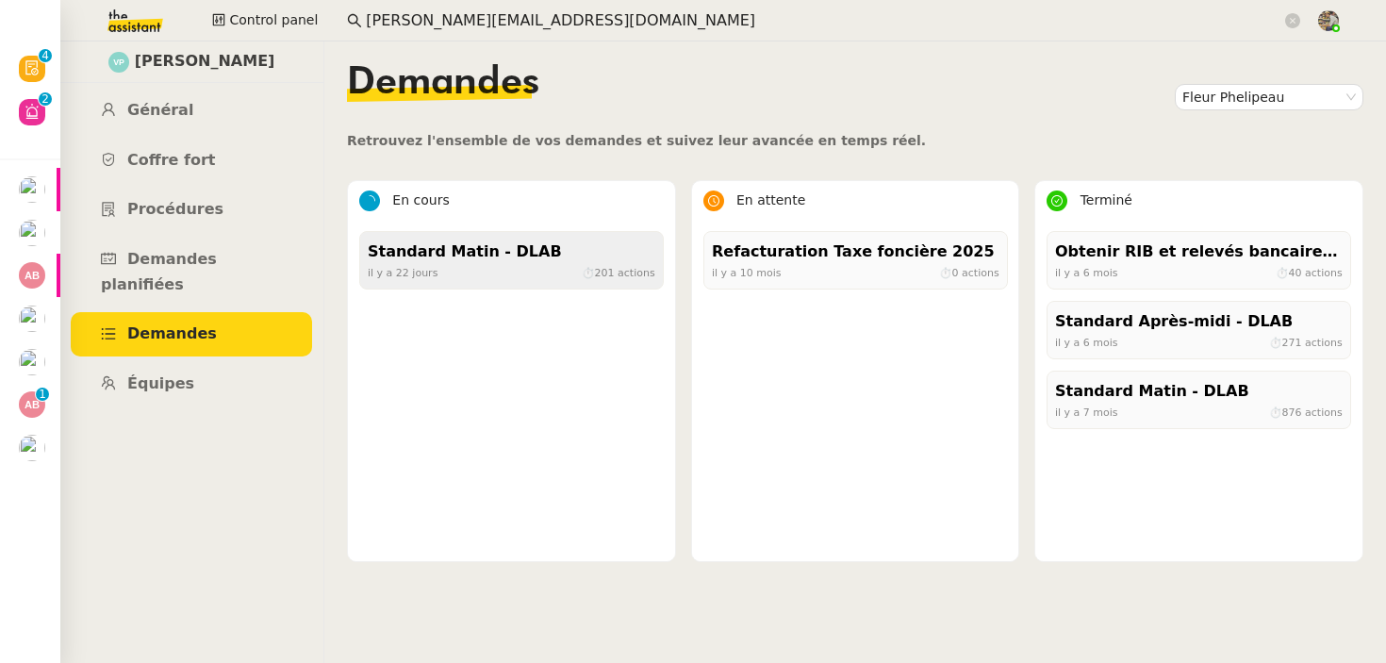
click at [529, 270] on div "[DATE] ⏱ 201 actions" at bounding box center [512, 272] width 288 height 17
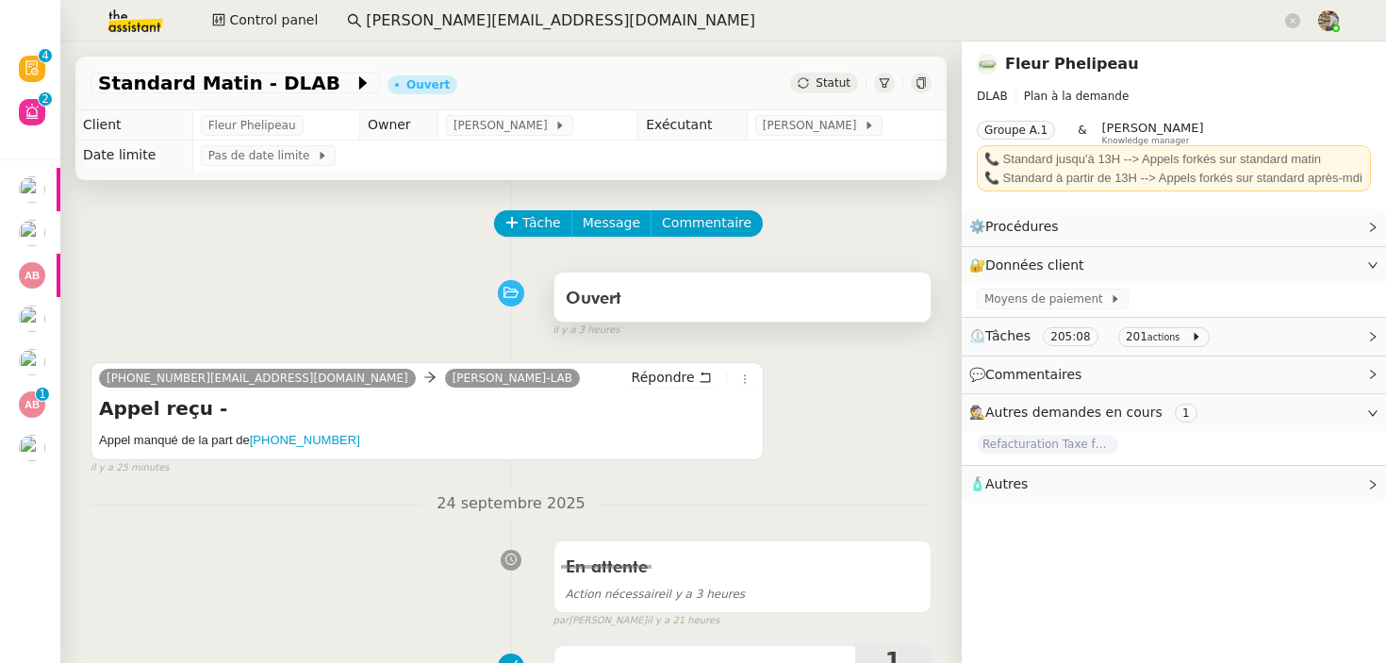
scroll to position [742, 0]
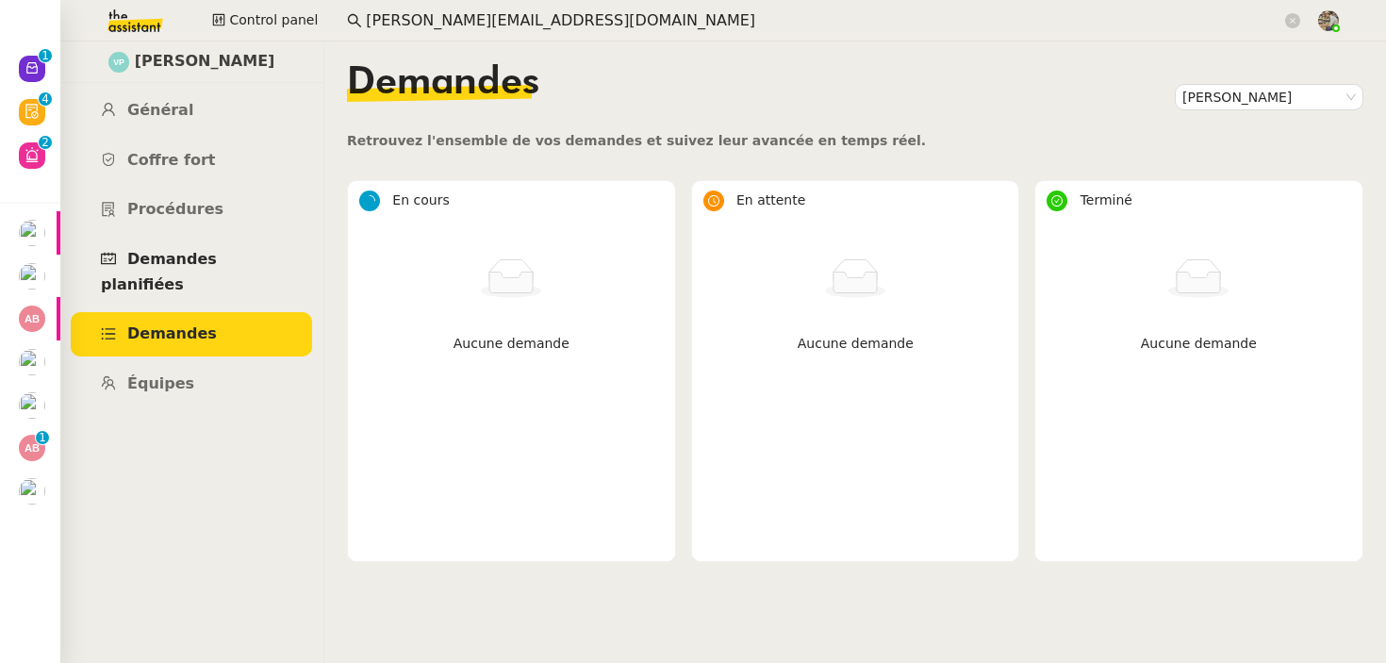
click at [217, 267] on span "Demandes planifiées" at bounding box center [159, 271] width 116 height 43
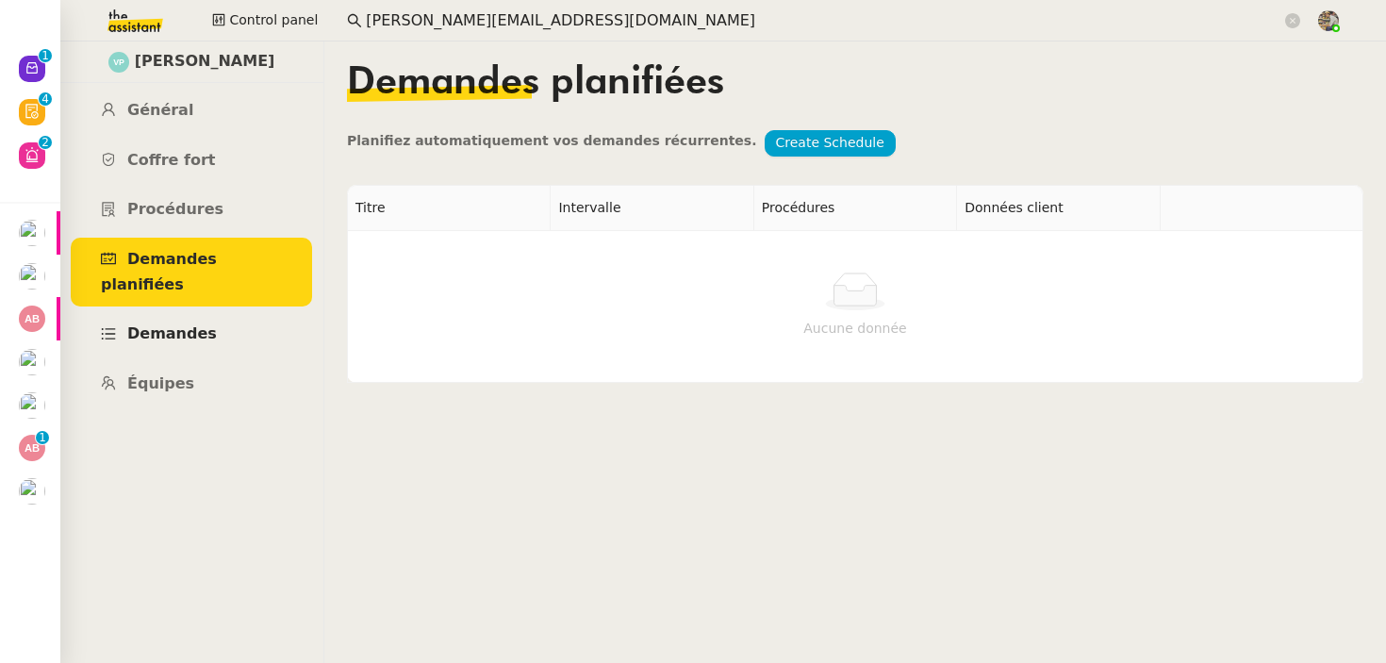
click at [178, 324] on span "Demandes" at bounding box center [172, 333] width 90 height 18
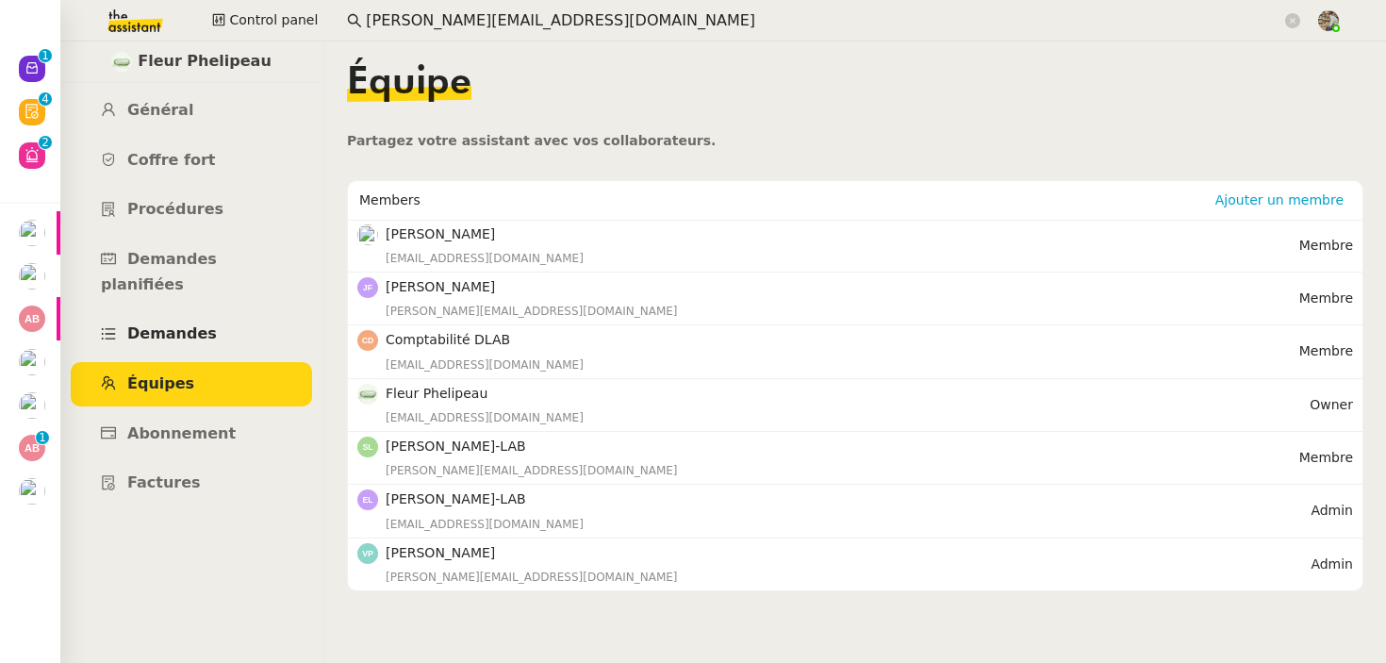
click at [222, 312] on link "Demandes" at bounding box center [191, 334] width 241 height 44
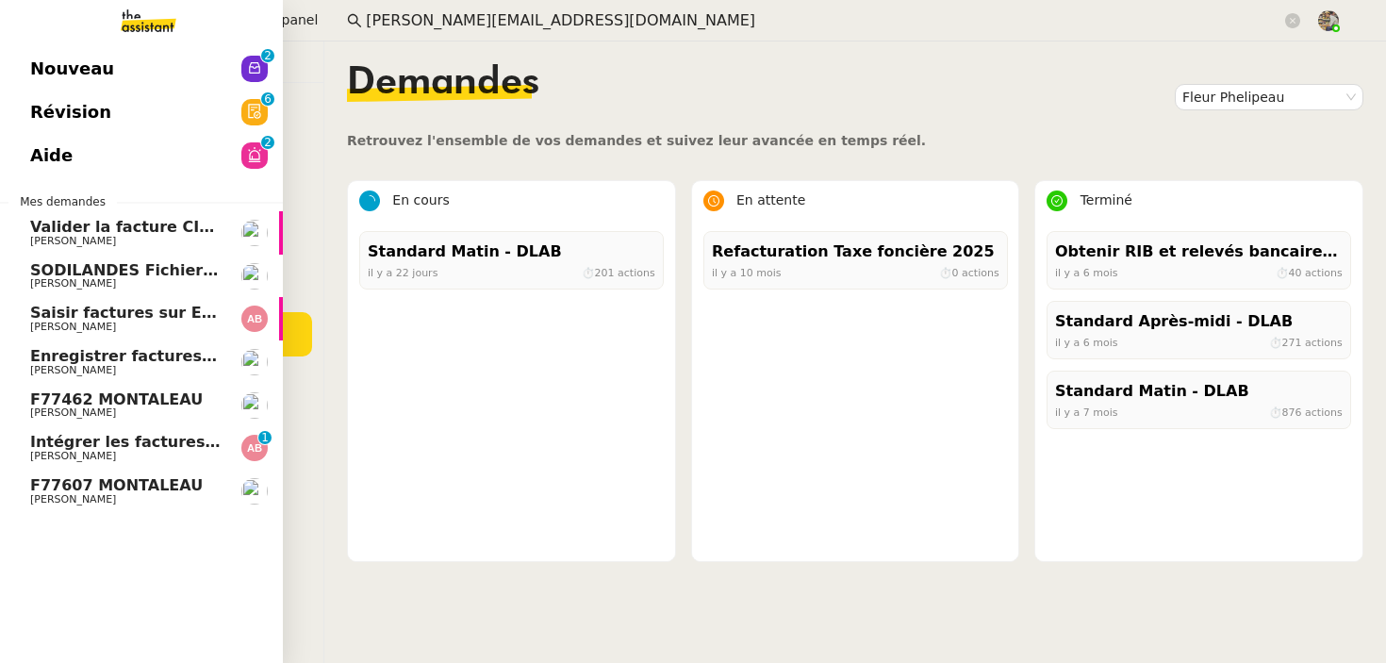
click at [67, 452] on span "[PERSON_NAME]" at bounding box center [73, 456] width 86 height 12
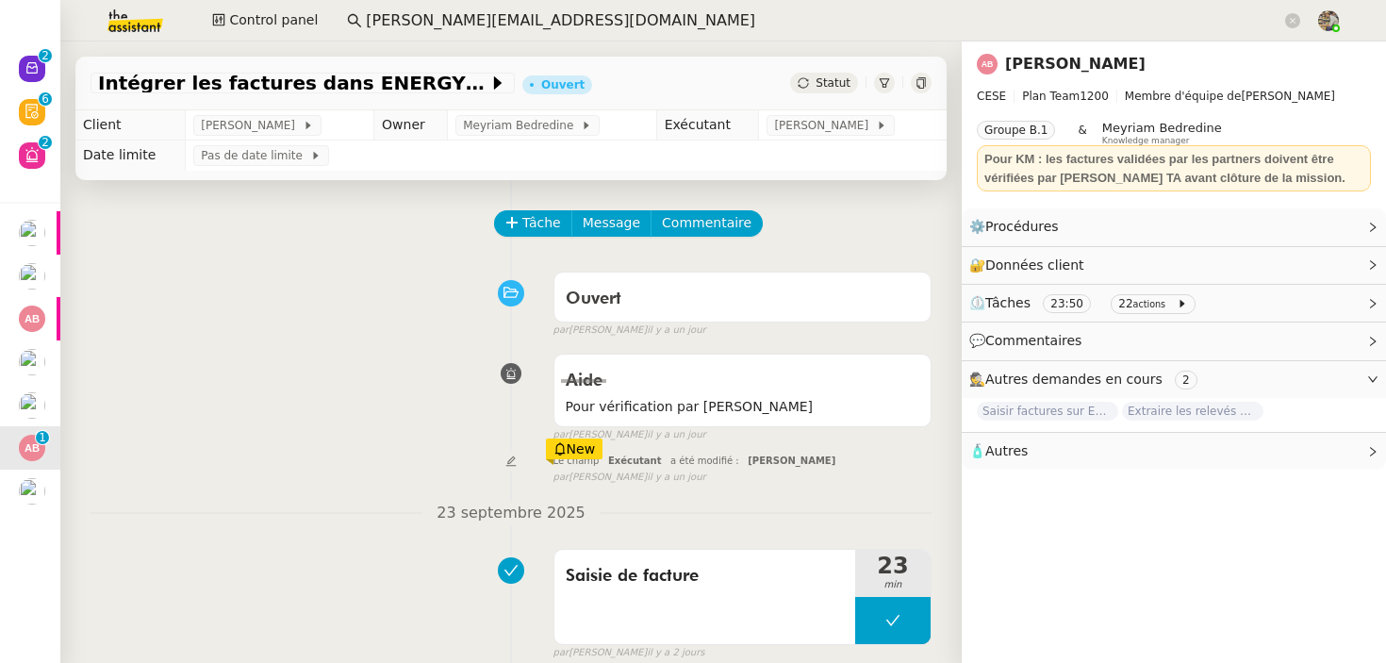
scroll to position [526, 0]
